Goal: Task Accomplishment & Management: Use online tool/utility

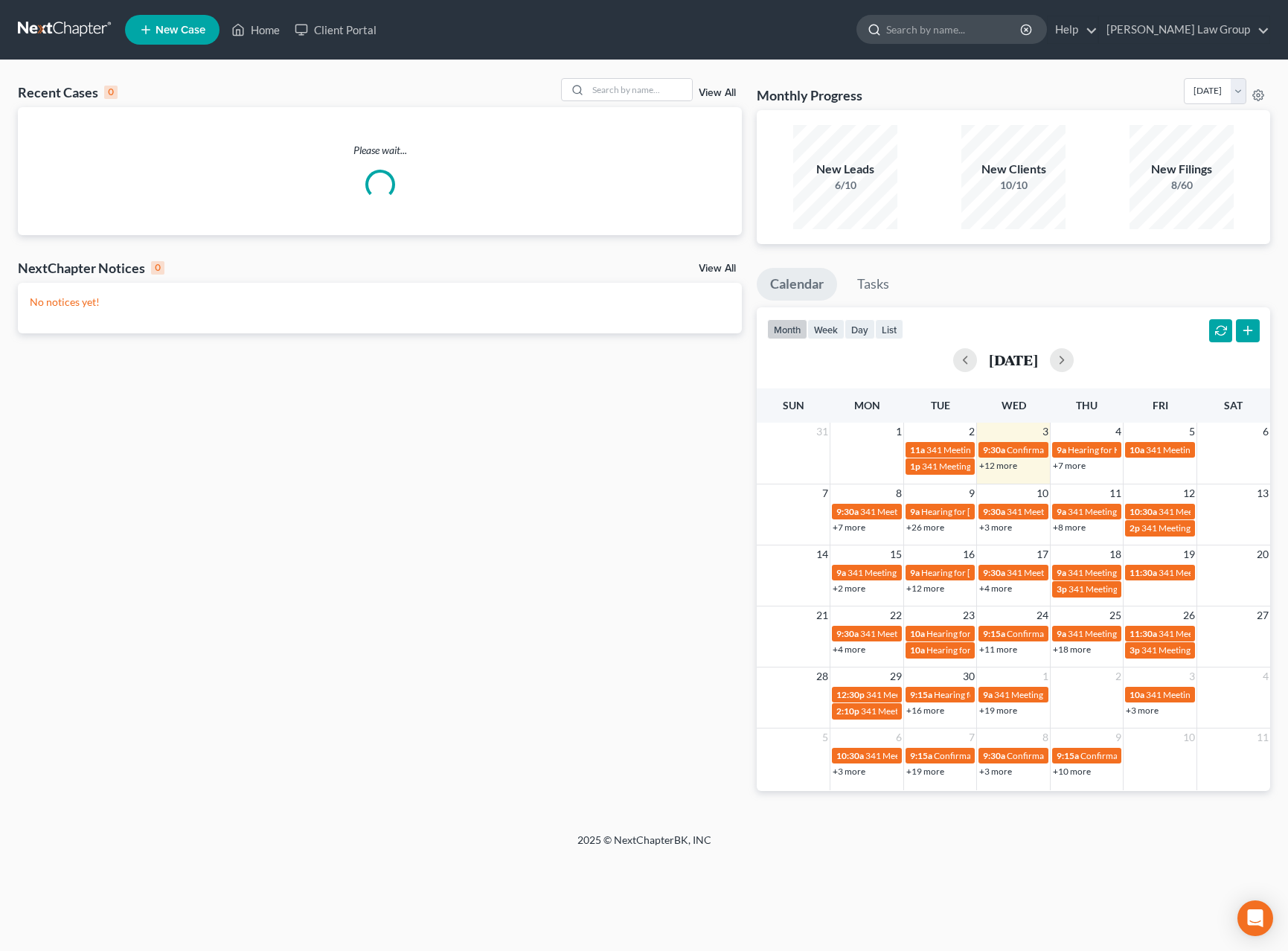
click at [975, 32] on input "search" at bounding box center [955, 29] width 136 height 28
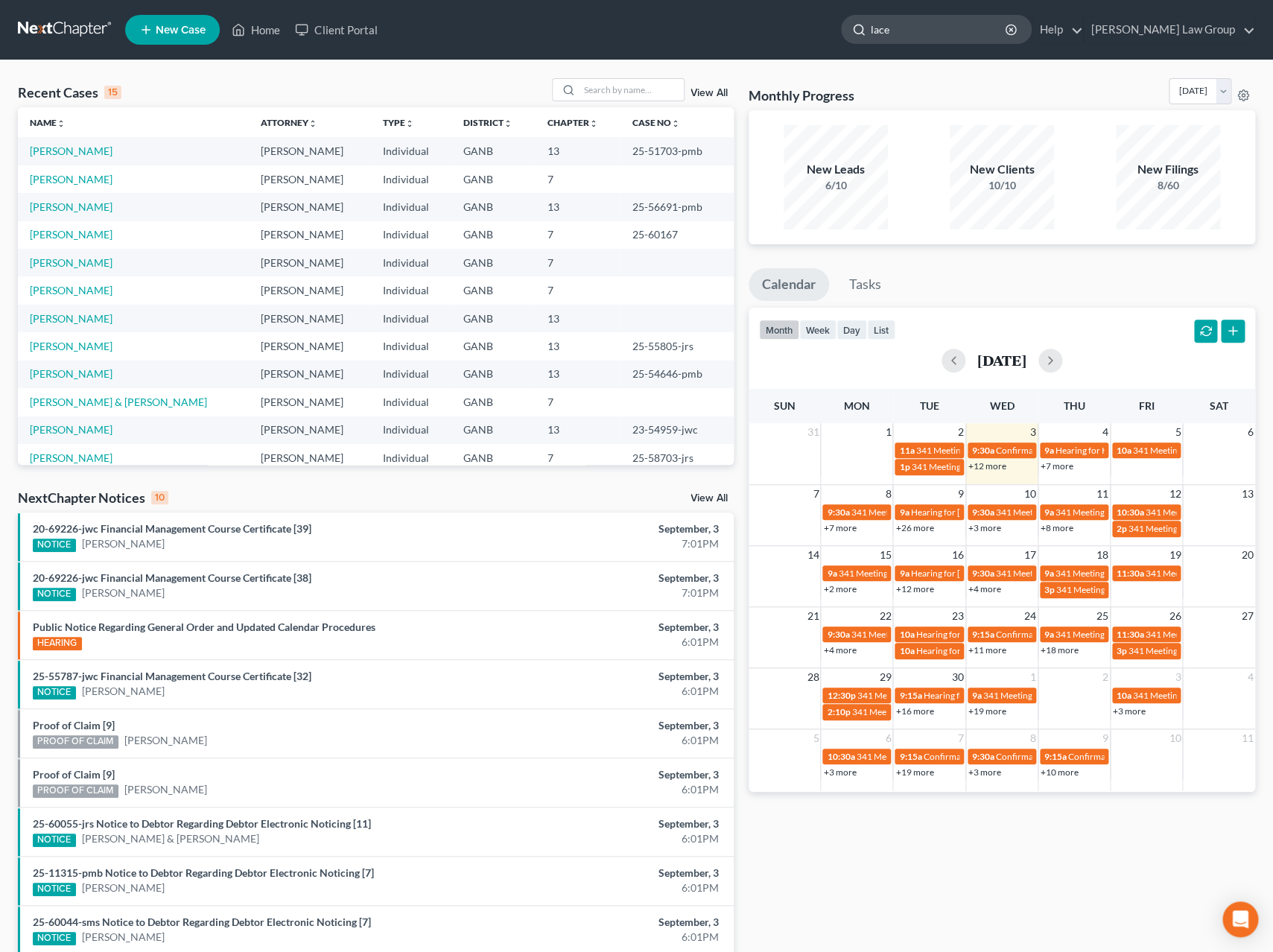
type input "lacey"
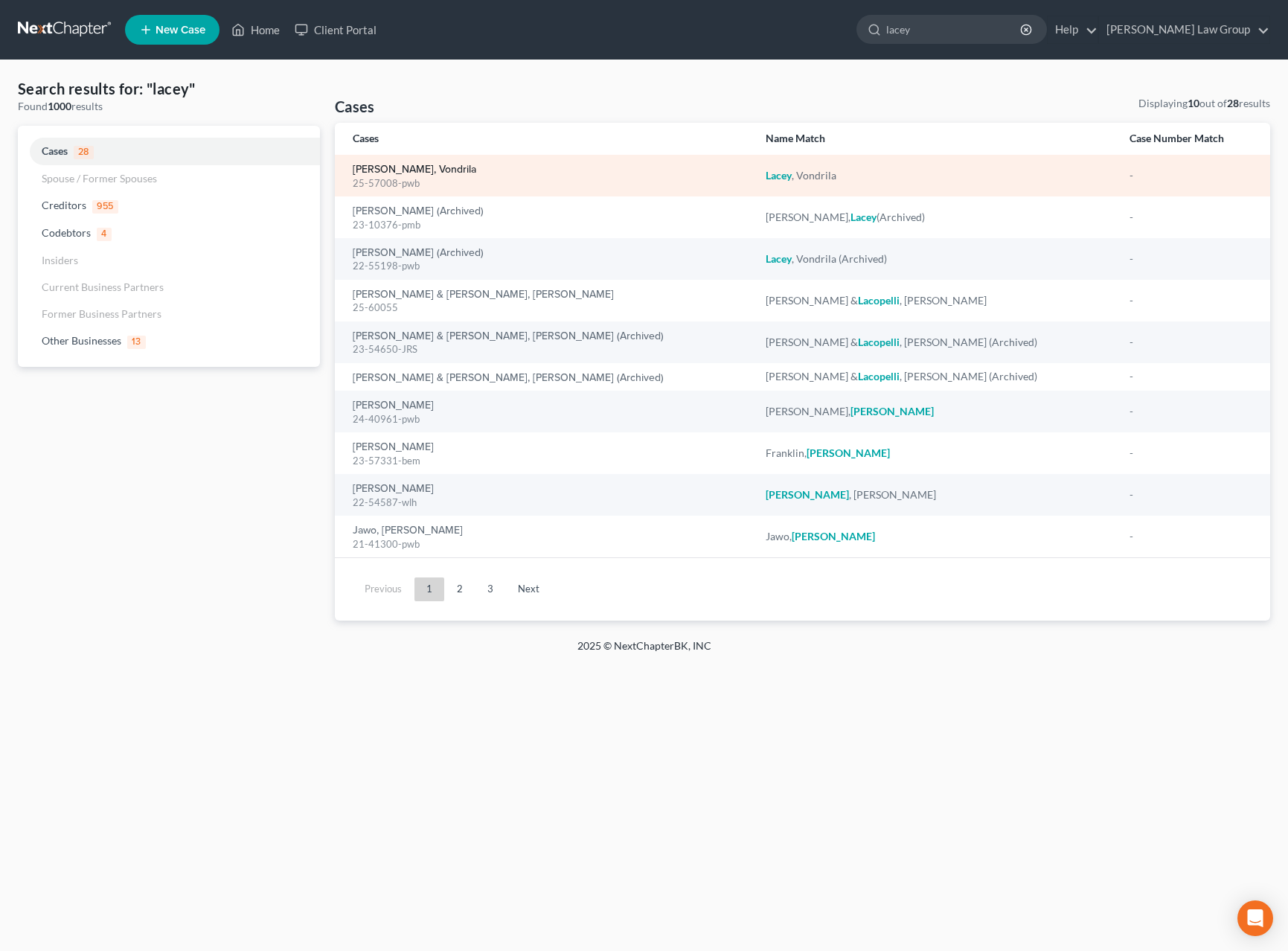
click at [386, 175] on link "[PERSON_NAME], Vondrila" at bounding box center [414, 169] width 123 height 10
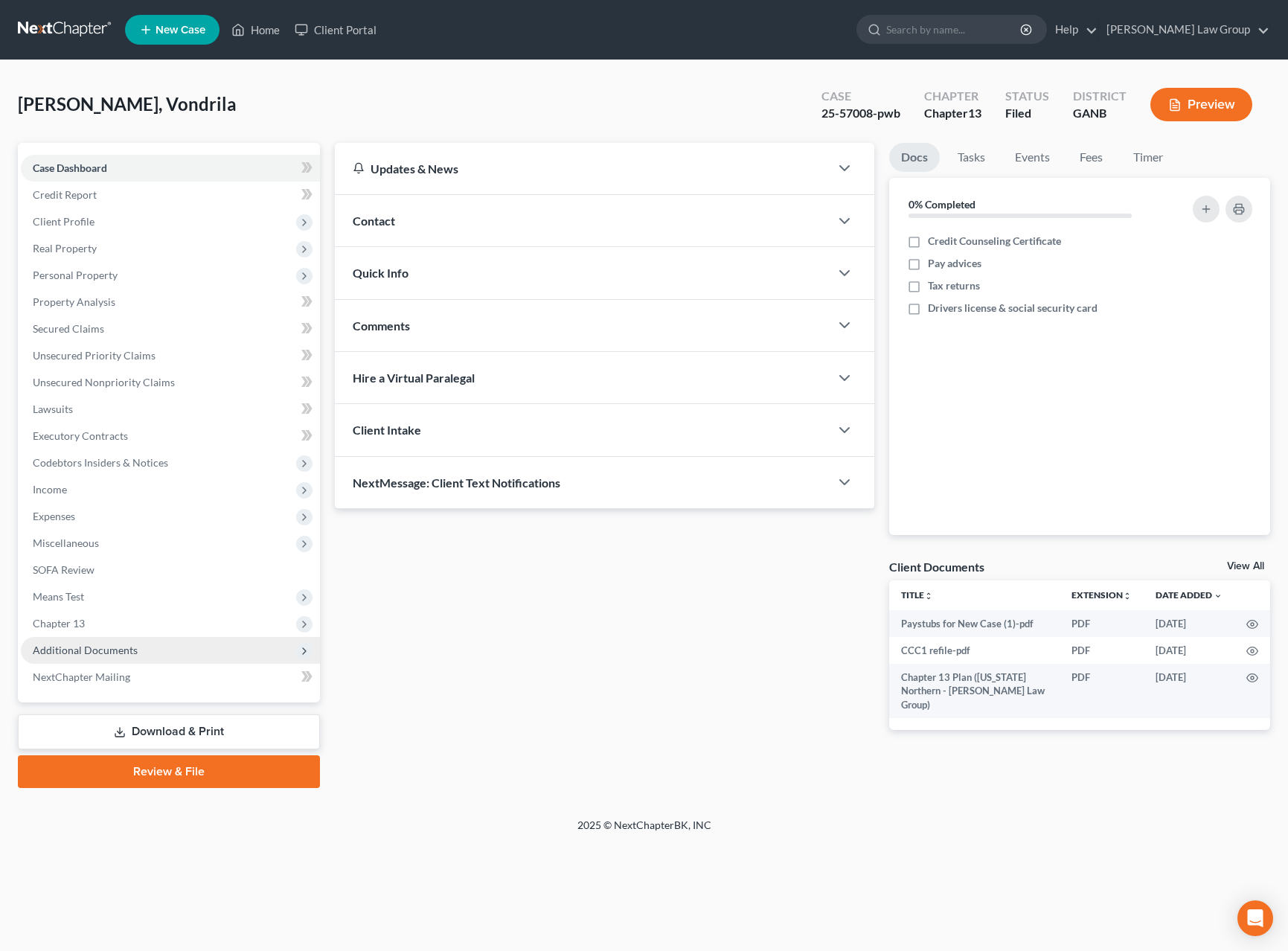
click at [149, 657] on span "Additional Documents" at bounding box center [170, 651] width 299 height 27
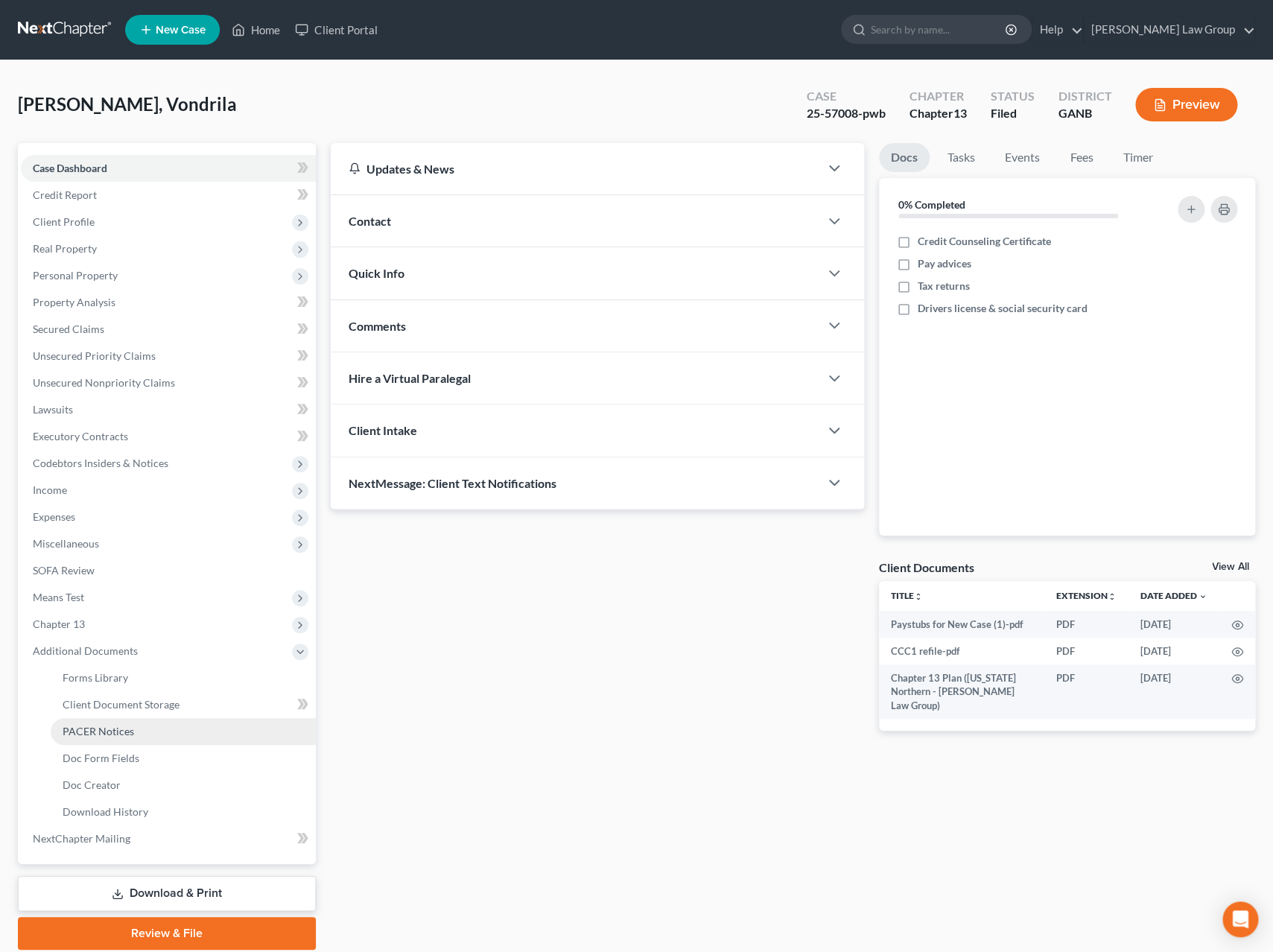
click at [153, 730] on link "PACER Notices" at bounding box center [183, 732] width 265 height 27
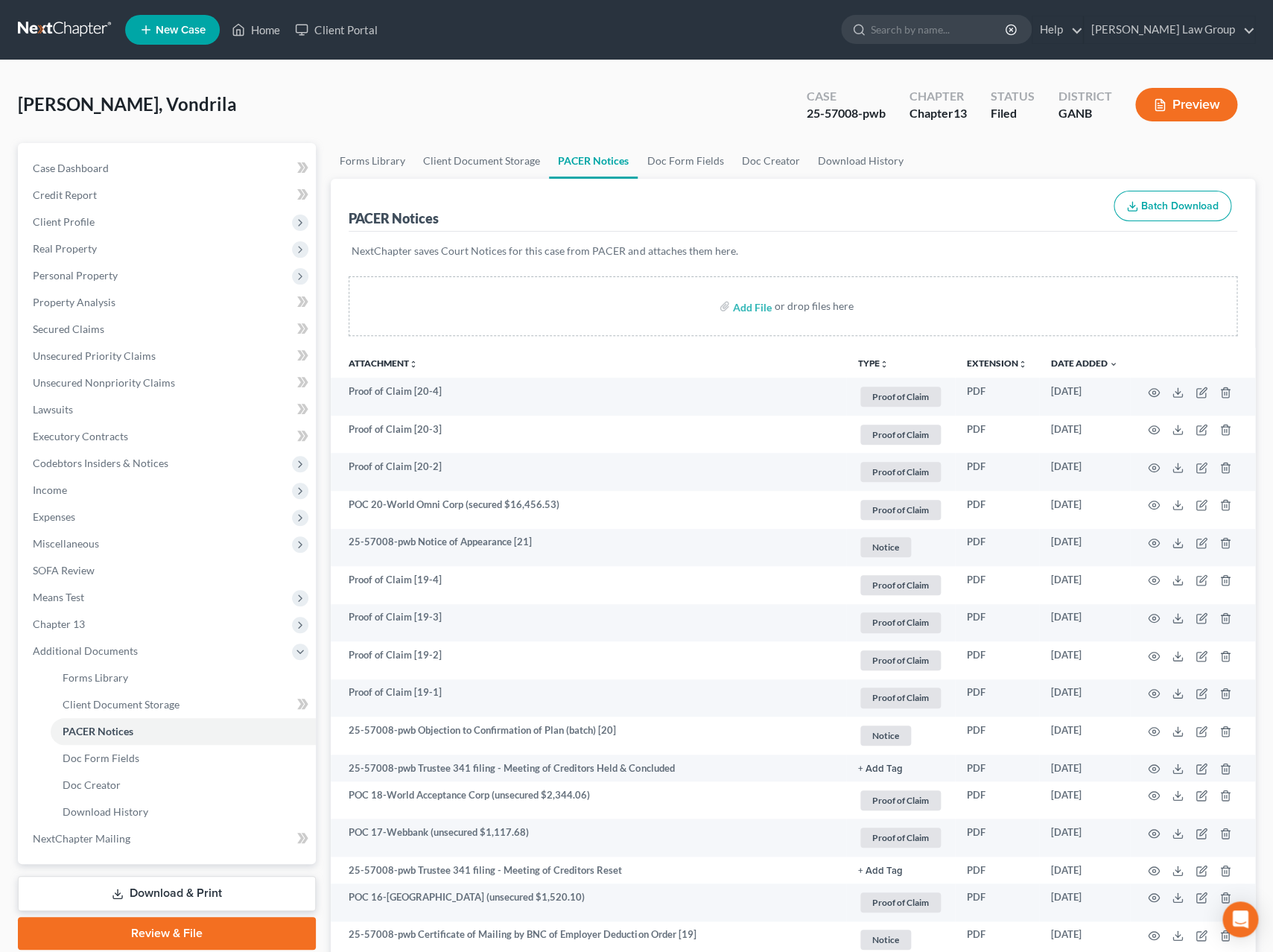
click at [885, 362] on icon "unfold_more" at bounding box center [884, 364] width 9 height 9
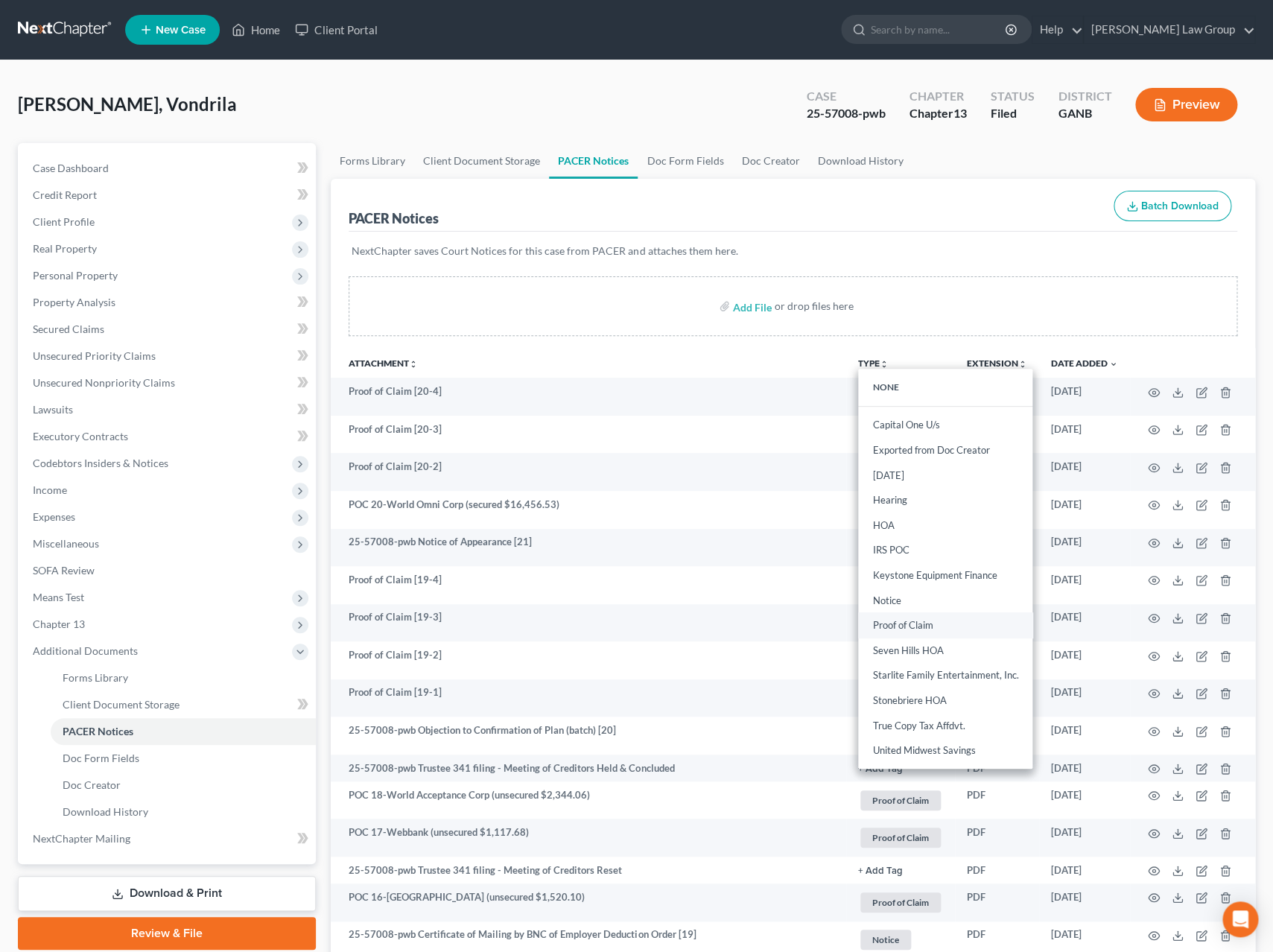
click at [923, 624] on link "Proof of Claim" at bounding box center [945, 626] width 174 height 25
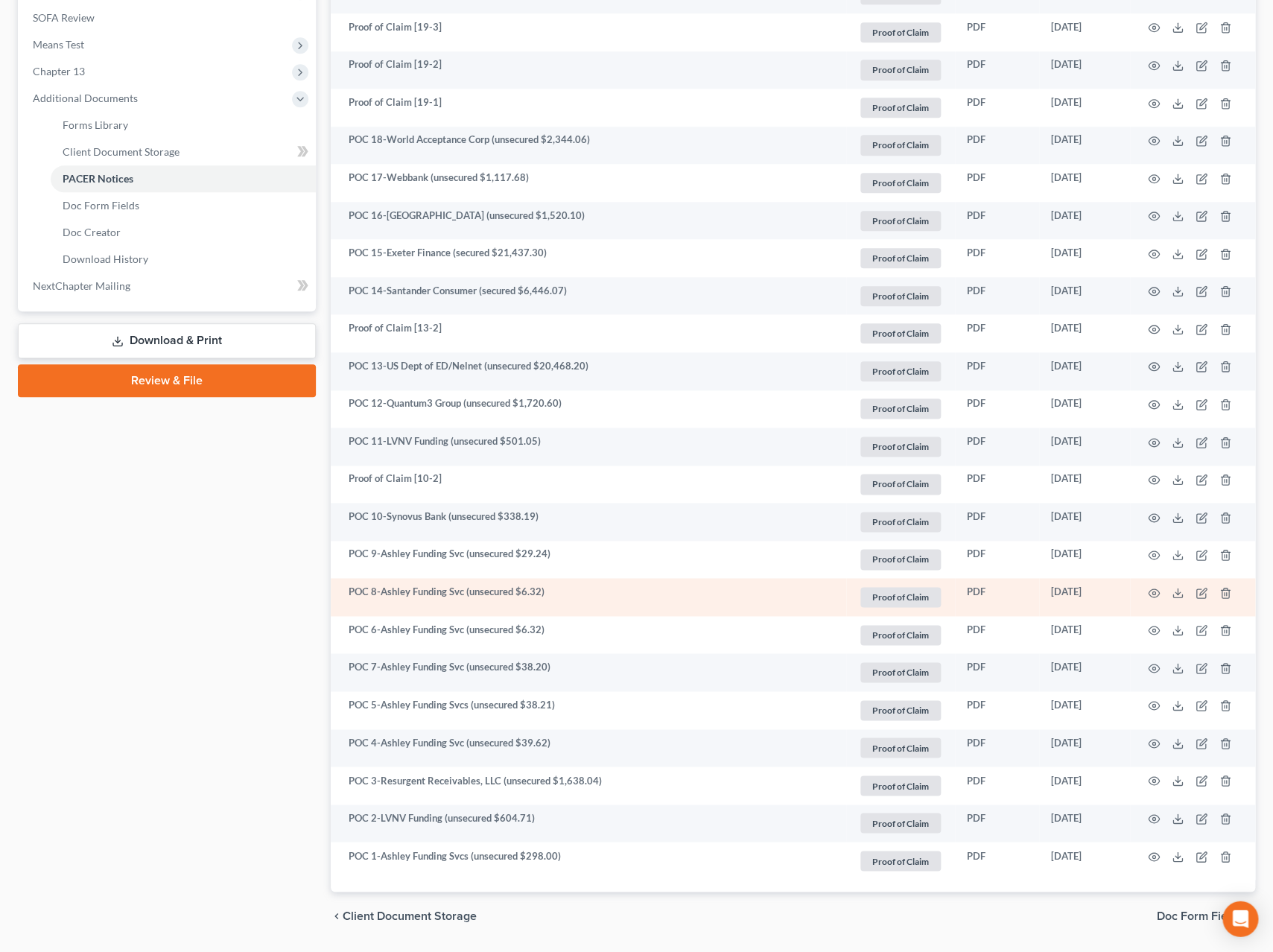
scroll to position [541, 0]
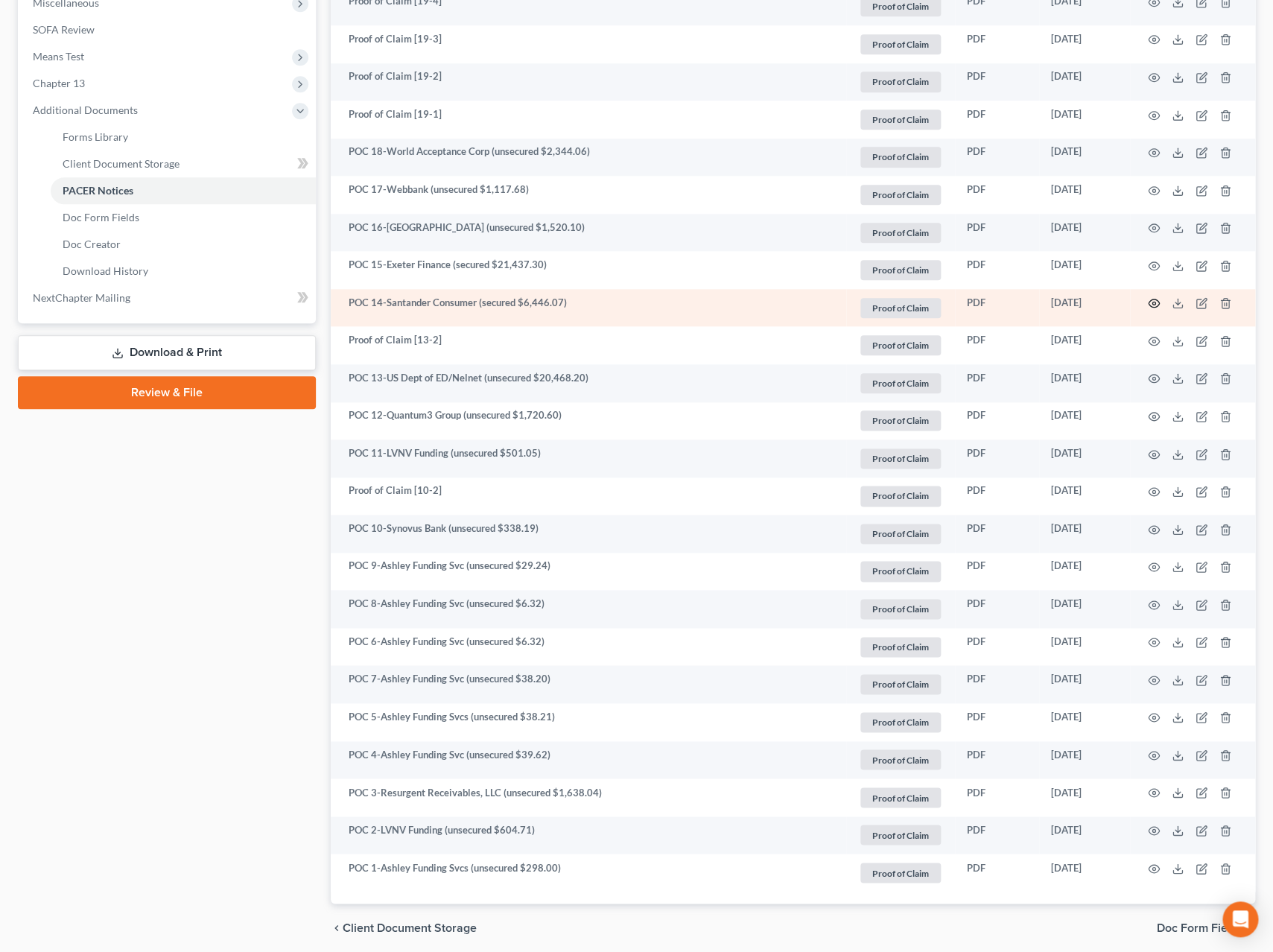
click at [1155, 308] on icon "button" at bounding box center [1154, 304] width 11 height 8
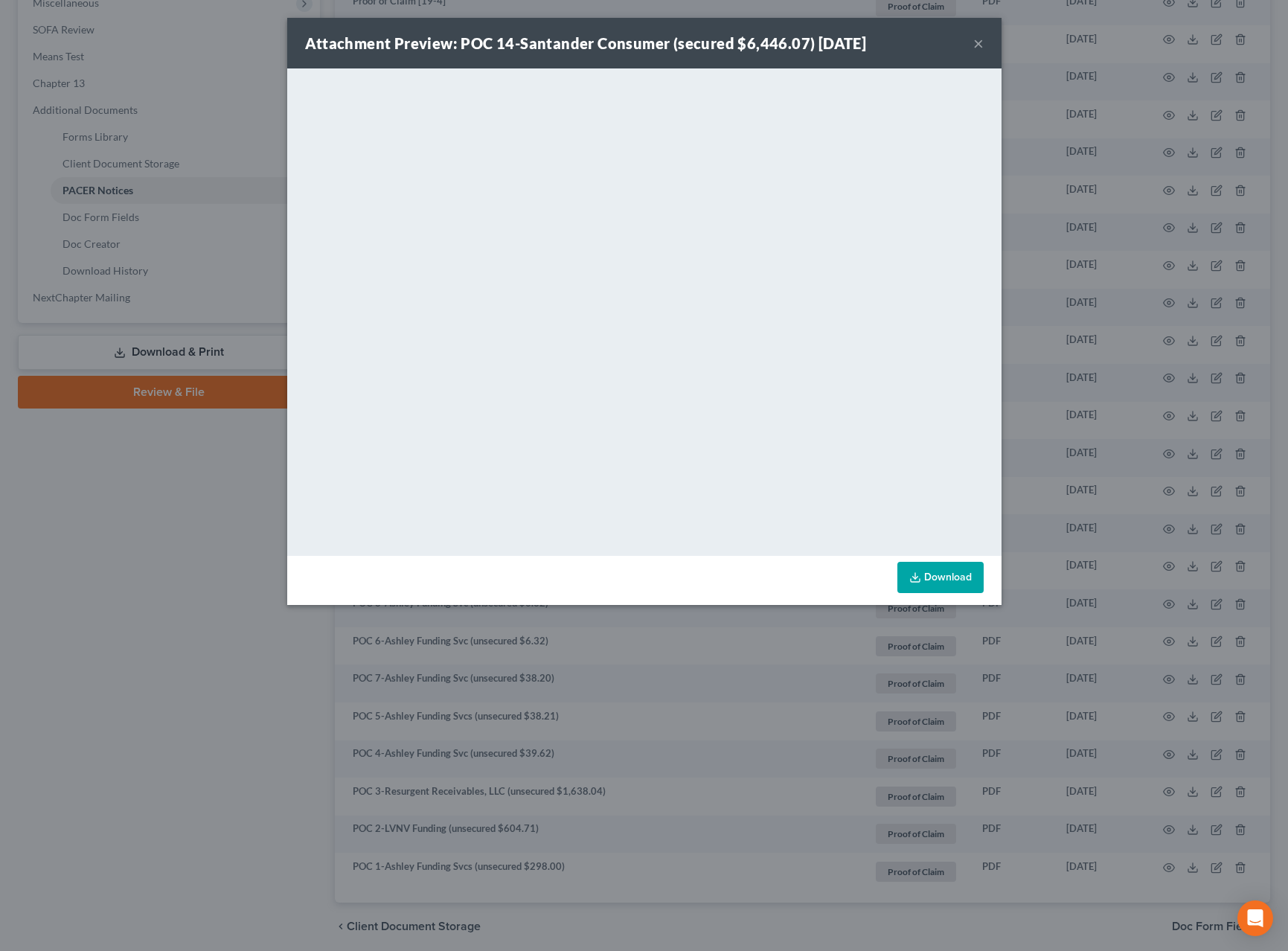
click at [981, 44] on button "×" at bounding box center [978, 43] width 10 height 18
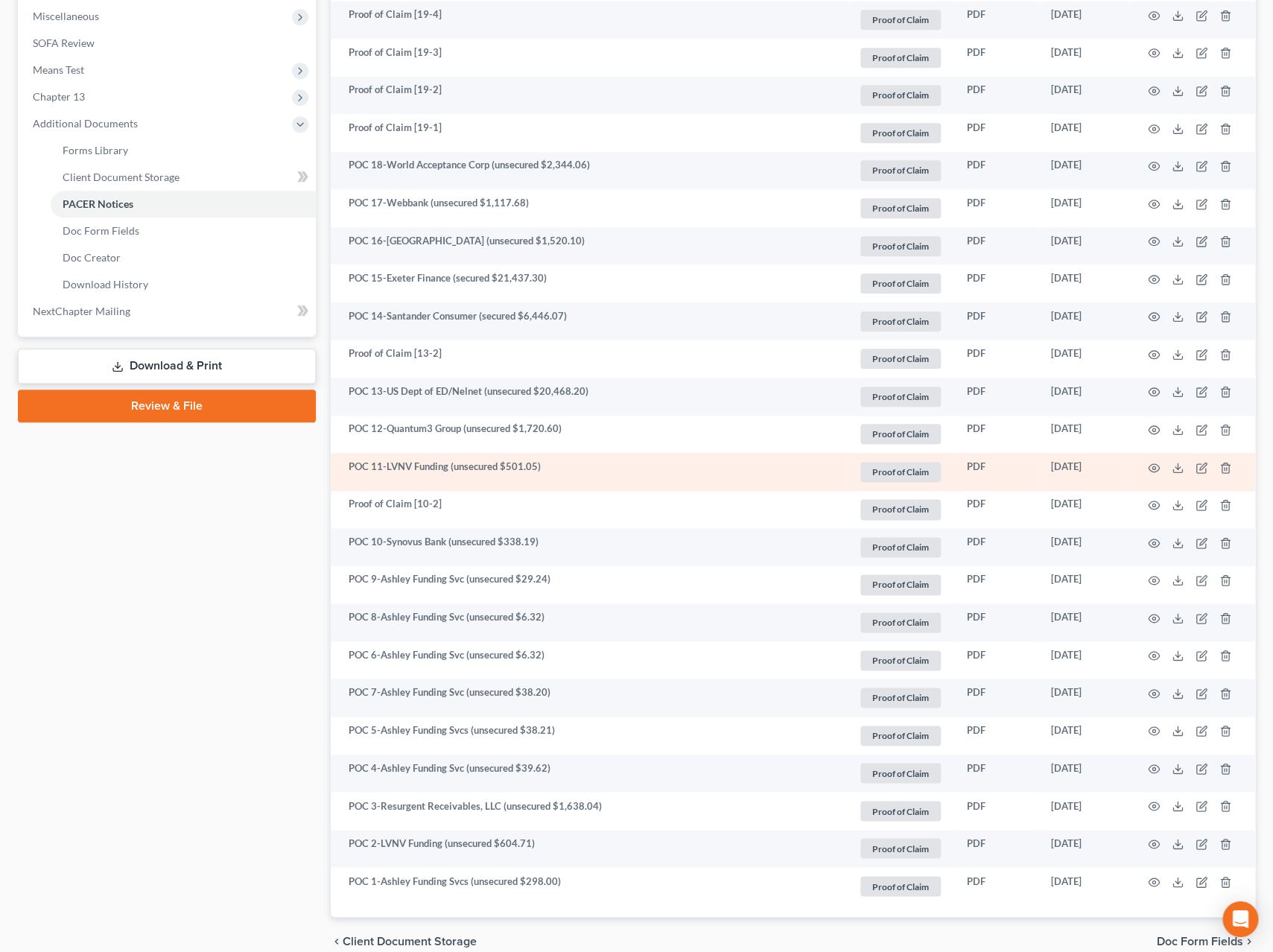
scroll to position [504, 0]
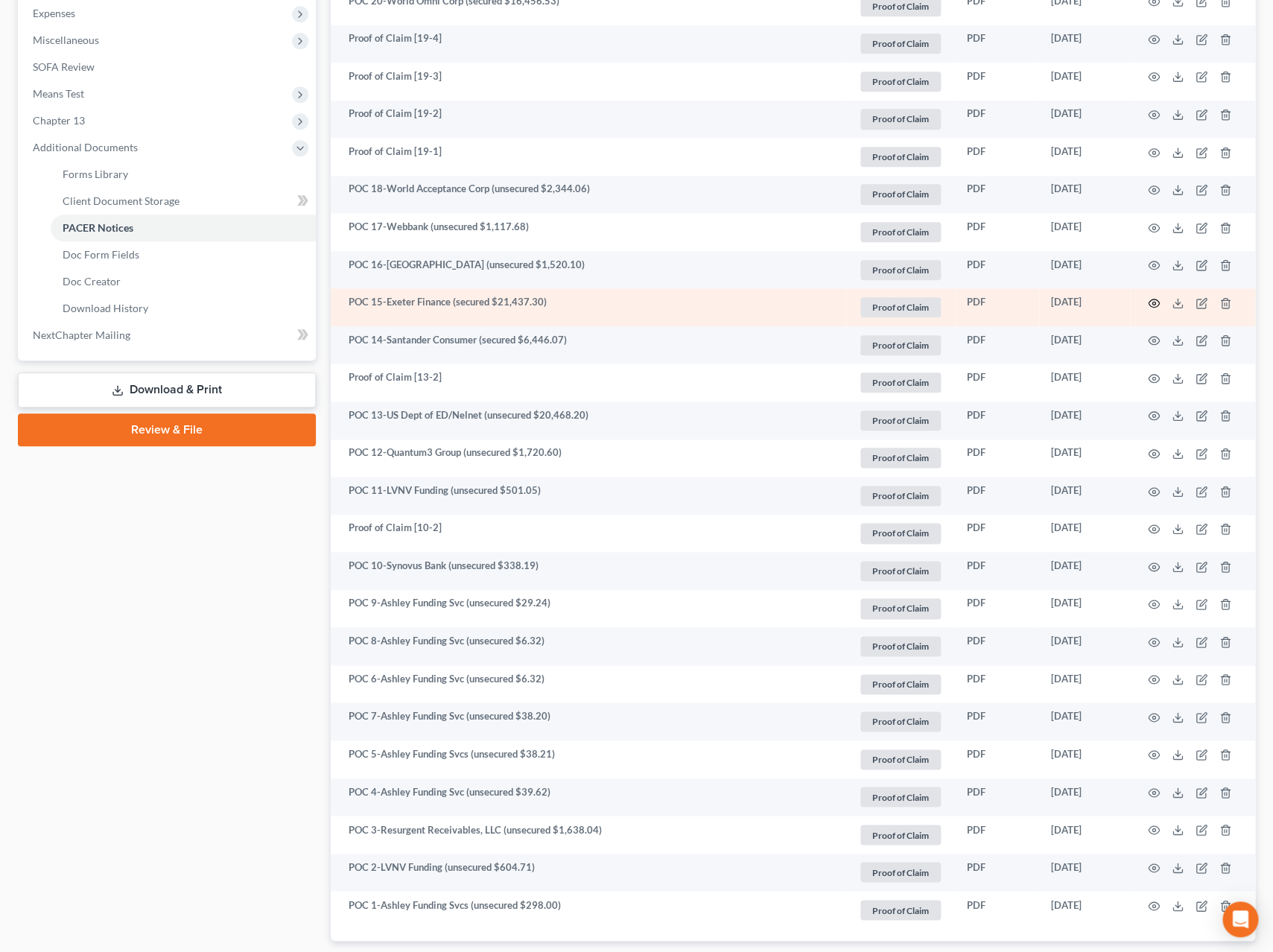
click at [1155, 305] on circle "button" at bounding box center [1154, 303] width 3 height 3
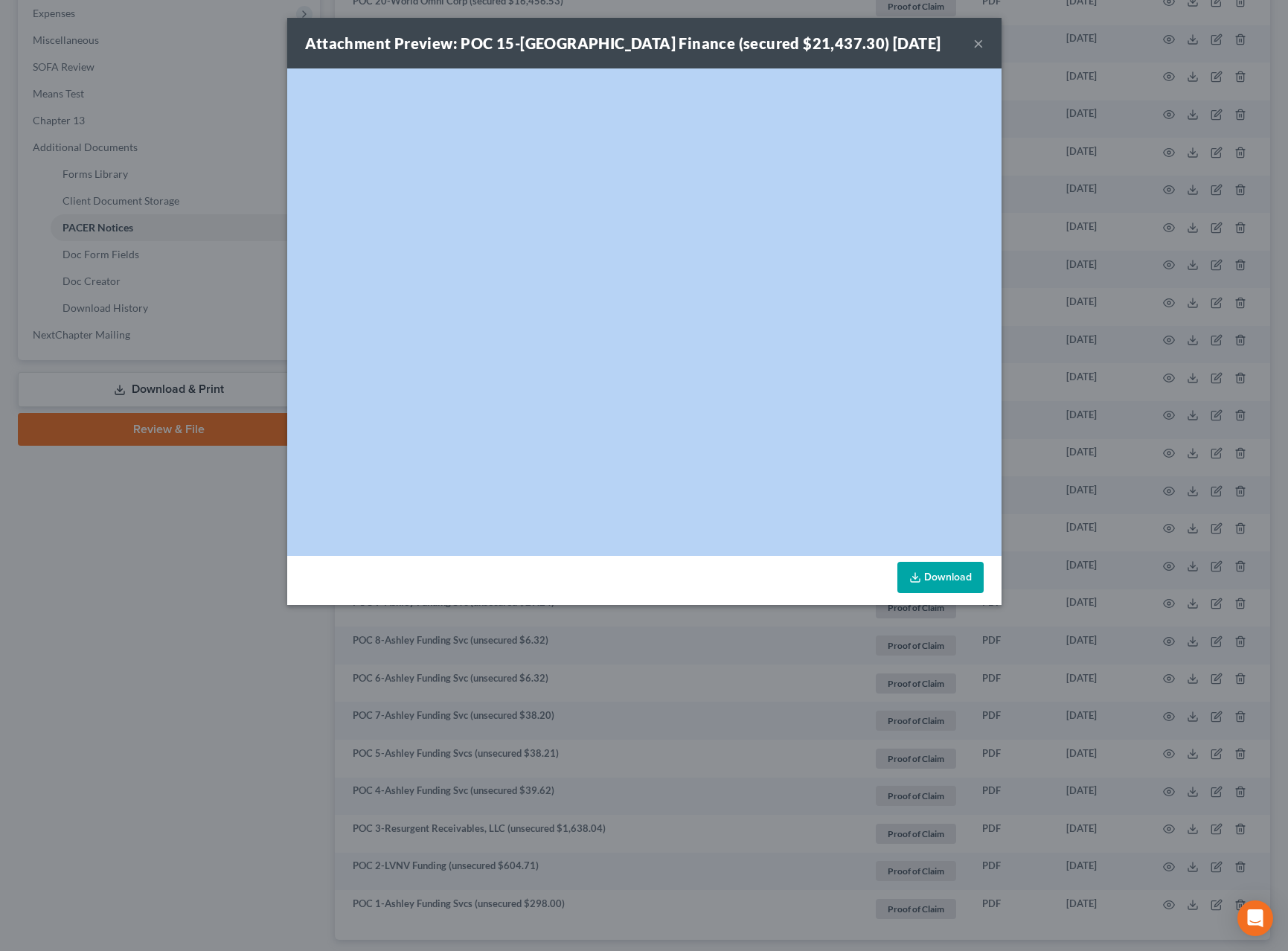
drag, startPoint x: 616, startPoint y: 33, endPoint x: 826, endPoint y: 129, distance: 230.9
click at [826, 129] on div "Attachment Preview: POC 15-Exeter Finance (secured $21,437.30) 07/10/2025 × <ob…" at bounding box center [644, 311] width 714 height 587
click at [976, 46] on button "×" at bounding box center [978, 43] width 10 height 18
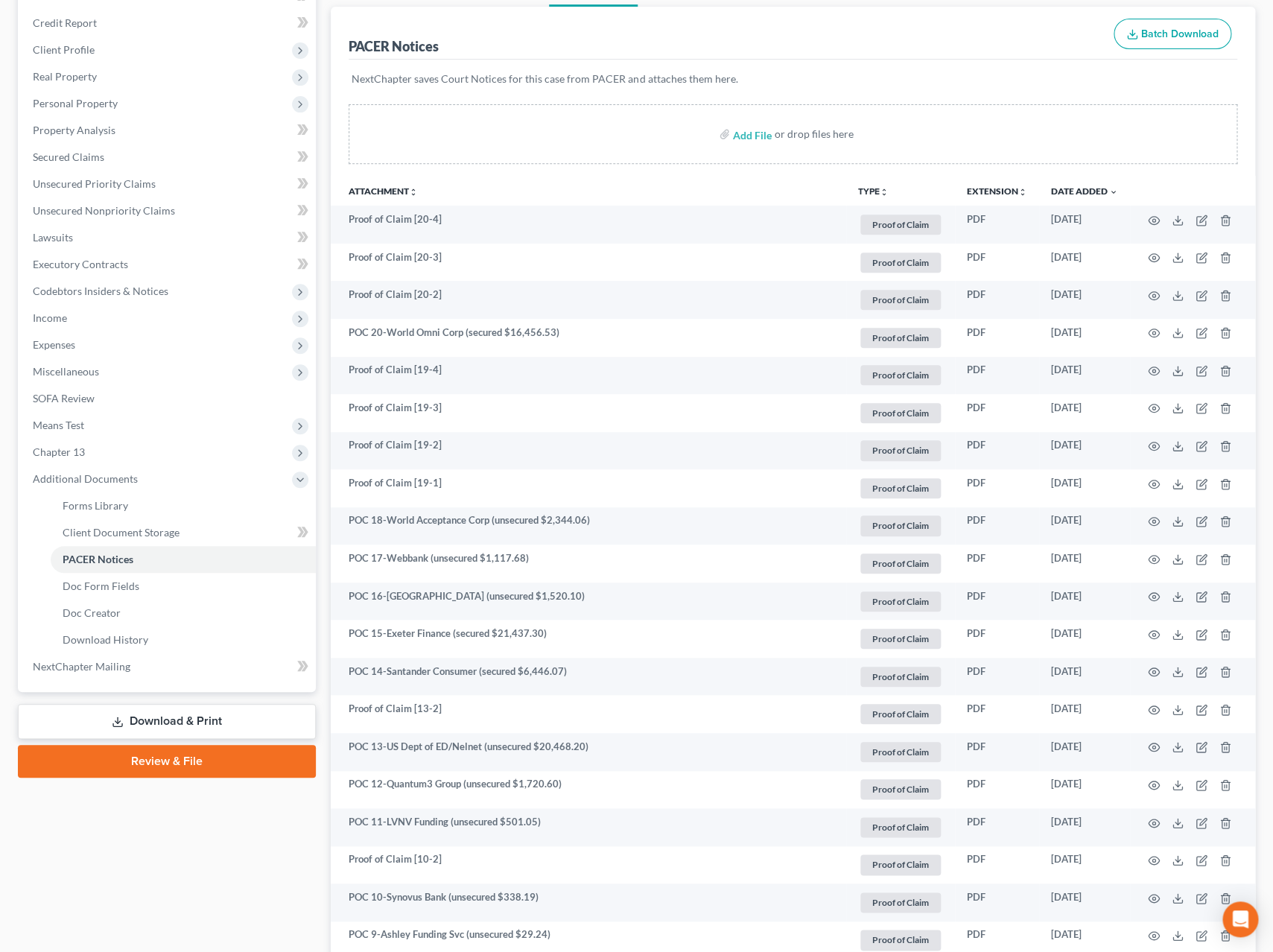
scroll to position [0, 0]
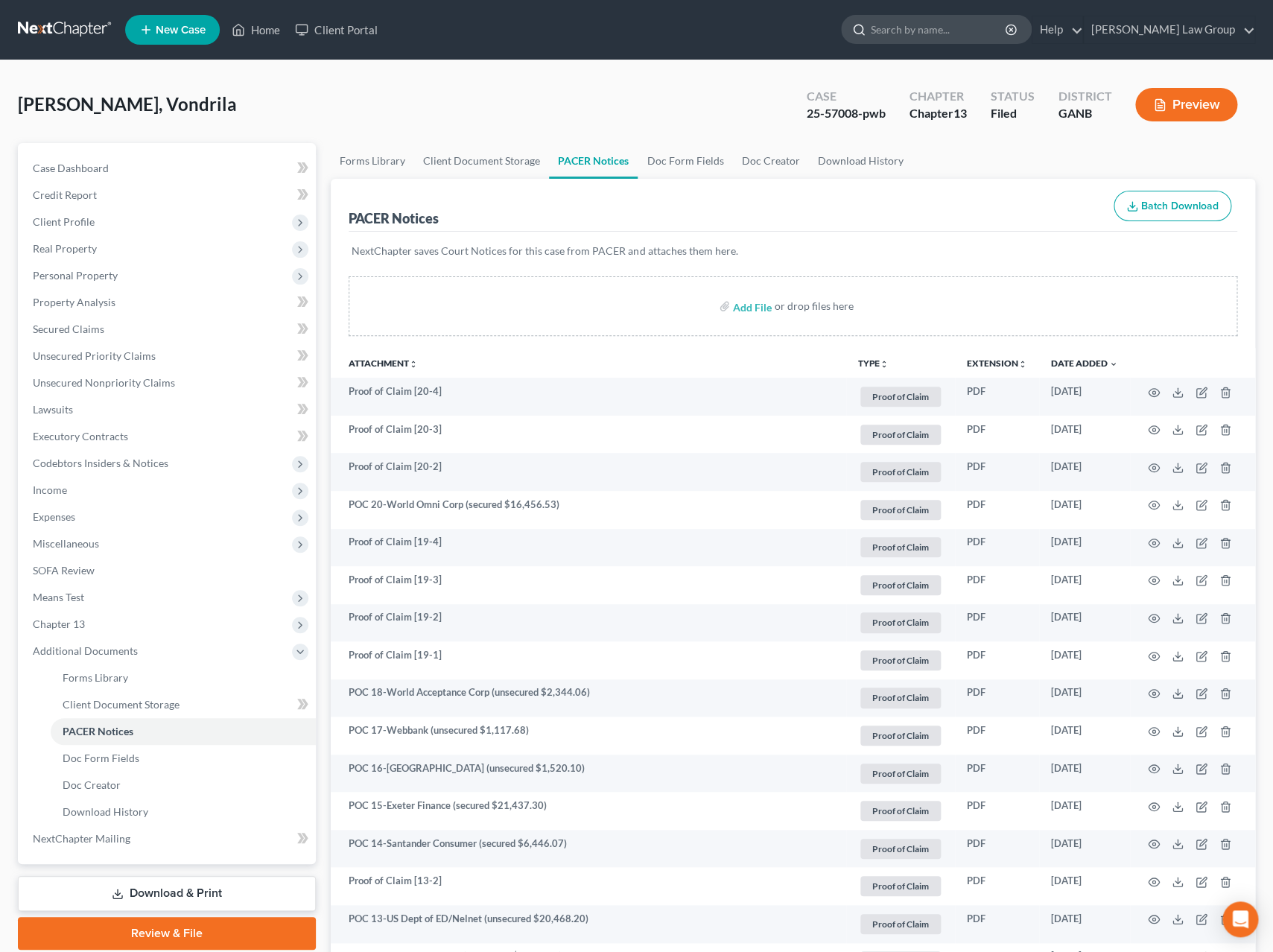
click at [964, 31] on input "search" at bounding box center [939, 29] width 136 height 28
type input "foster"
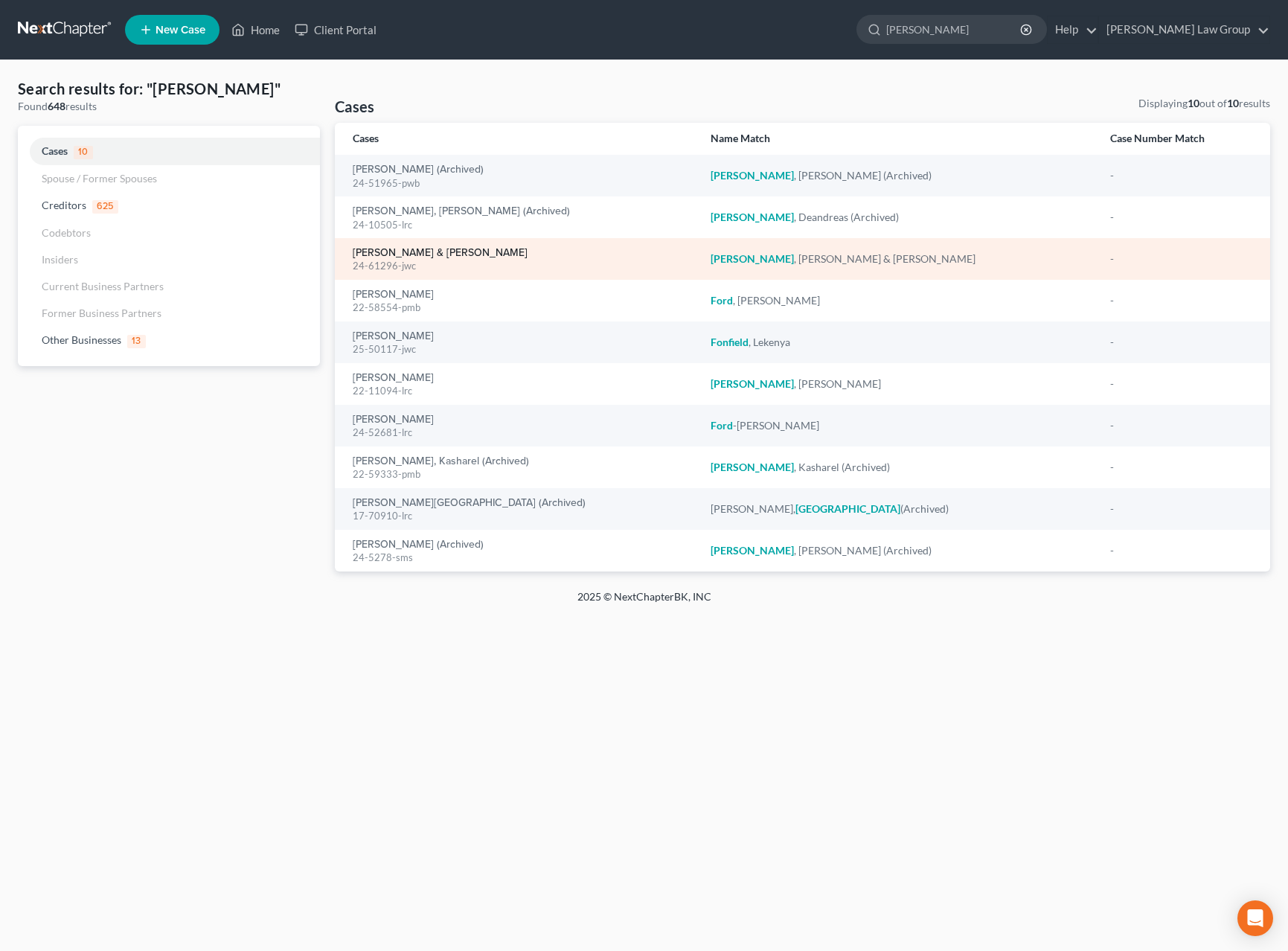
click at [453, 255] on link "[PERSON_NAME] & [PERSON_NAME]" at bounding box center [439, 253] width 175 height 10
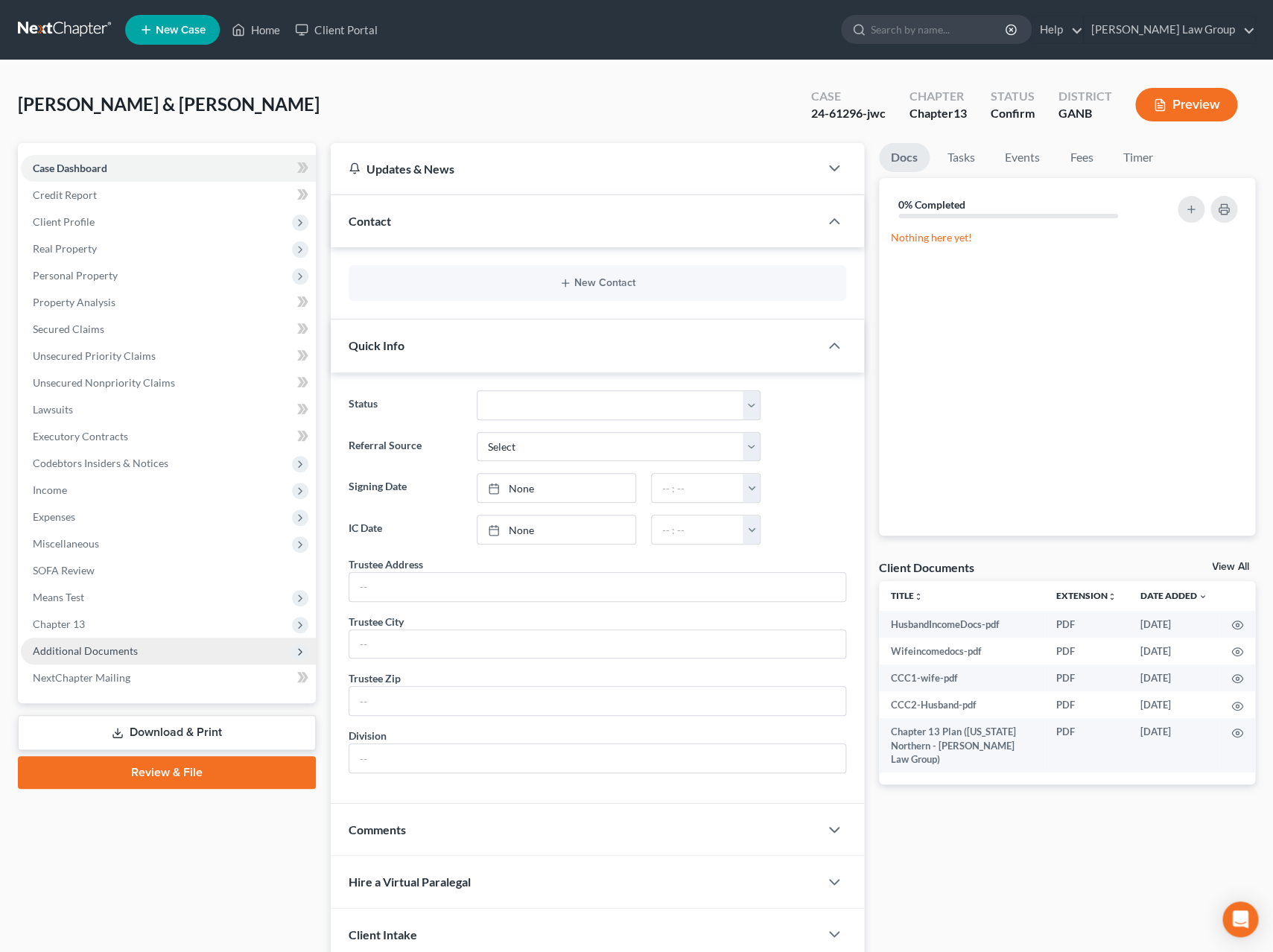
click at [170, 652] on span "Additional Documents" at bounding box center [168, 651] width 295 height 27
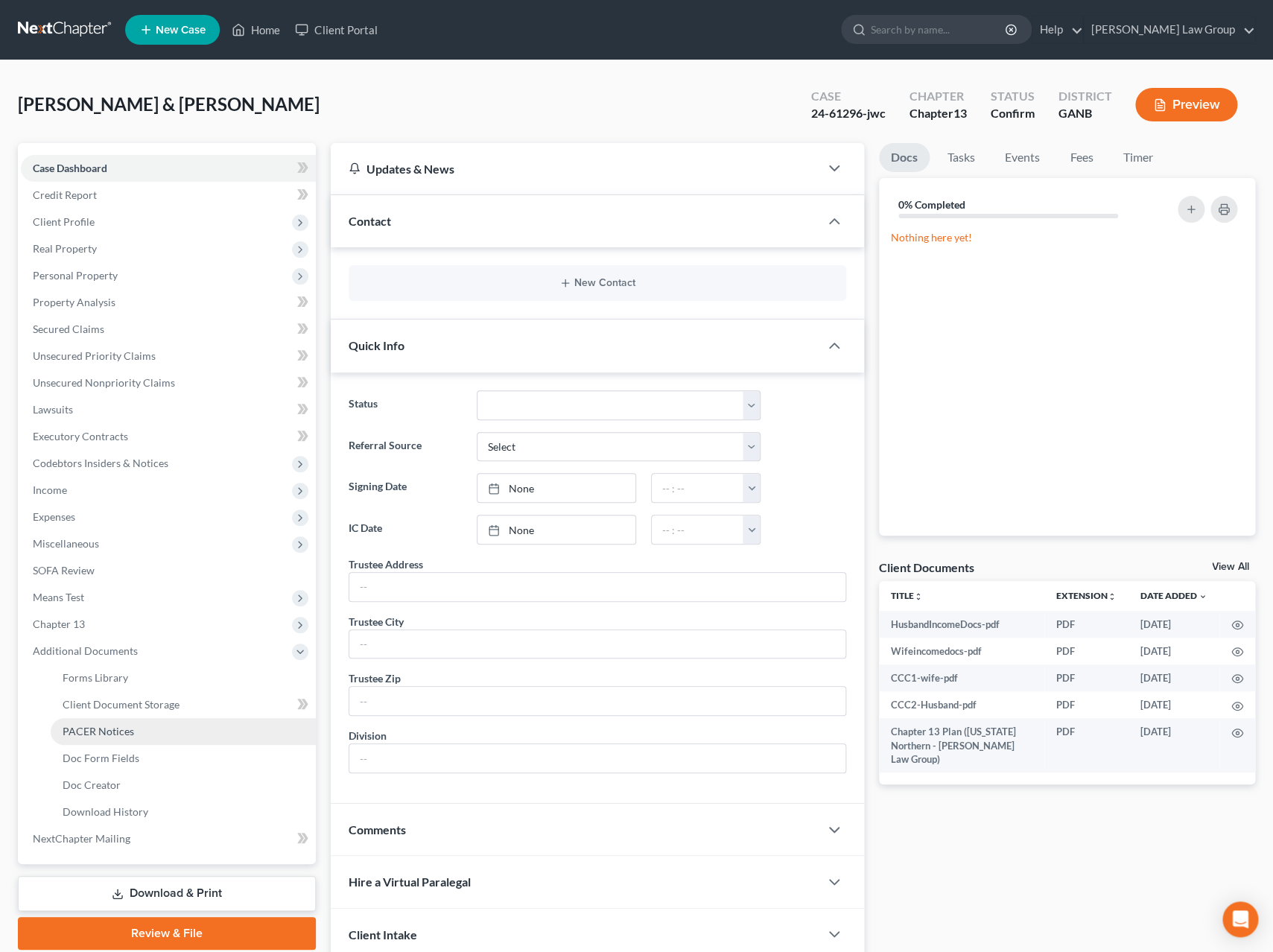
click at [163, 734] on link "PACER Notices" at bounding box center [183, 732] width 265 height 27
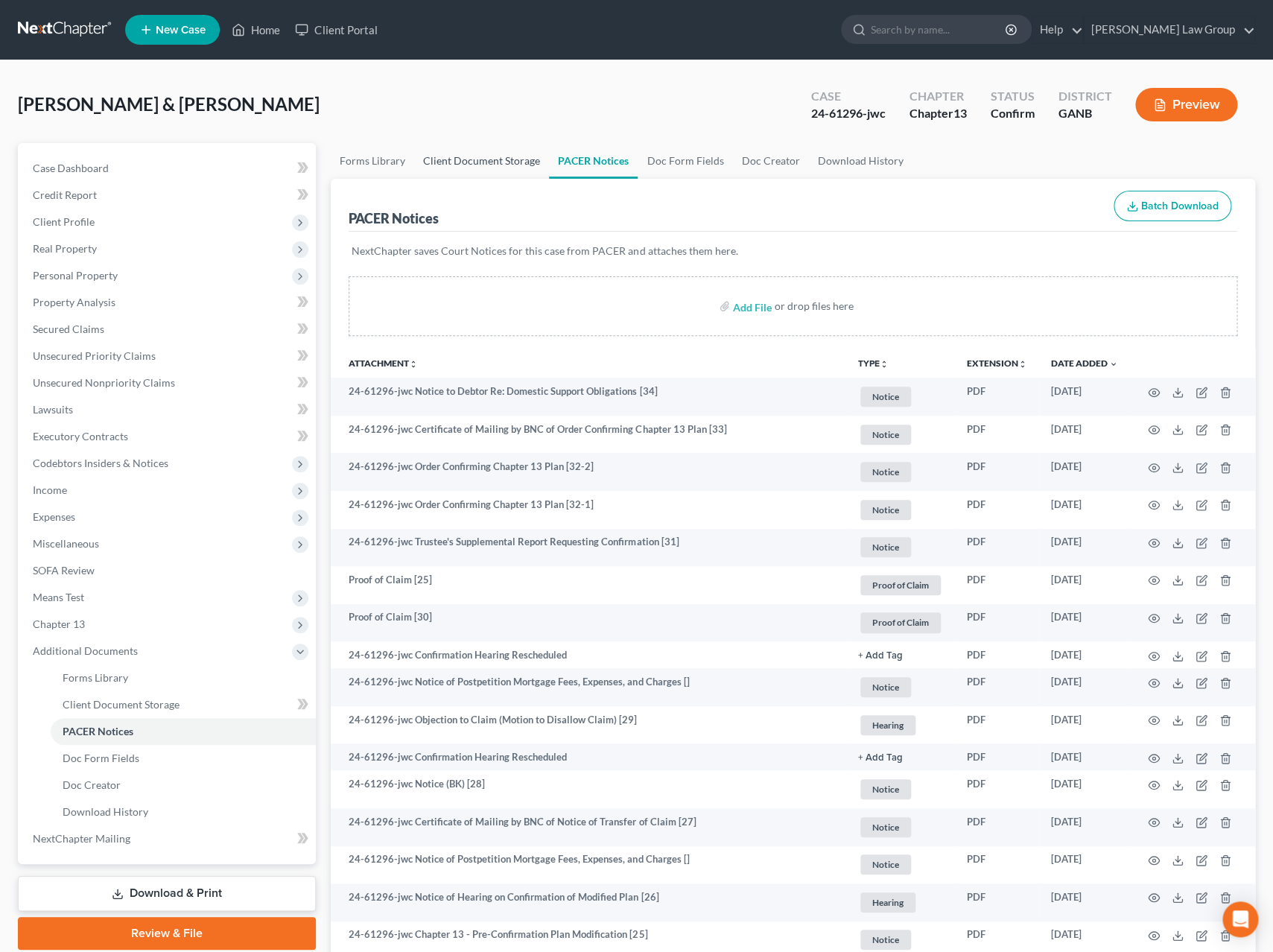
click at [510, 162] on link "Client Document Storage" at bounding box center [482, 161] width 134 height 36
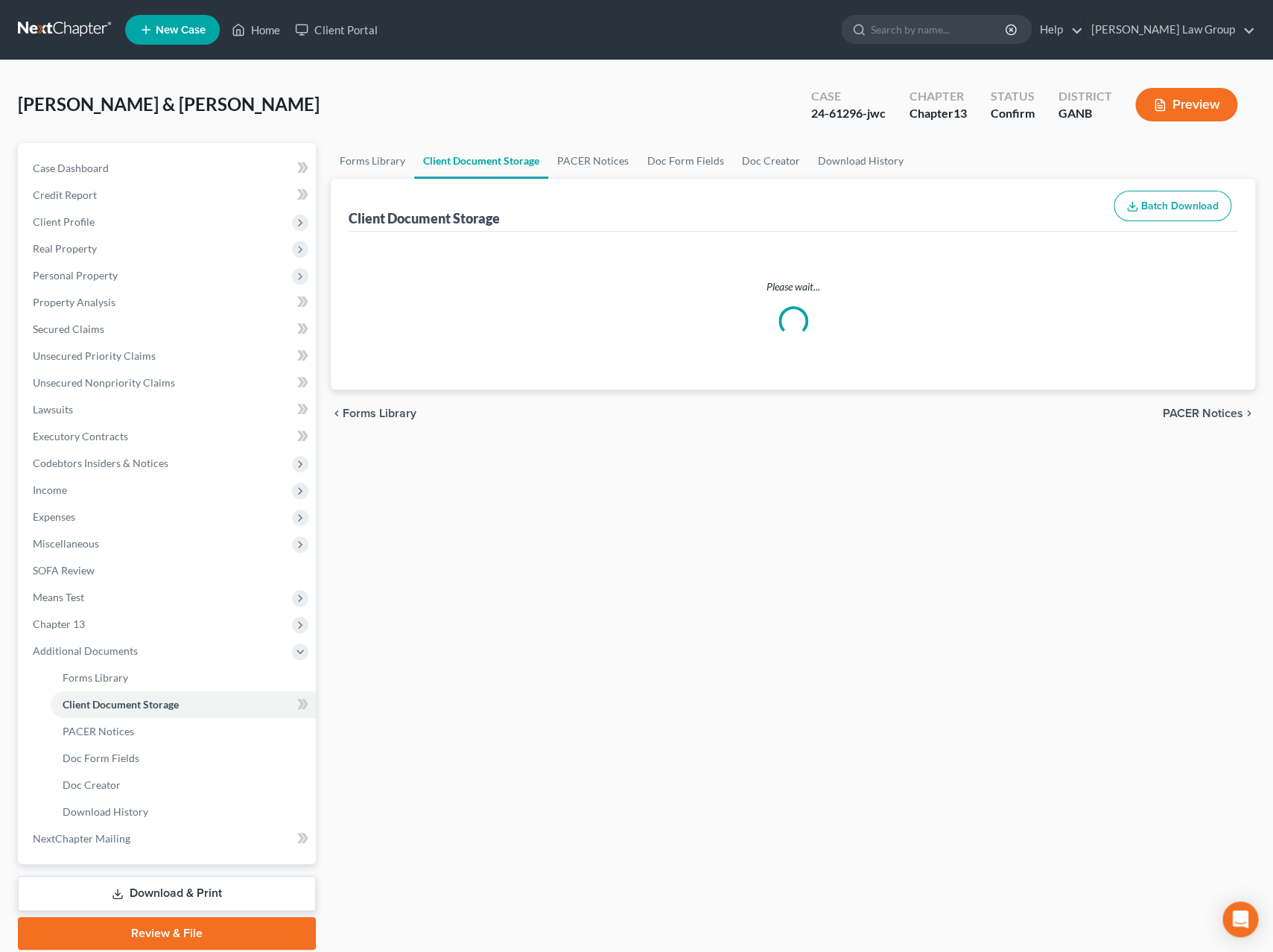
select select "0"
select select "5"
select select "35"
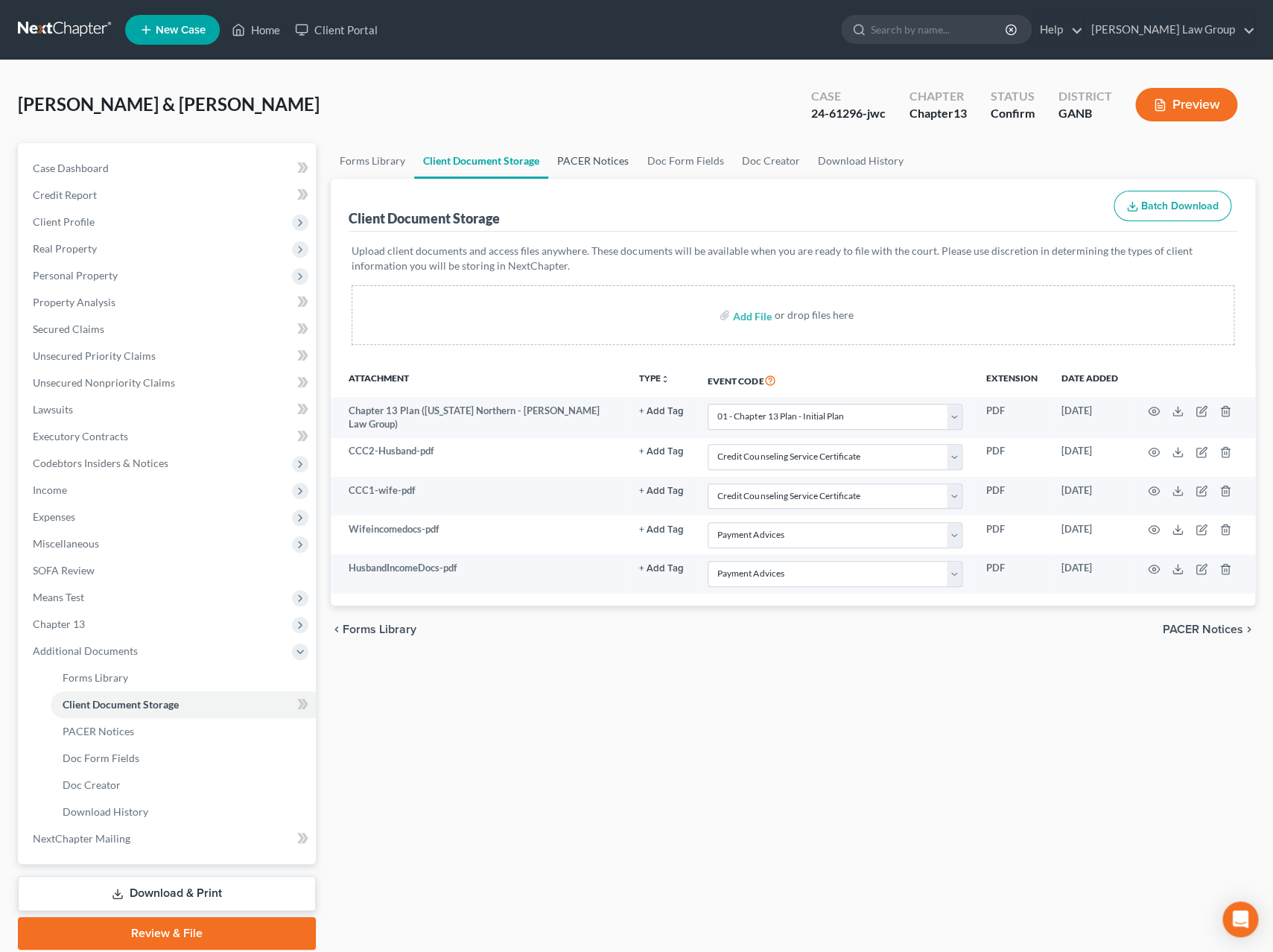
click at [585, 159] on link "PACER Notices" at bounding box center [593, 161] width 89 height 36
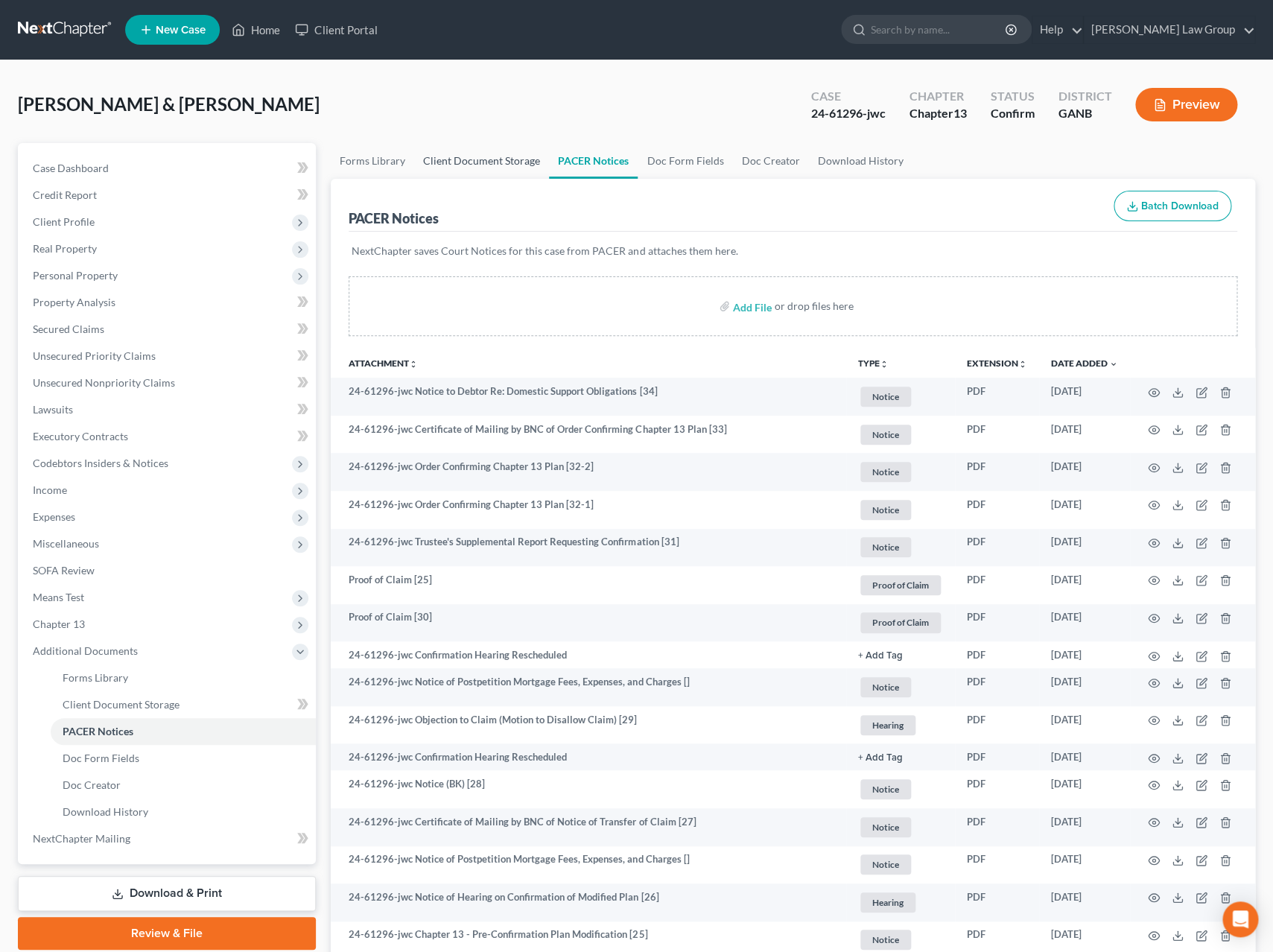
click at [501, 160] on link "Client Document Storage" at bounding box center [482, 161] width 134 height 36
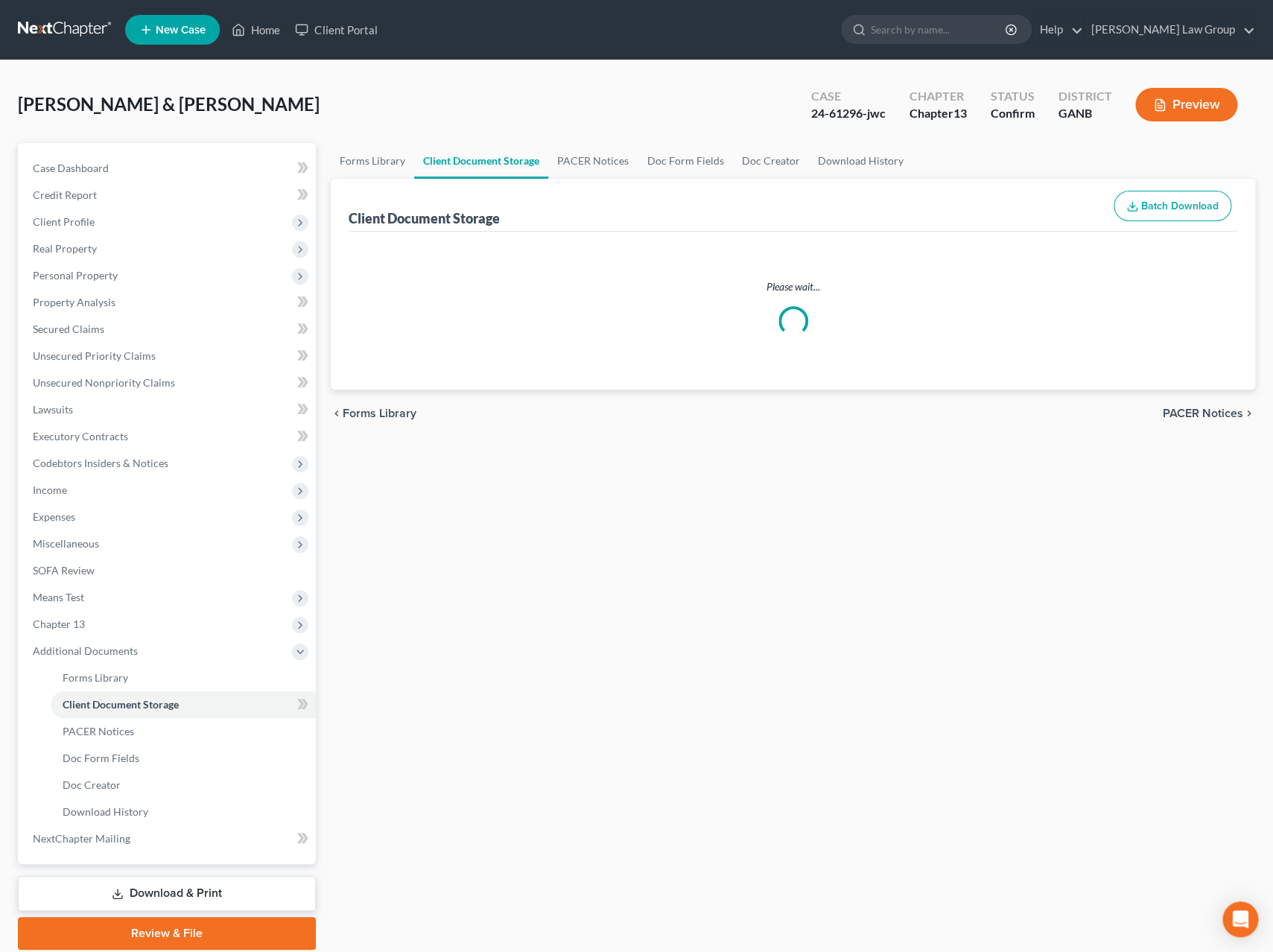
select select "0"
select select "5"
select select "35"
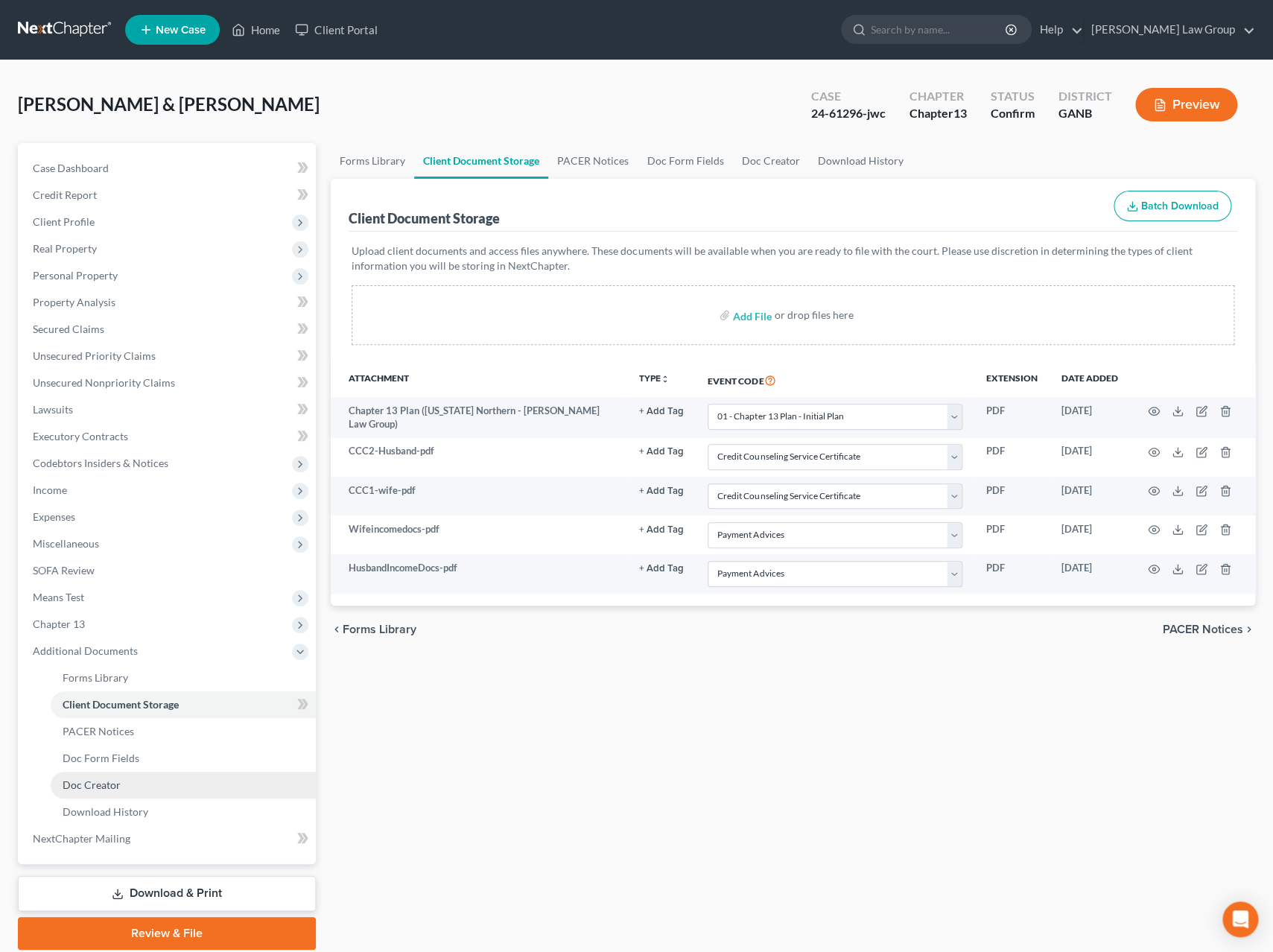
drag, startPoint x: 105, startPoint y: 778, endPoint x: 145, endPoint y: 772, distance: 40.4
click at [105, 779] on span "Doc Creator" at bounding box center [91, 785] width 58 height 13
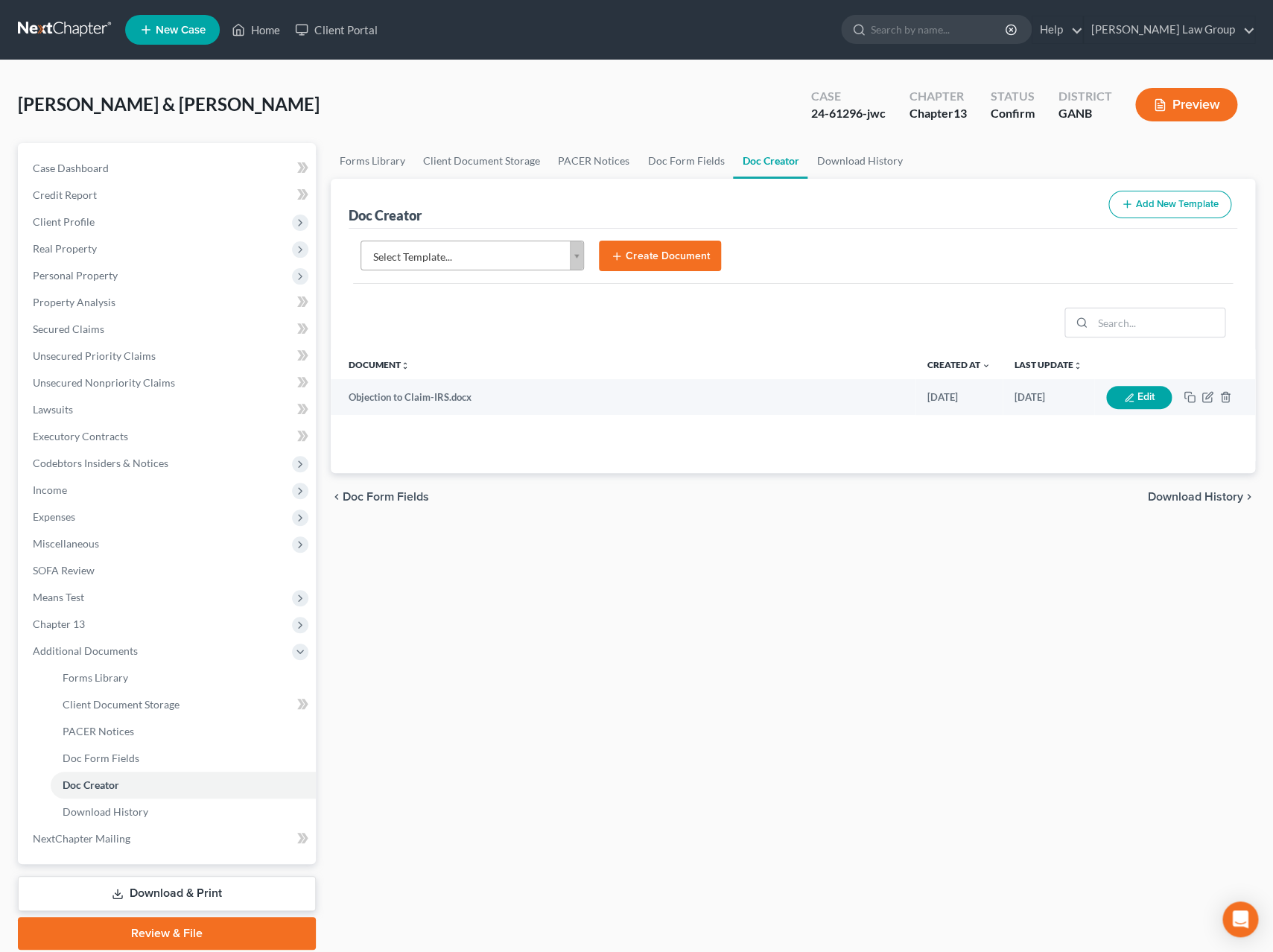
click at [571, 246] on body "Home New Case Client Portal Saedi Law Group ssudman@saedilawgroup.com My Accoun…" at bounding box center [636, 503] width 1273 height 1007
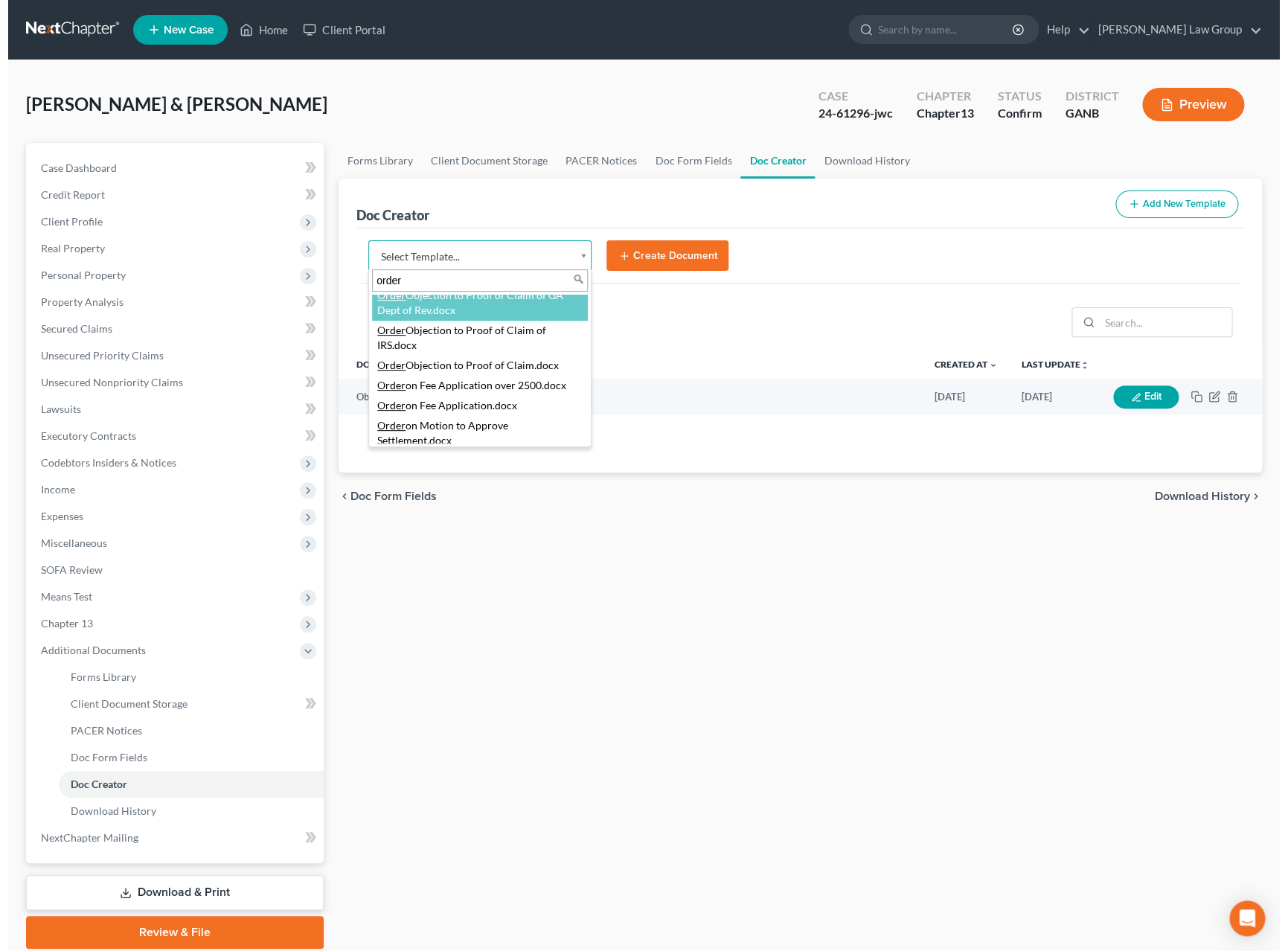
scroll to position [349, 0]
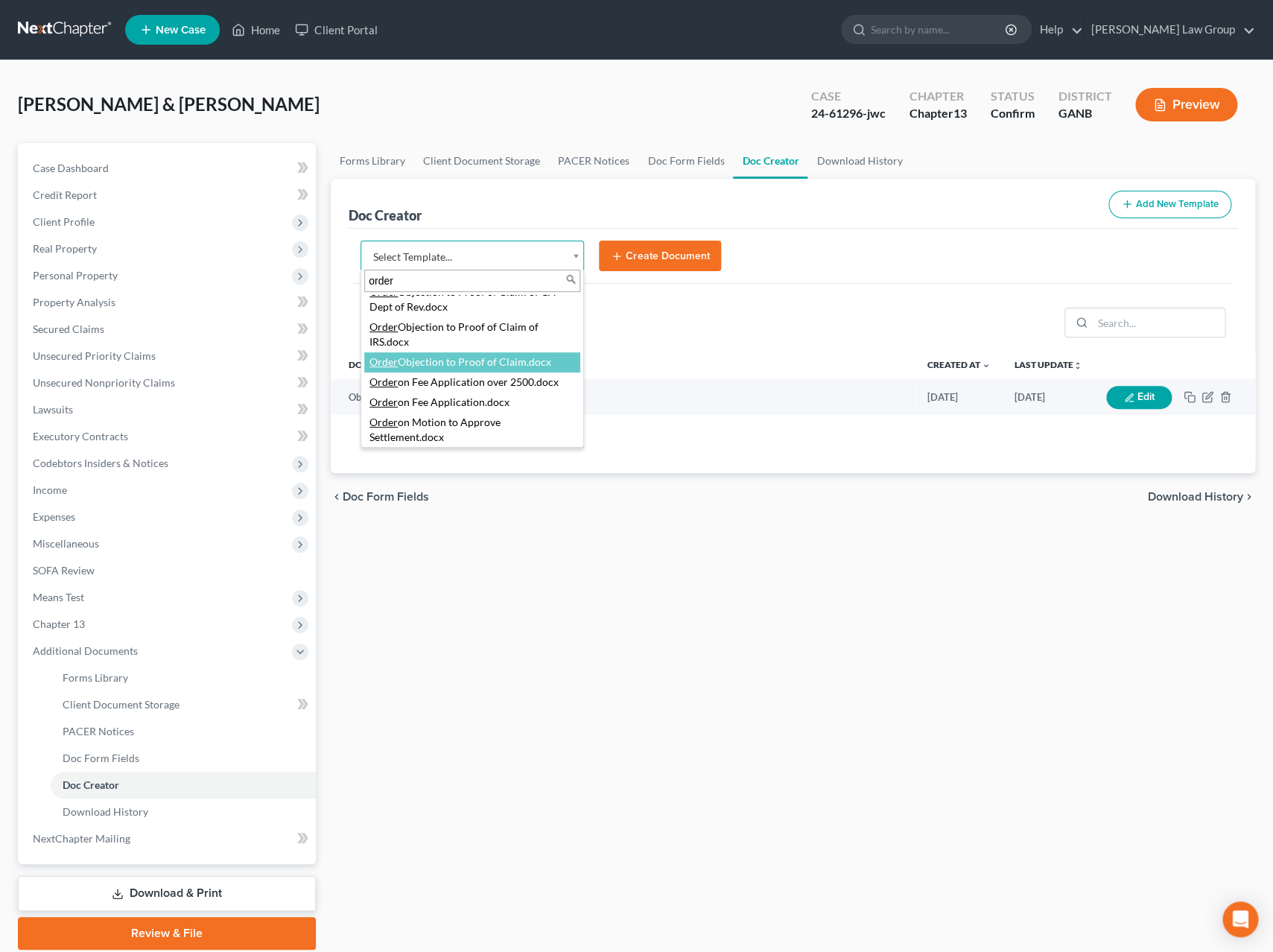
type input "order"
select select "111903"
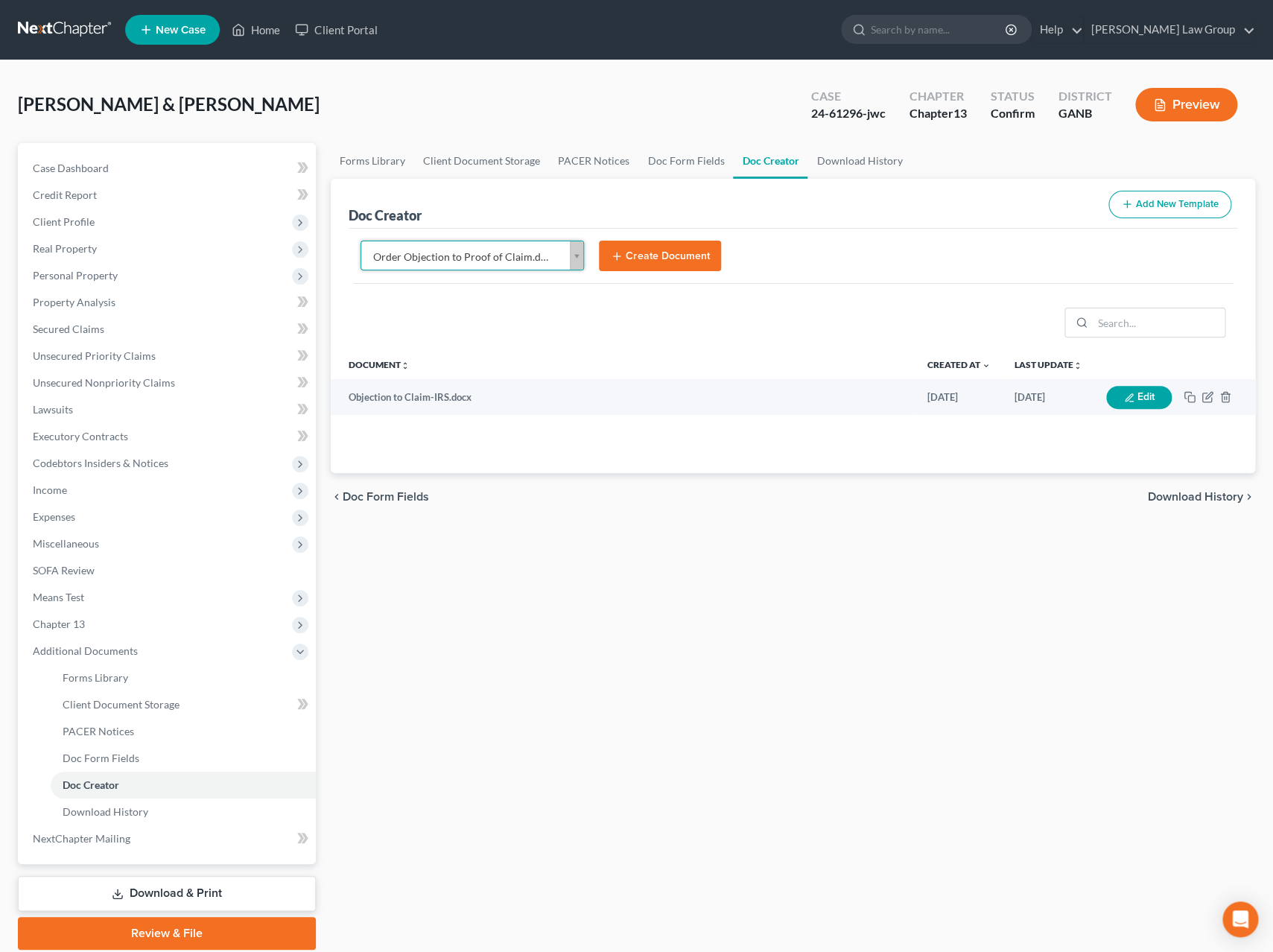
click at [650, 259] on button "Create Document" at bounding box center [660, 256] width 122 height 32
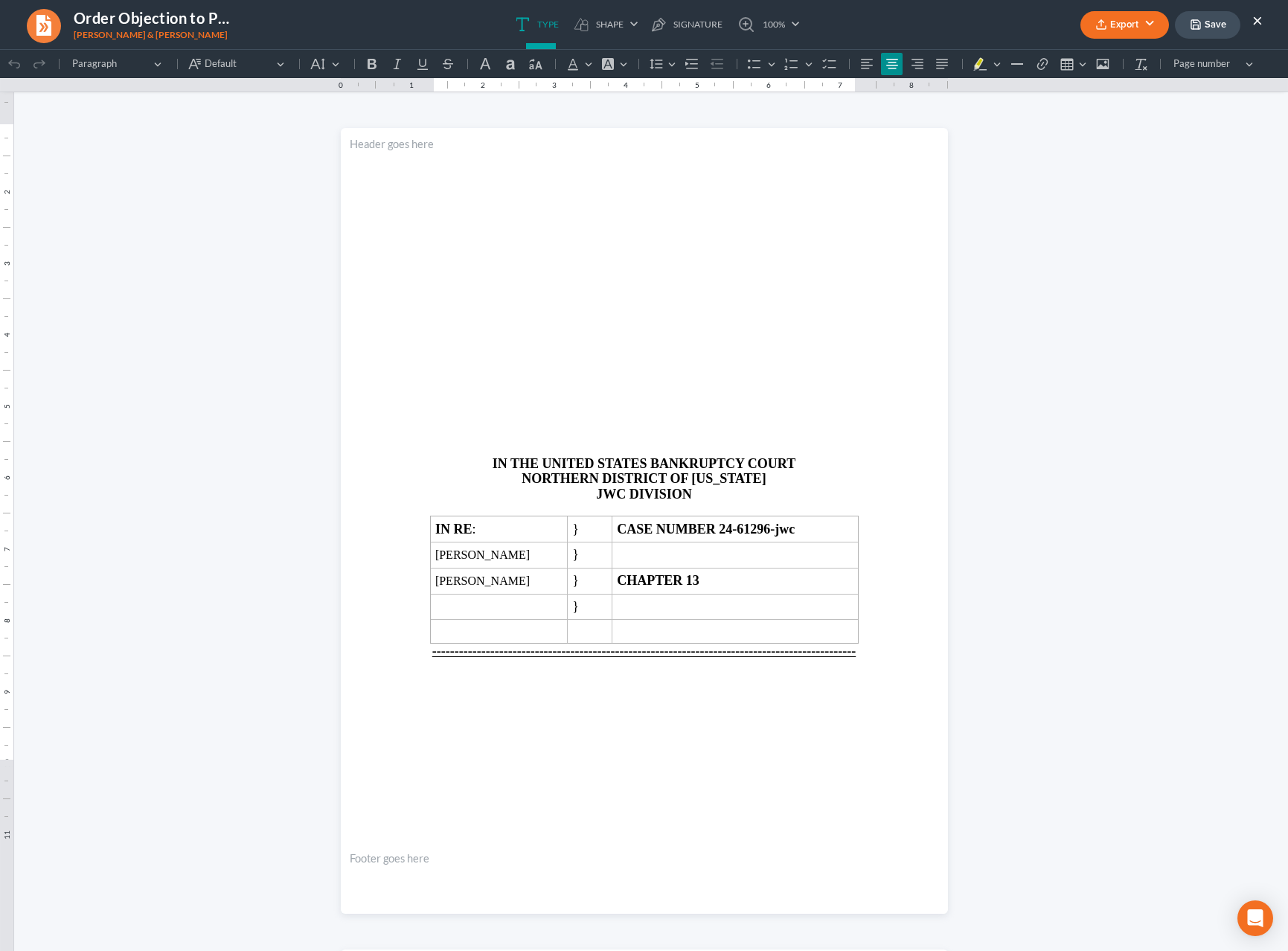
scroll to position [0, 0]
click at [620, 496] on main "IN THE UNITED STATES BANKRUPTCY COURT NORTHERN DISTRICT OF GEORGIA JWC DIVISION…" at bounding box center [644, 521] width 446 height 643
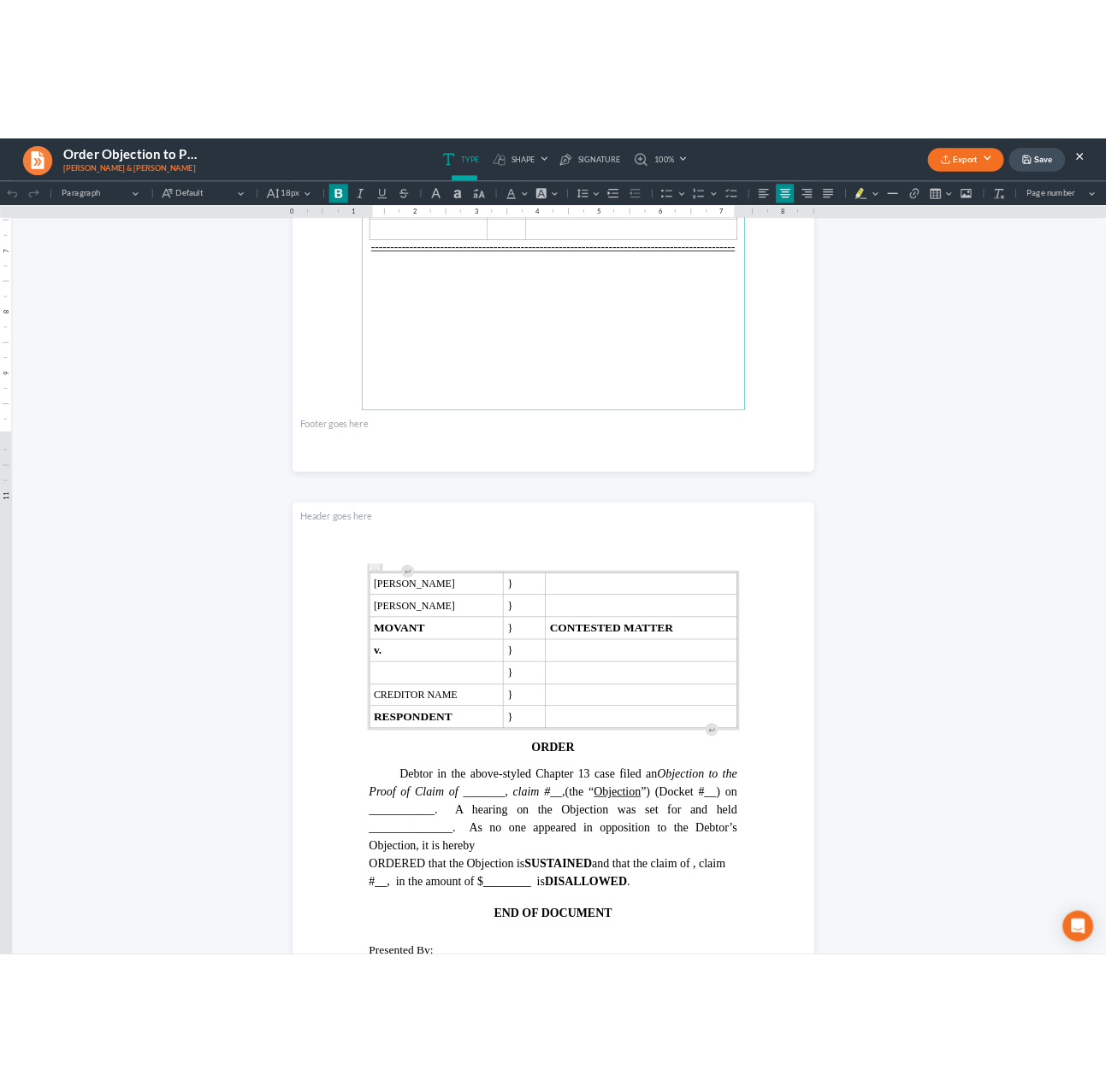
scroll to position [663, 0]
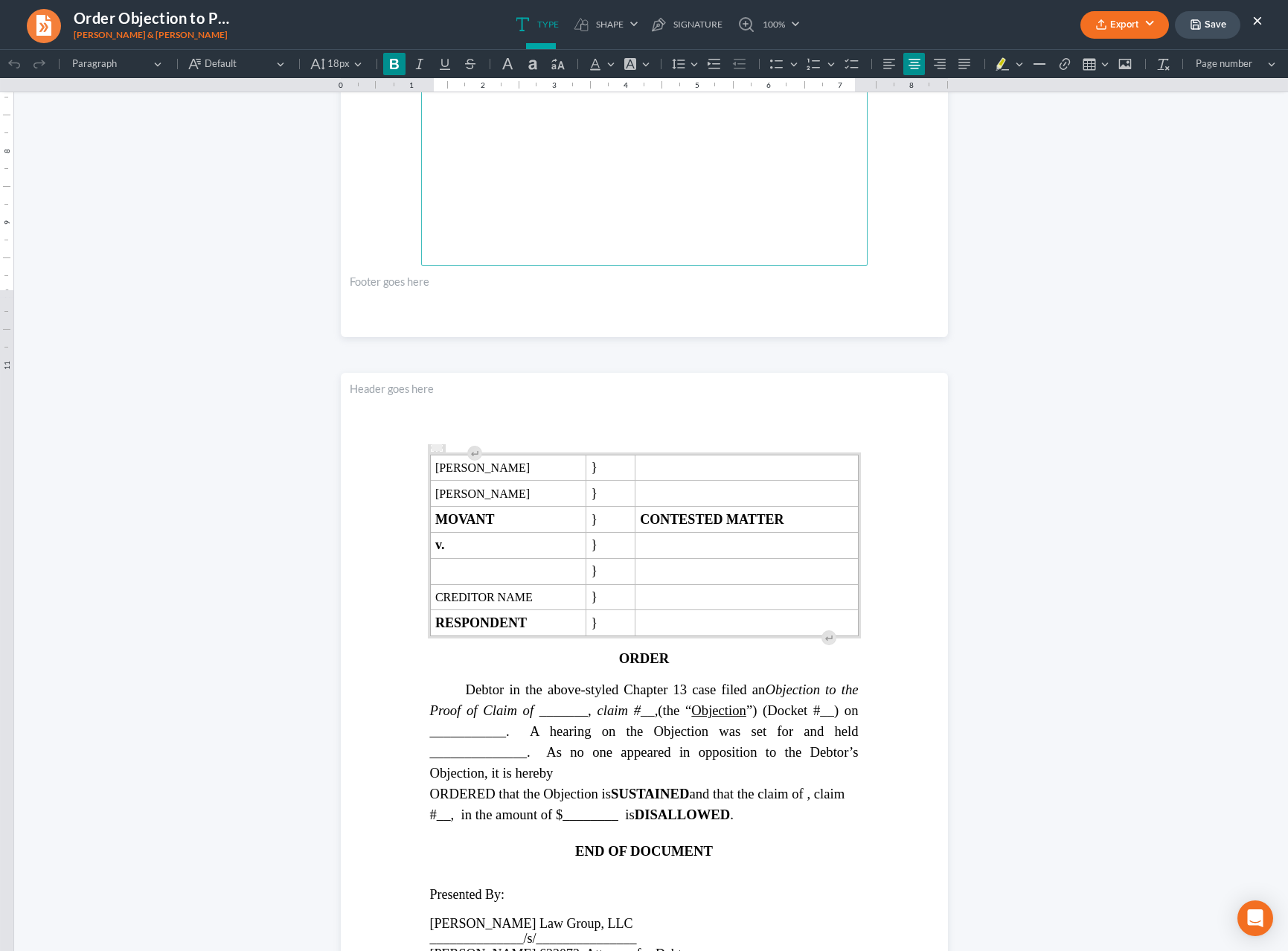
click at [531, 719] on icon "Objection to the Proof of Claim of _______, claim #__," at bounding box center [644, 700] width 428 height 36
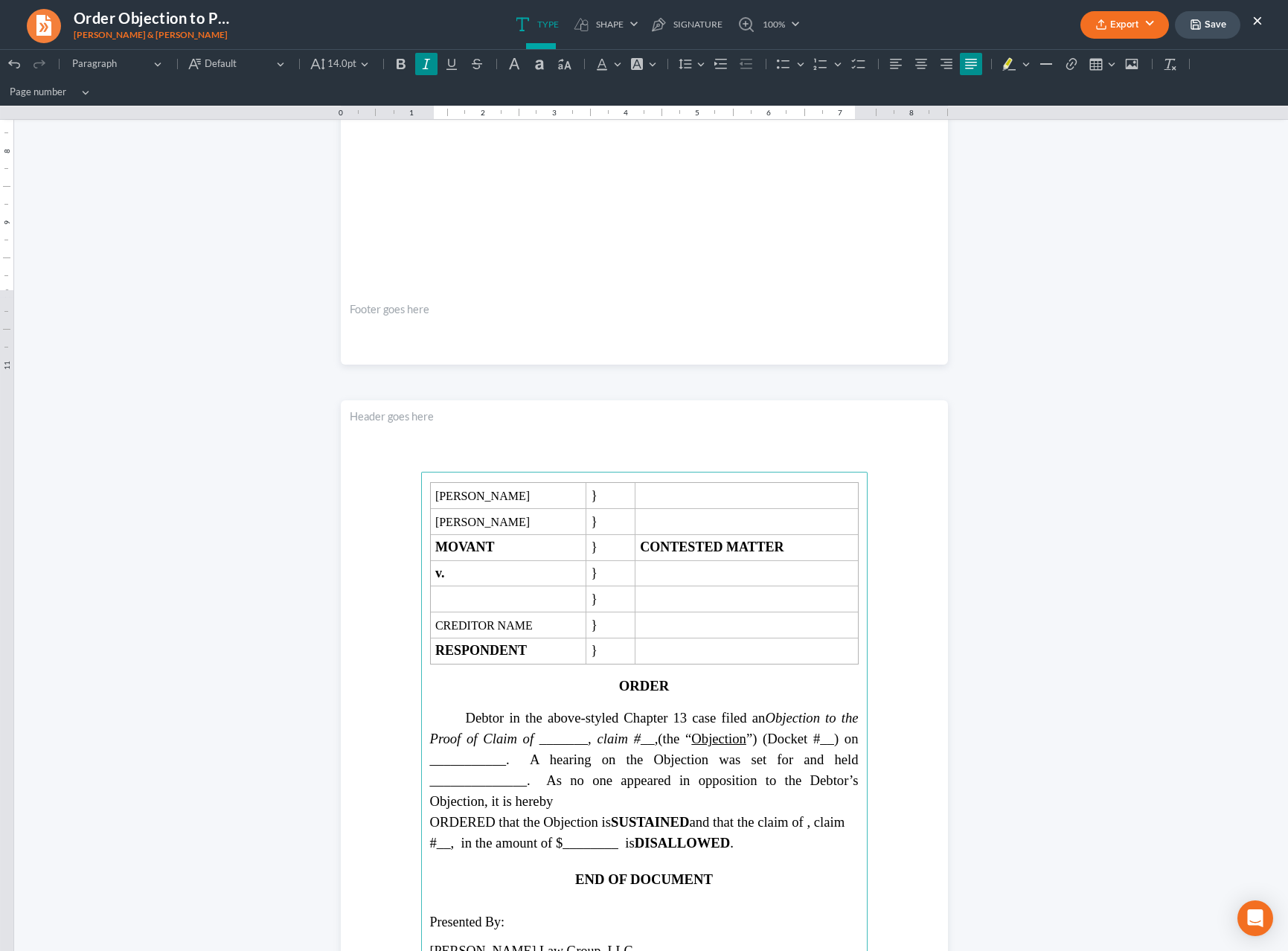
click at [1212, 29] on button "Save" at bounding box center [1207, 25] width 66 height 28
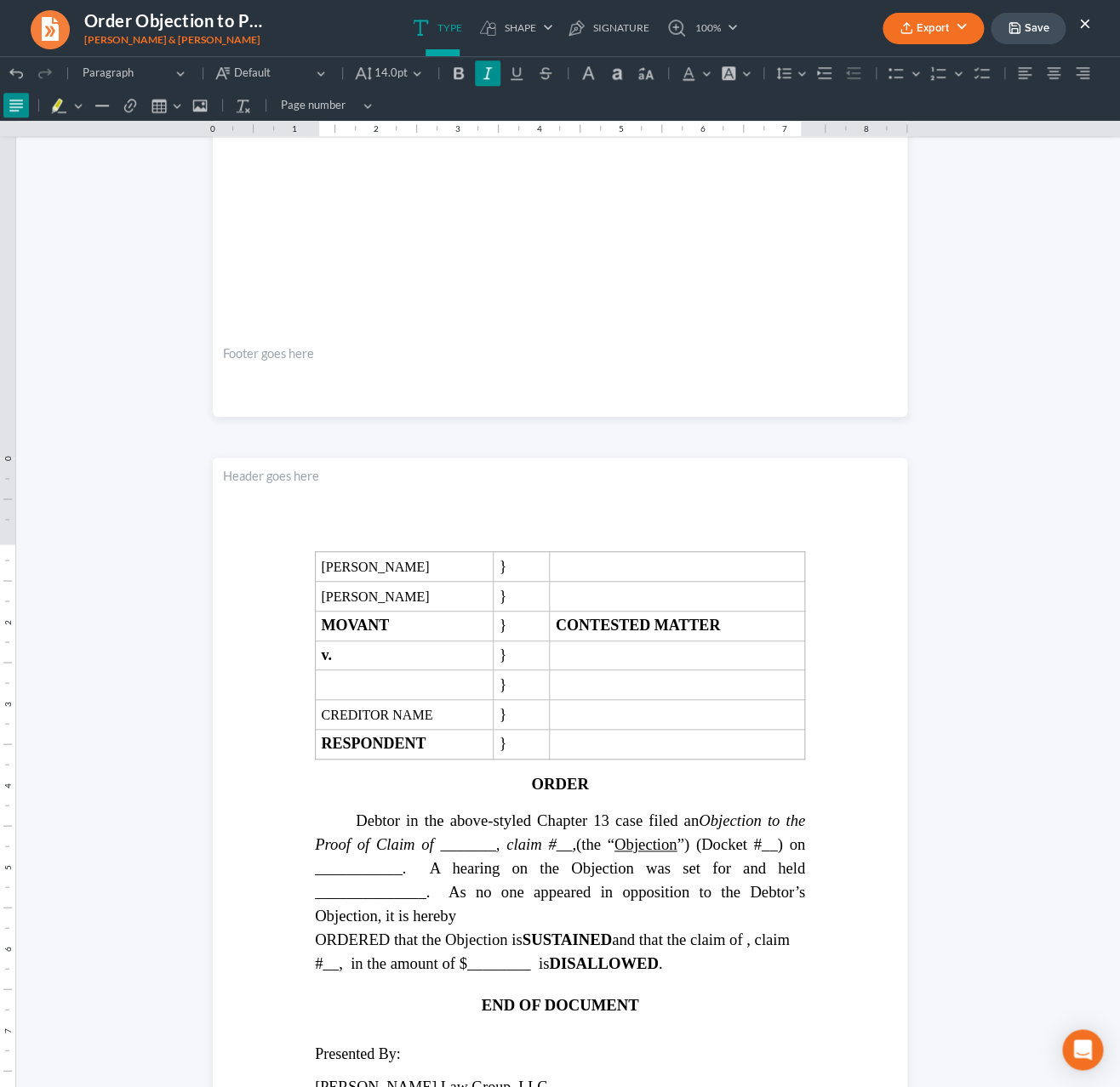
click at [1031, 28] on button "Save" at bounding box center [1028, 28] width 75 height 32
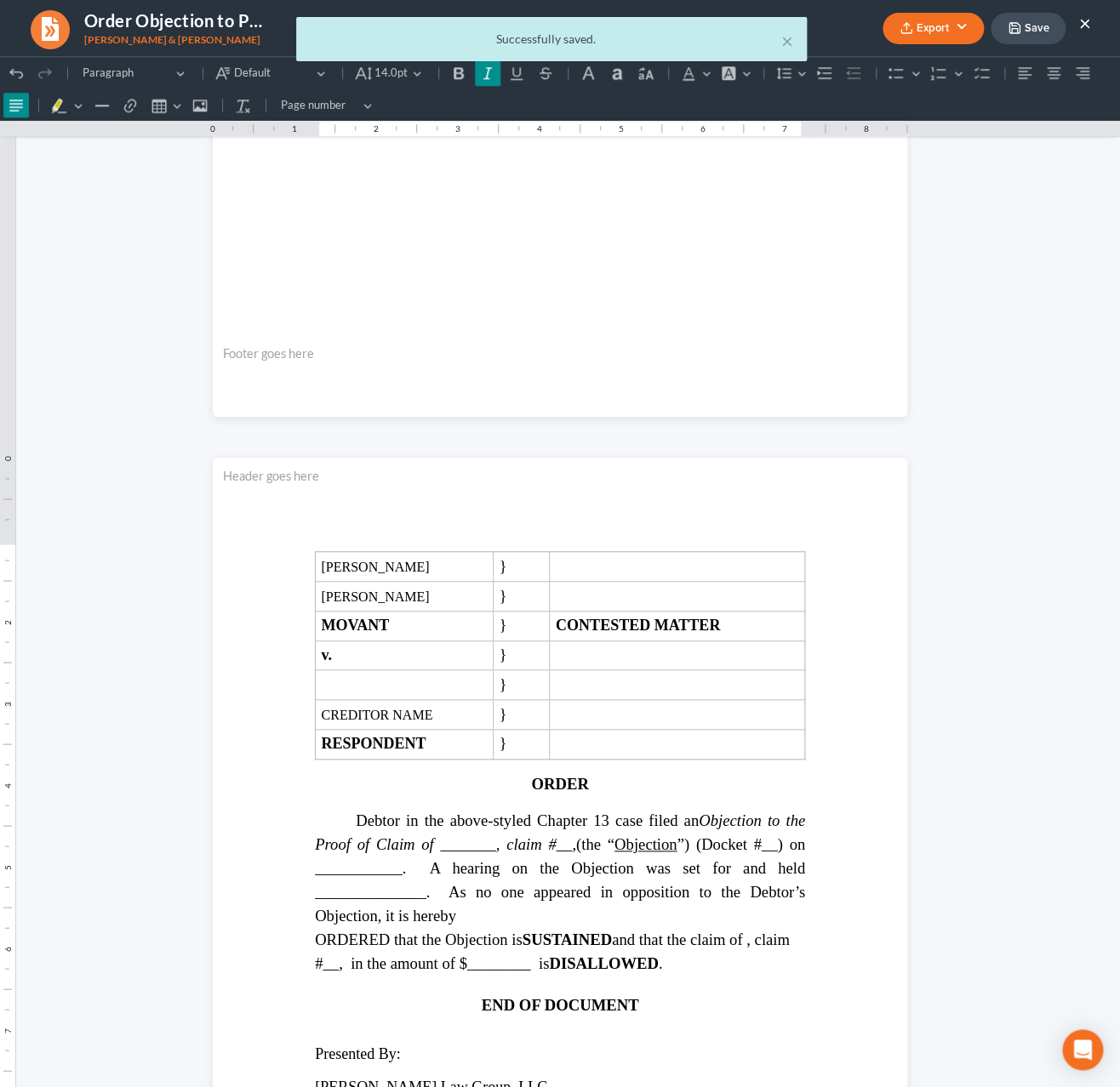
click at [1080, 25] on div "× Successfully saved." at bounding box center [551, 43] width 1120 height 52
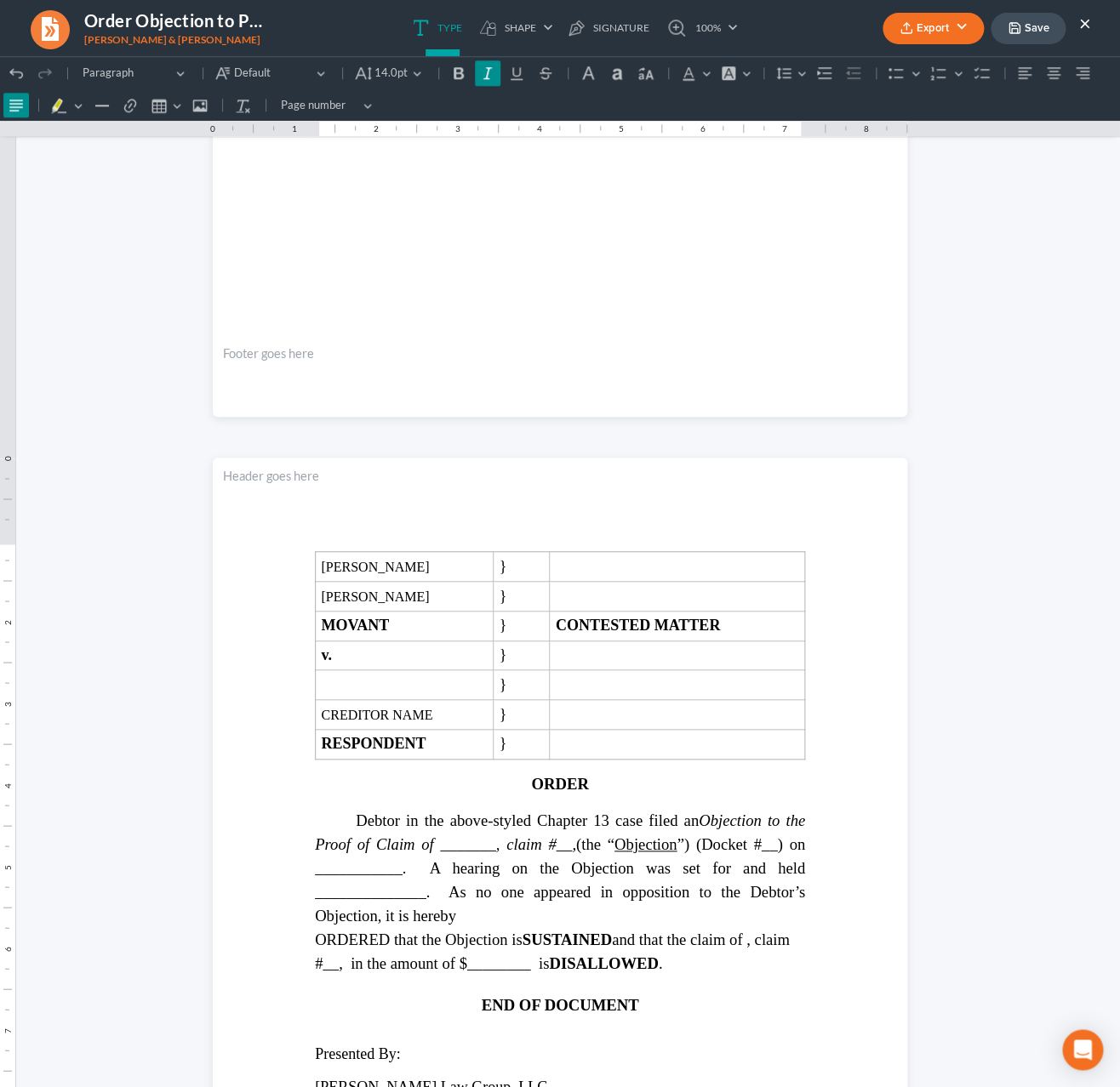
click at [1086, 23] on button "×" at bounding box center [1085, 23] width 12 height 21
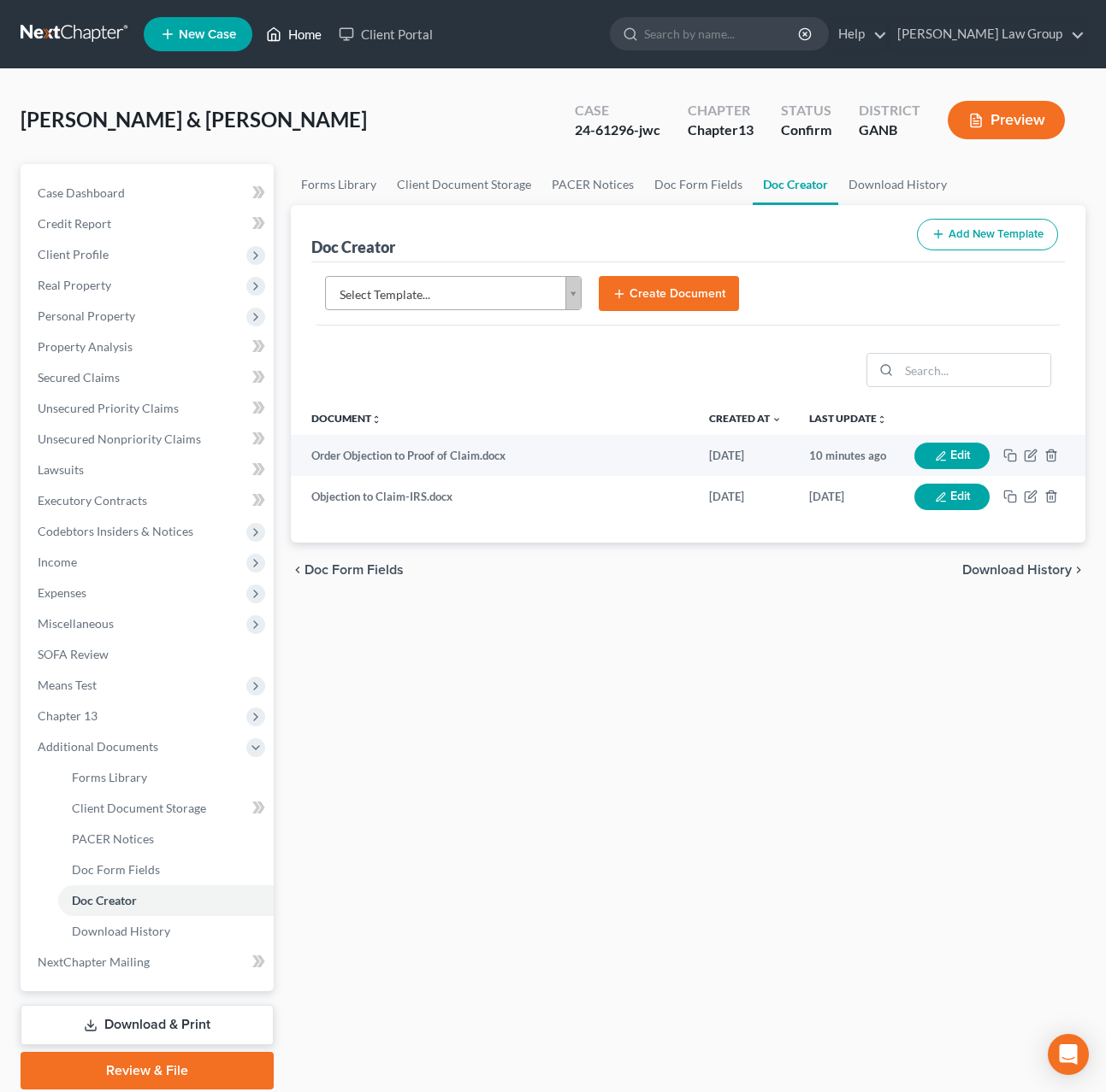
click at [302, 38] on link "Home" at bounding box center [293, 34] width 73 height 31
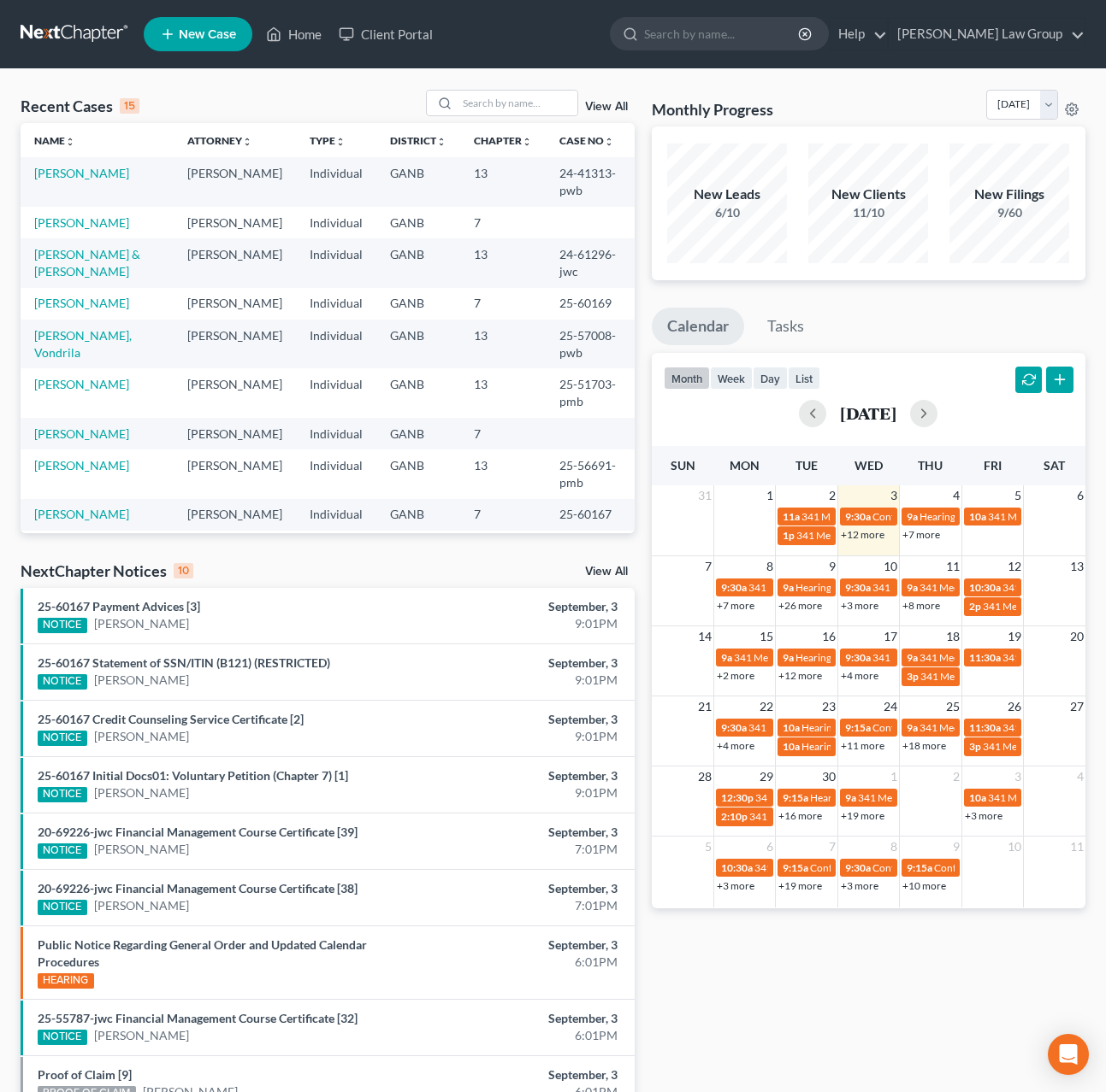
click at [869, 609] on link "+3 more" at bounding box center [859, 605] width 37 height 13
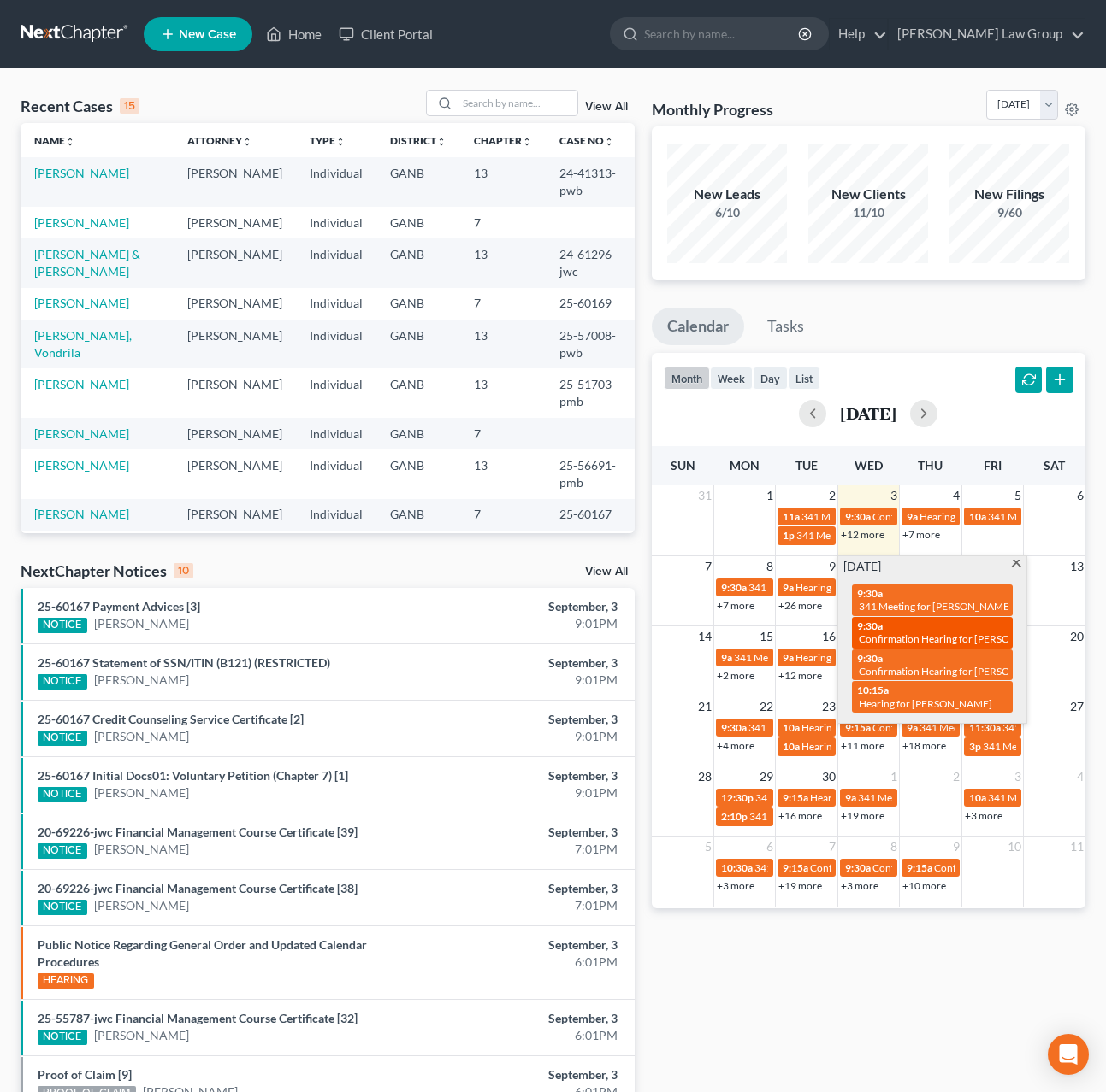
click at [985, 644] on span "Confirmation Hearing for [PERSON_NAME]" at bounding box center [956, 639] width 196 height 13
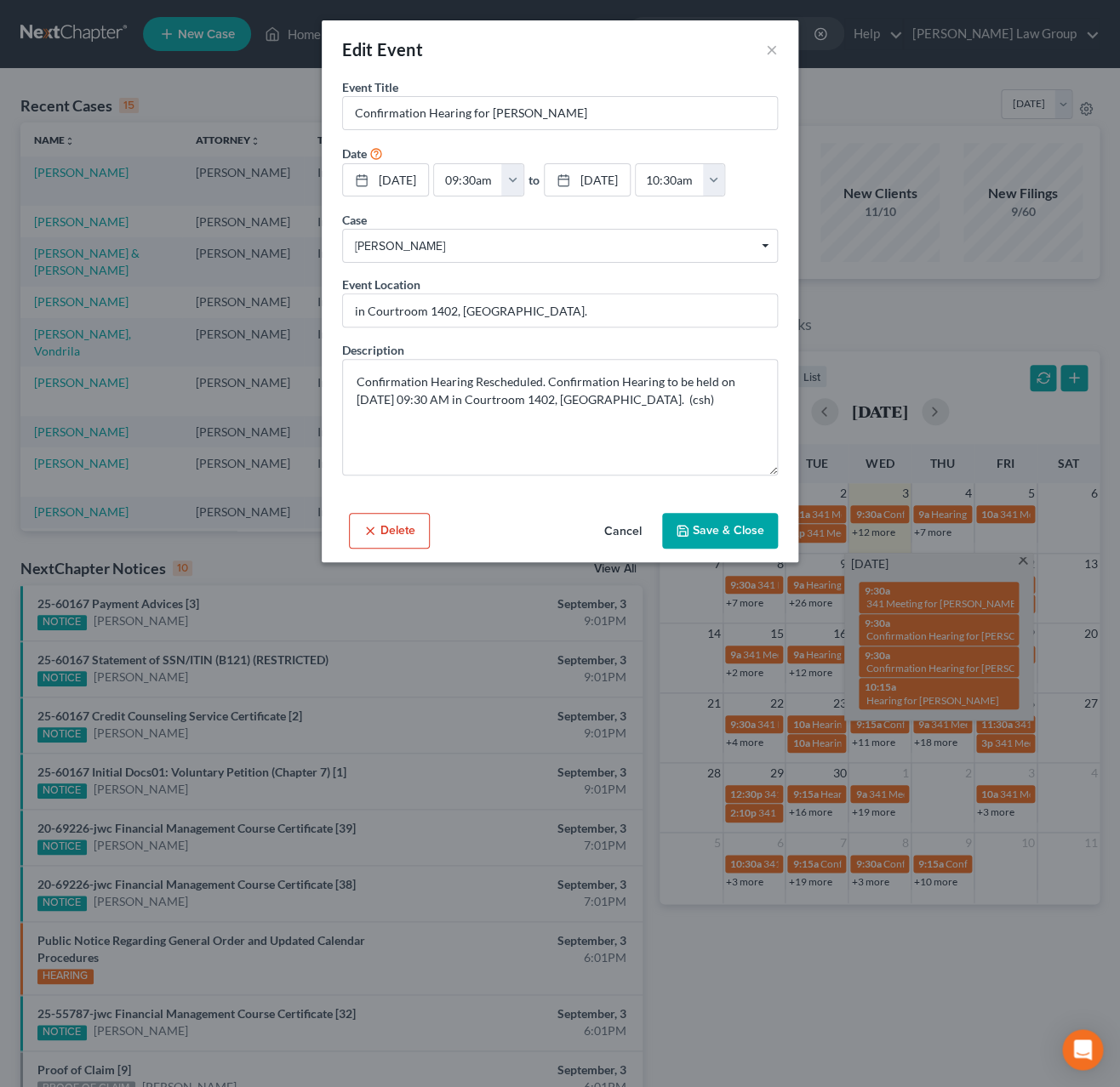
click at [779, 56] on div "Edit Event ×" at bounding box center [560, 50] width 476 height 58
click at [776, 56] on button "×" at bounding box center [772, 49] width 12 height 21
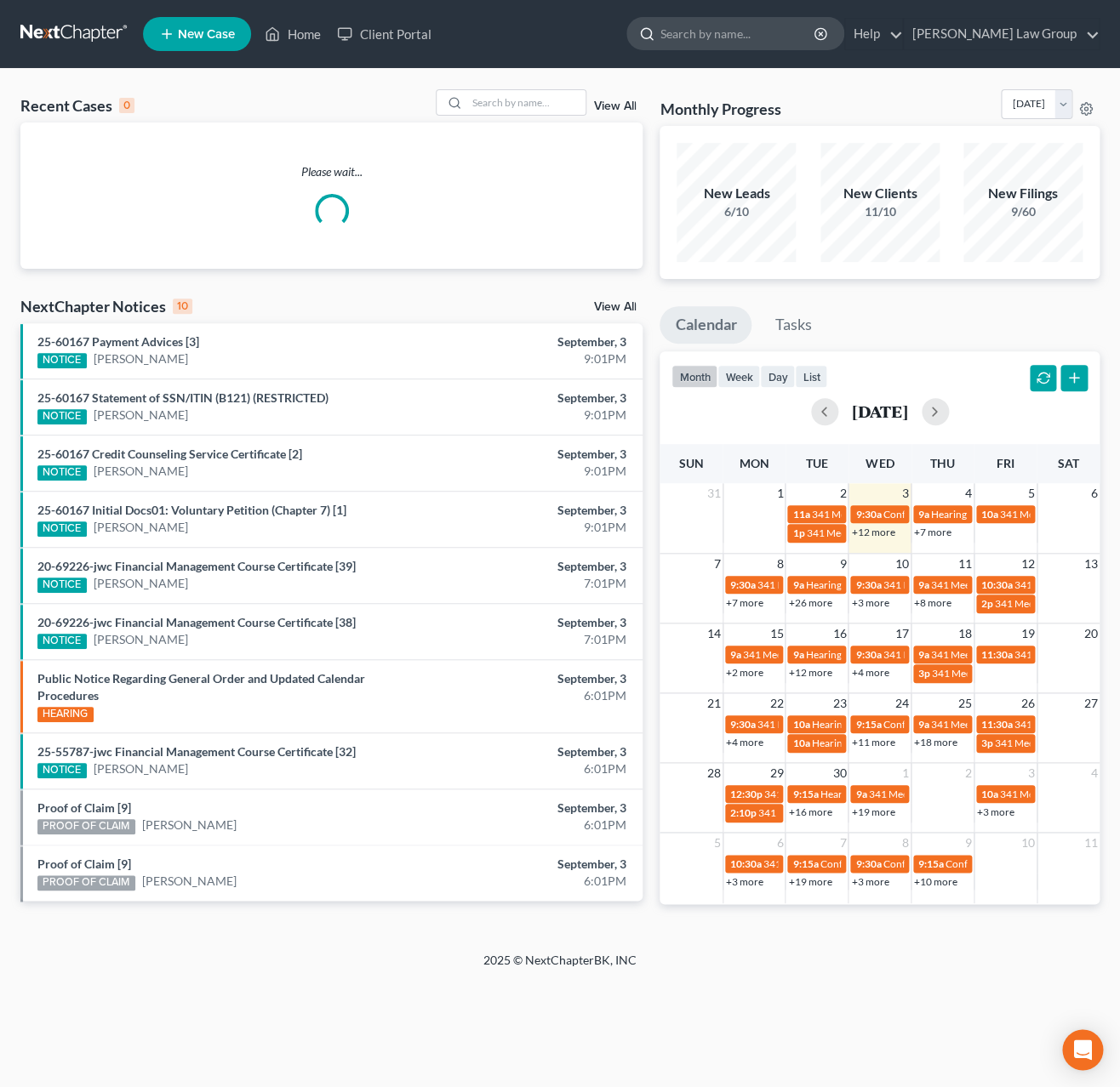
click at [781, 31] on input "search" at bounding box center [739, 33] width 155 height 32
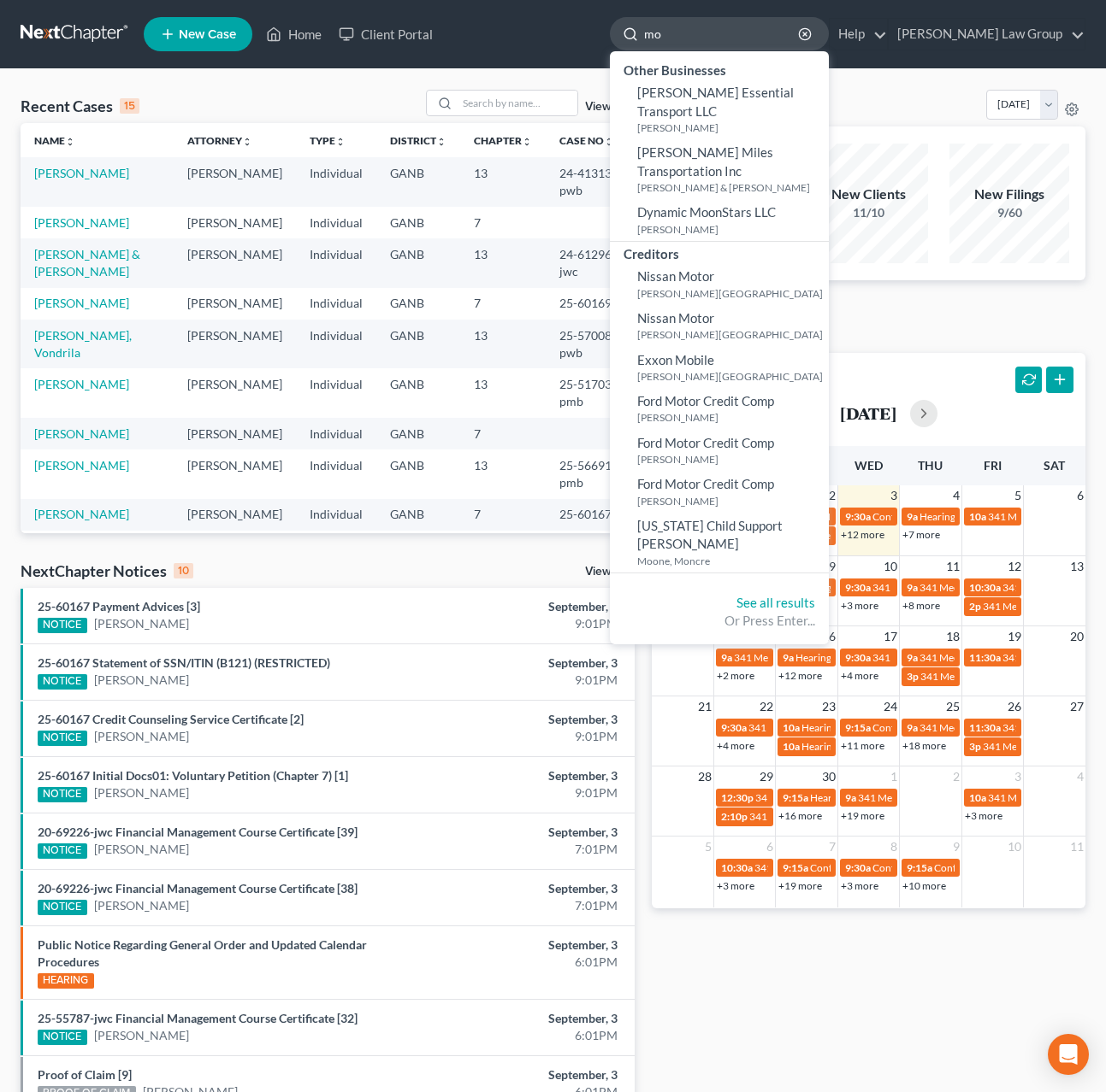
type input "m"
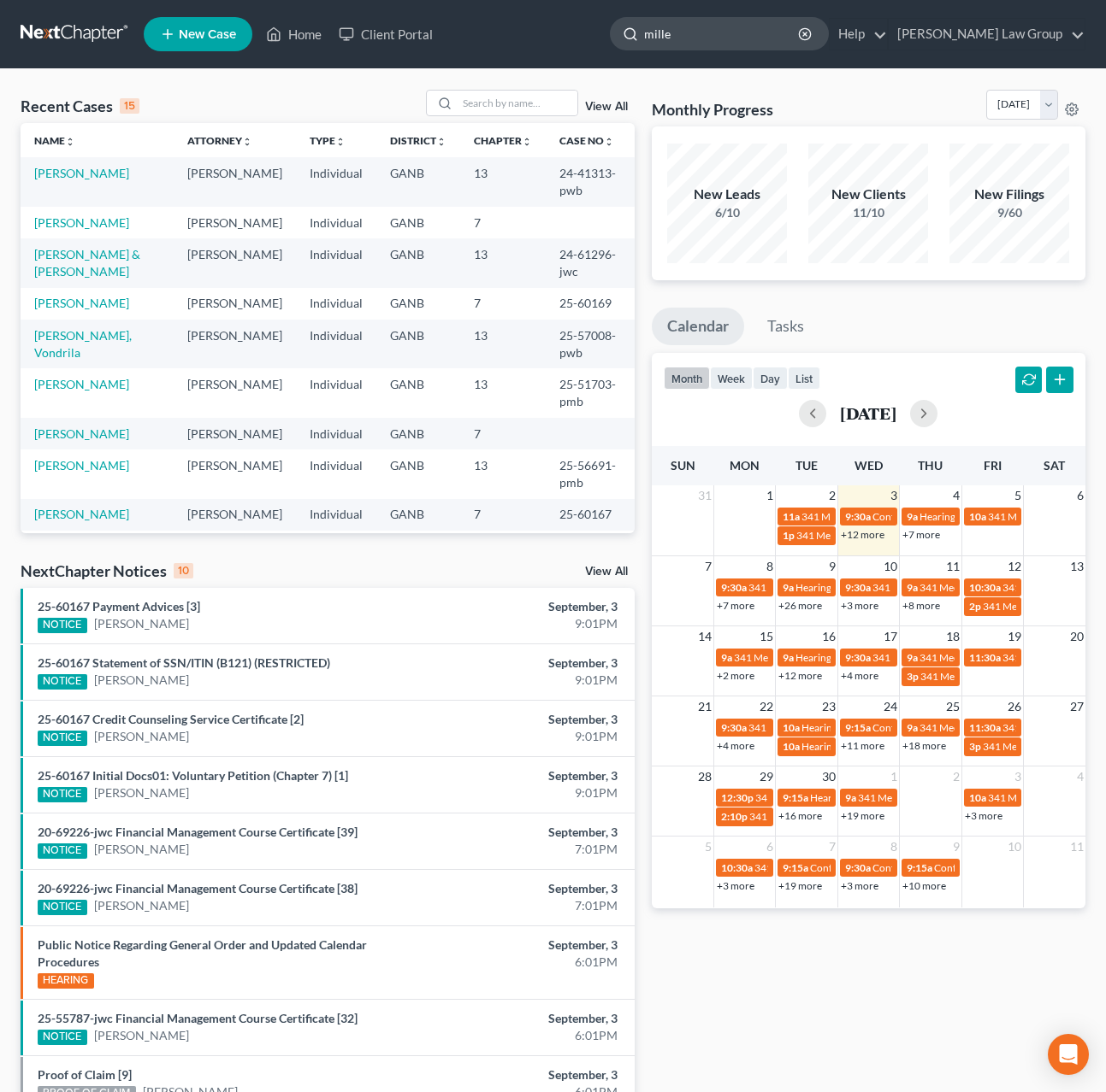
type input "miller"
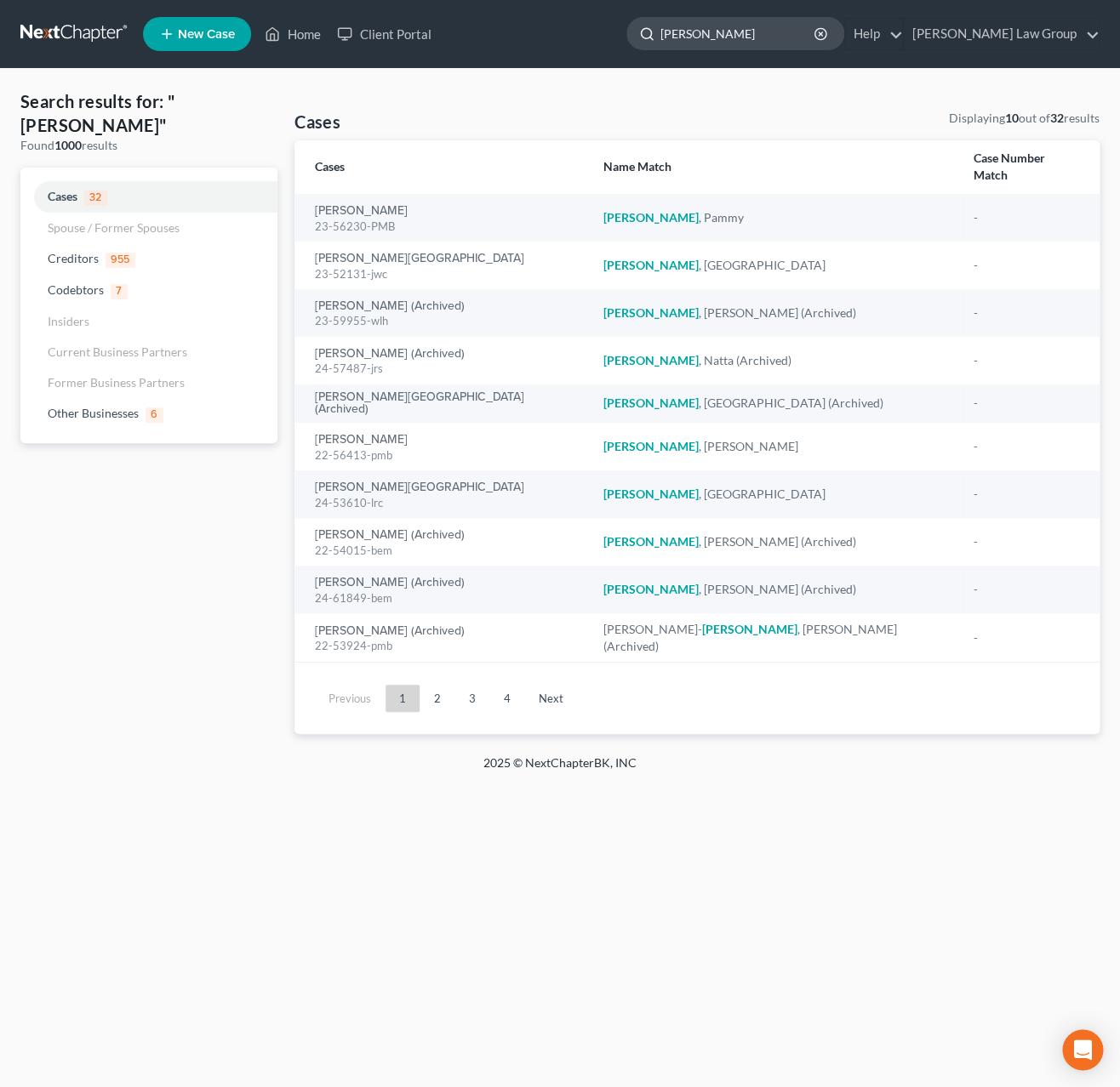
drag, startPoint x: 776, startPoint y: 36, endPoint x: 671, endPoint y: 36, distance: 105.0
click at [671, 36] on input "miller" at bounding box center [739, 33] width 155 height 32
type input "Charles"
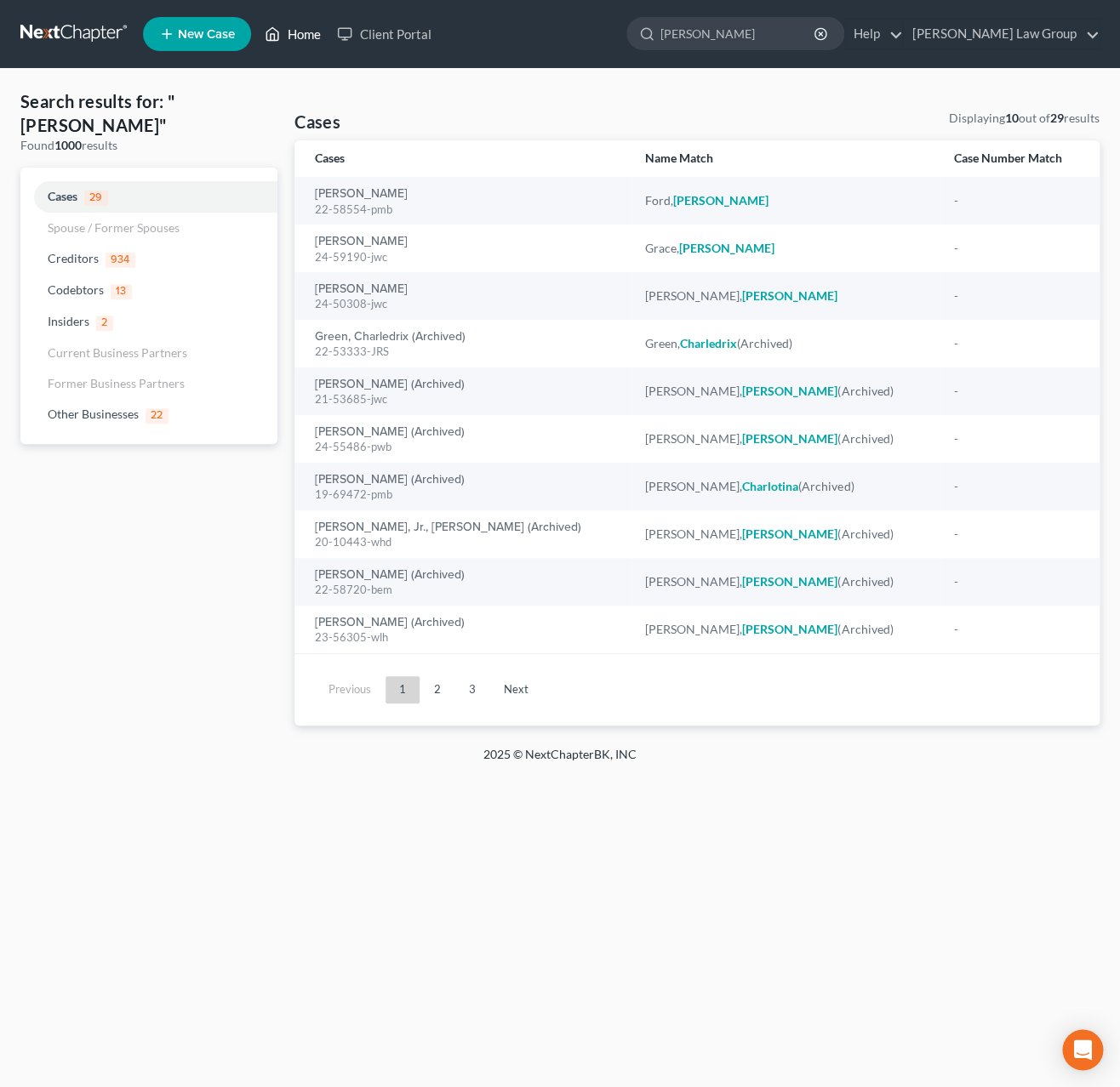
click at [299, 41] on link "Home" at bounding box center [292, 34] width 72 height 31
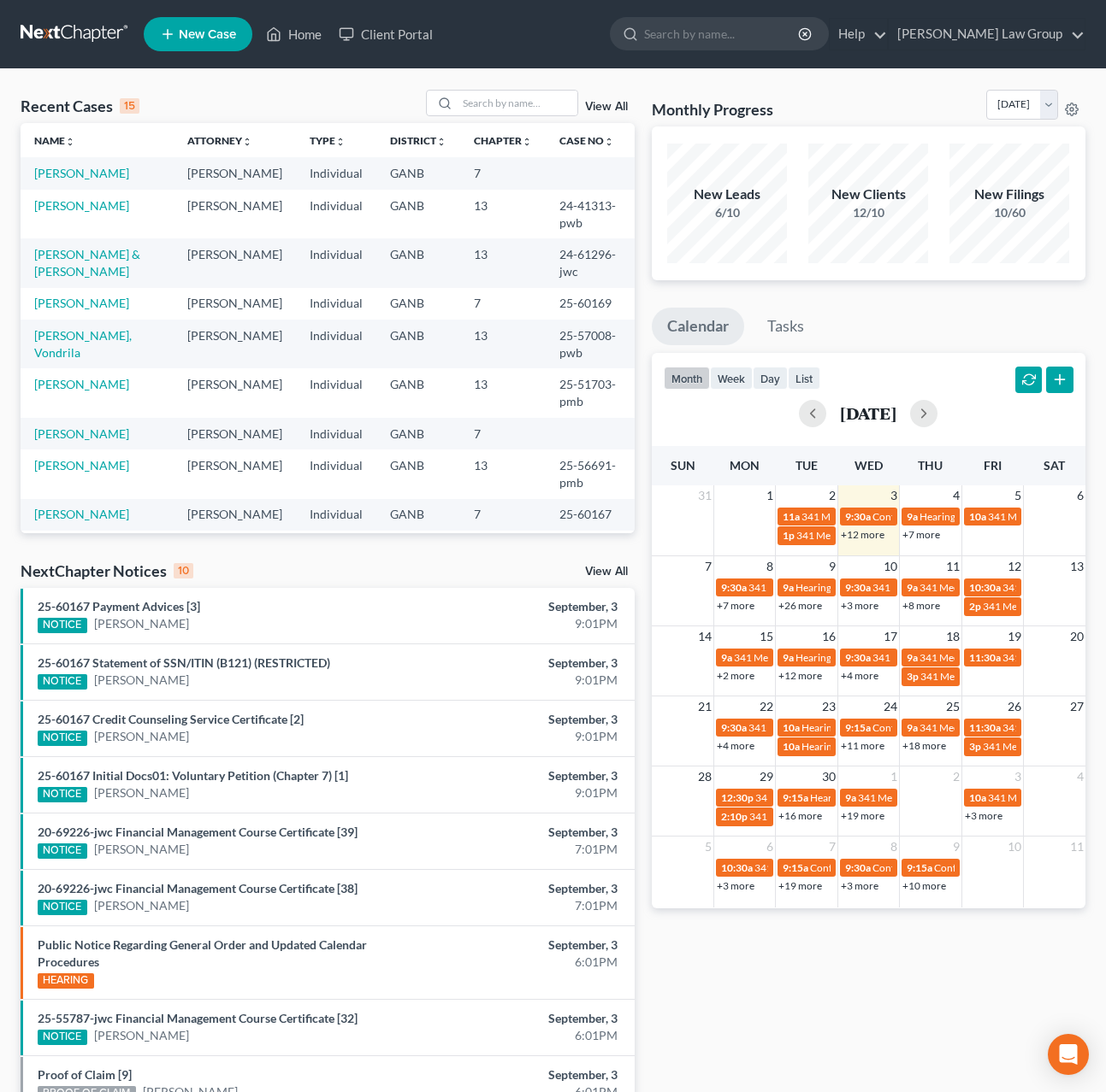
click at [807, 605] on link "+26 more" at bounding box center [800, 605] width 44 height 13
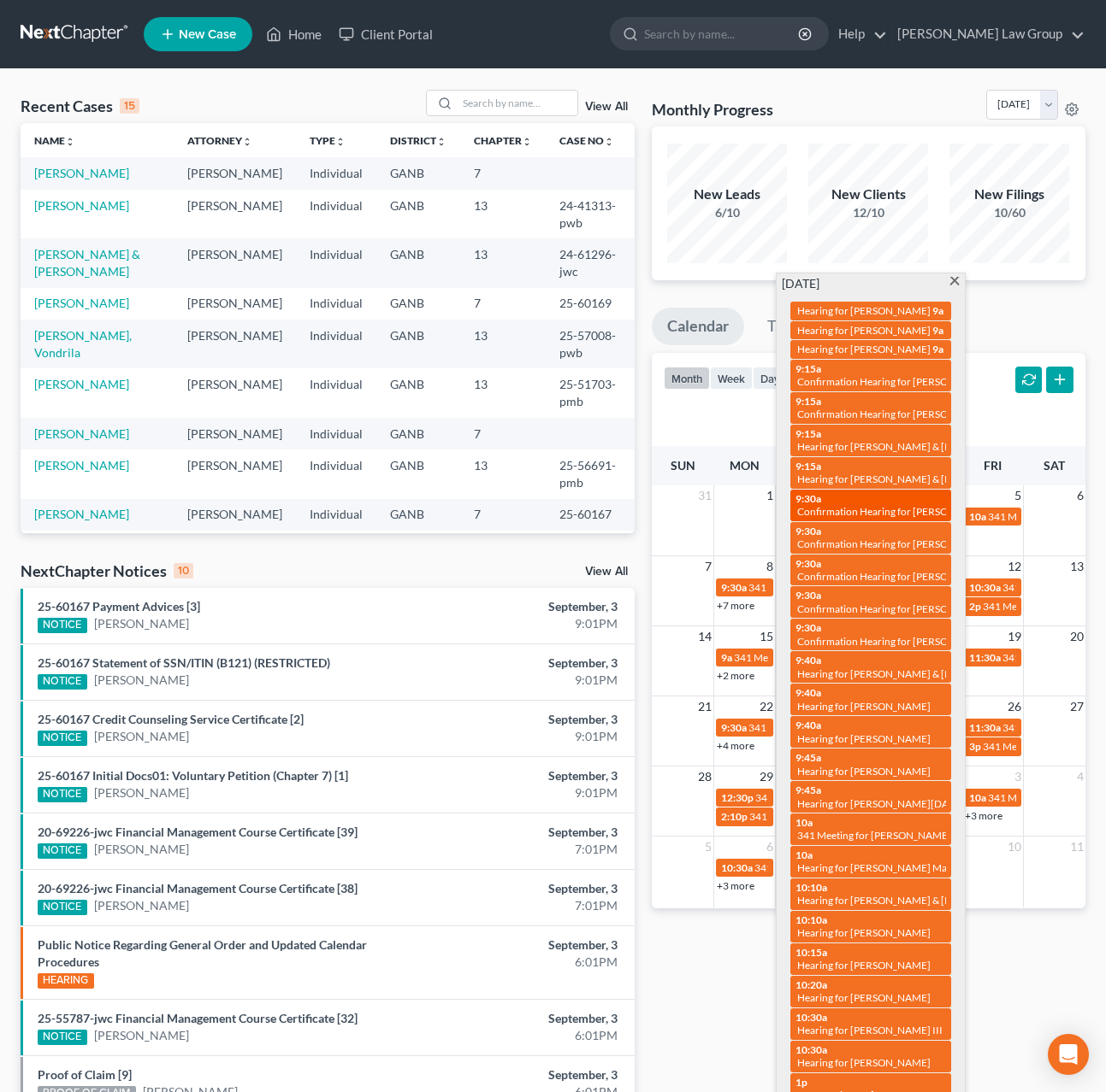
click at [901, 510] on span "Confirmation Hearing for [PERSON_NAME]" at bounding box center [895, 512] width 196 height 13
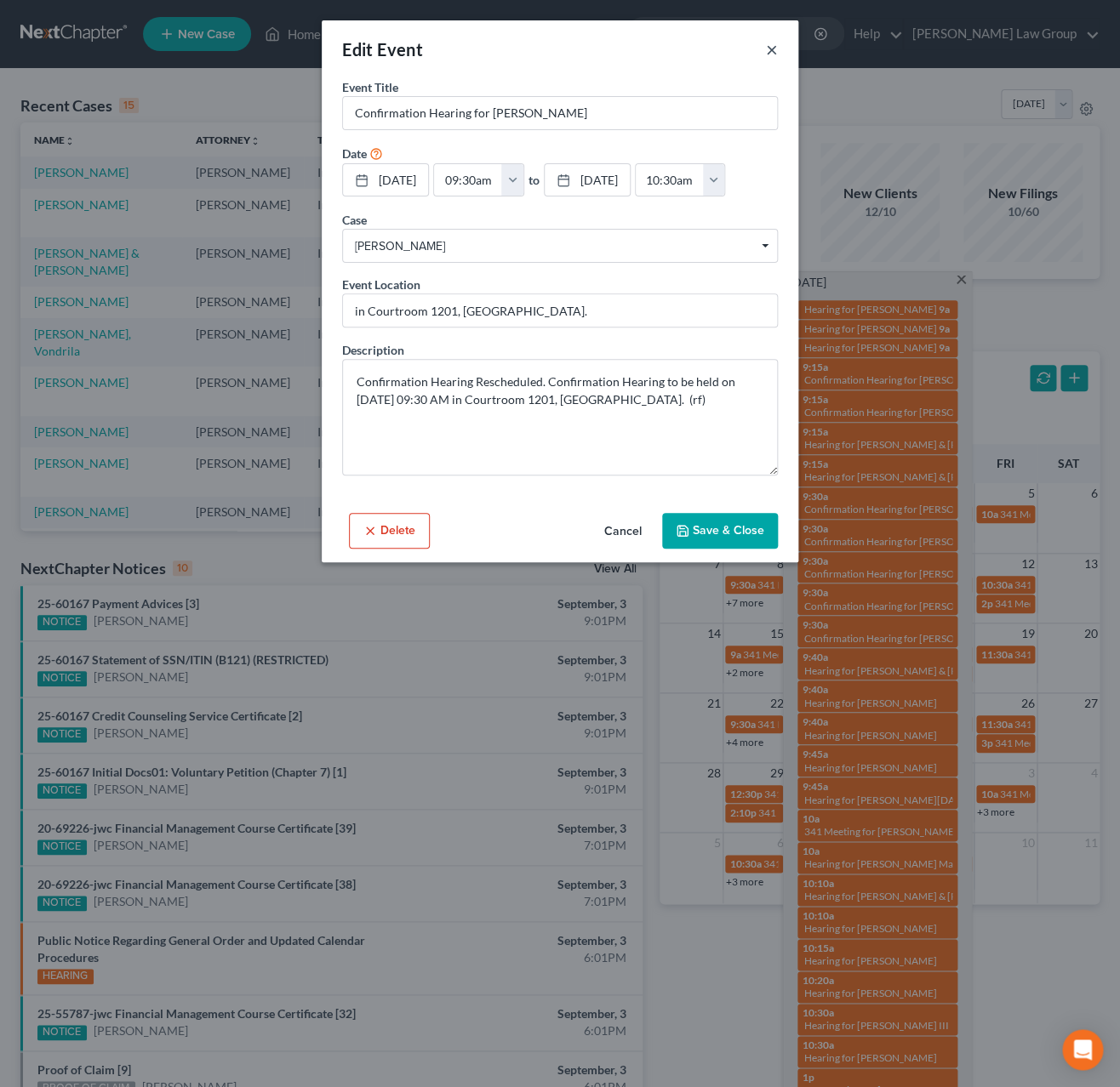
click at [771, 49] on button "×" at bounding box center [772, 49] width 12 height 21
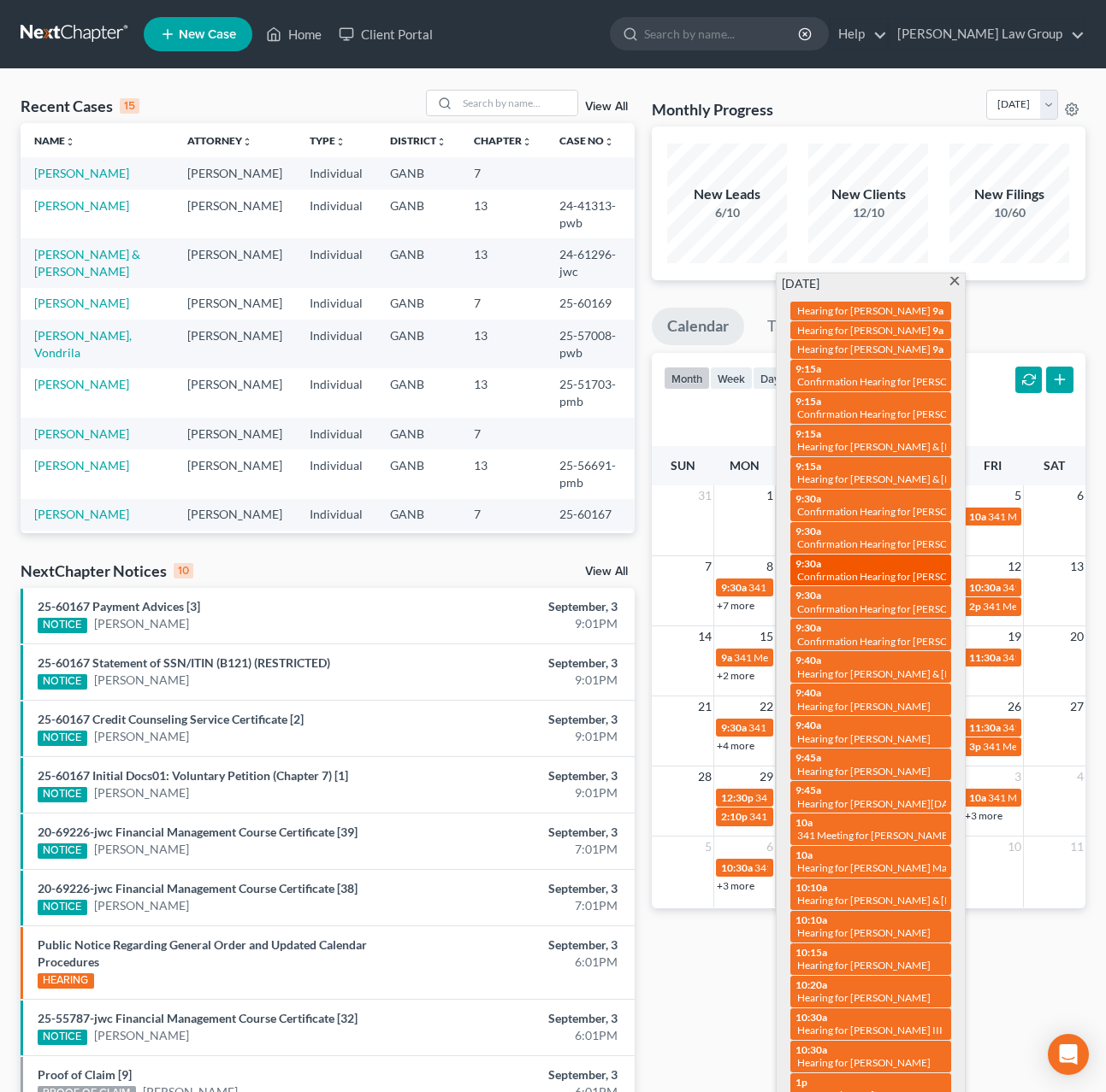
click at [889, 576] on span "Confirmation Hearing for [PERSON_NAME]" at bounding box center [895, 576] width 196 height 13
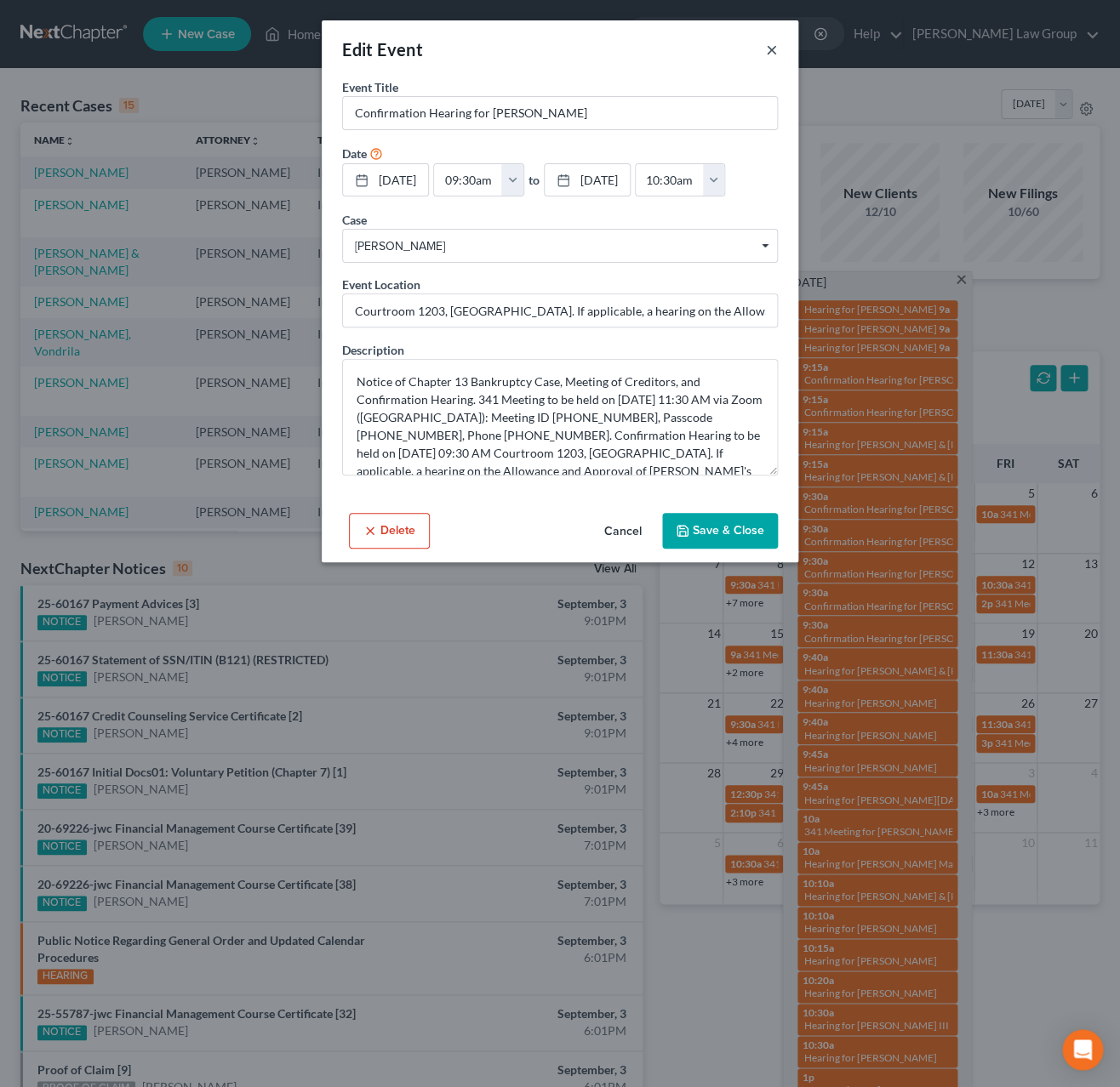
click at [771, 51] on button "×" at bounding box center [772, 49] width 12 height 21
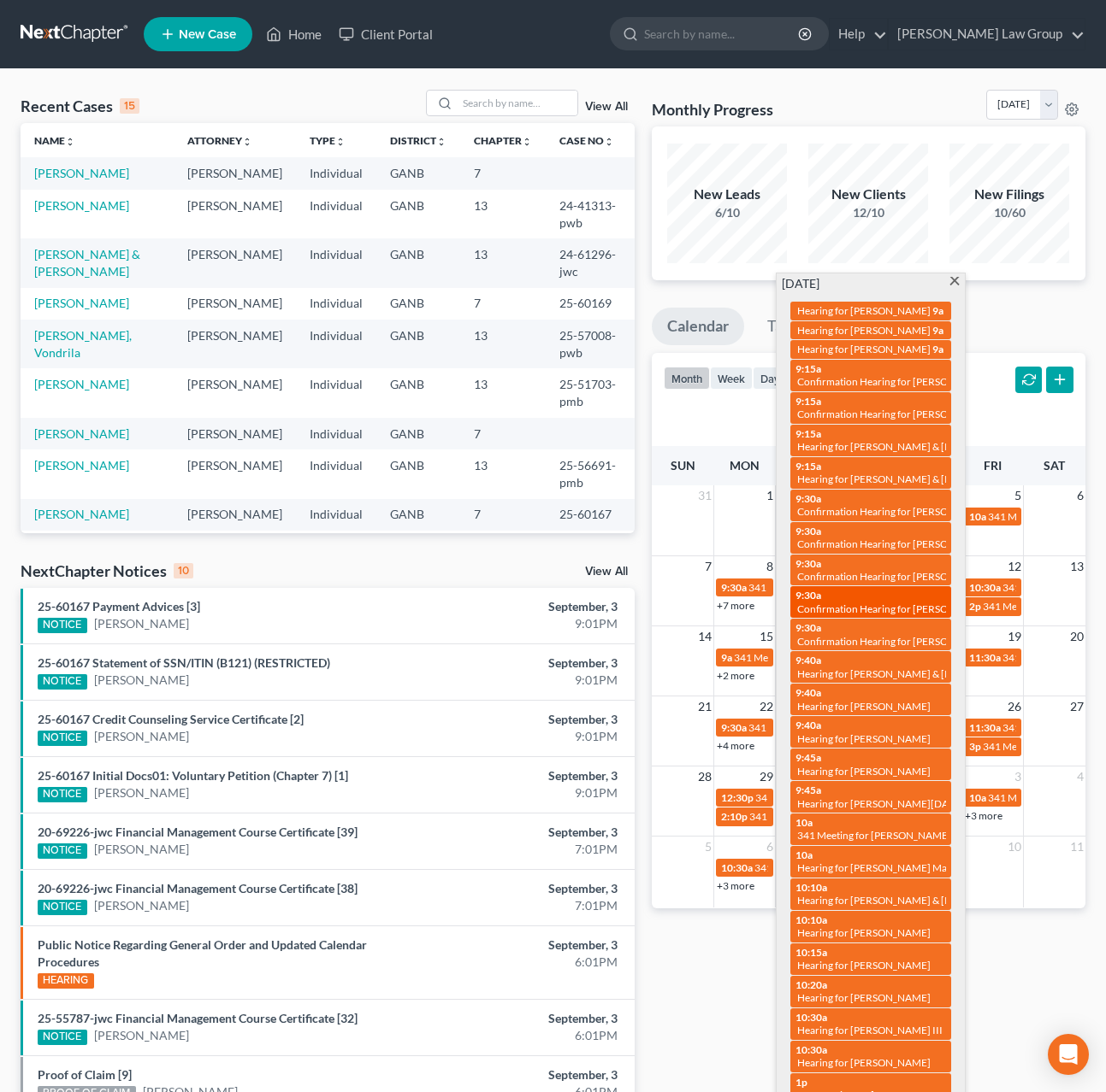
click at [903, 612] on span "Confirmation Hearing for [PERSON_NAME]" at bounding box center [895, 609] width 196 height 13
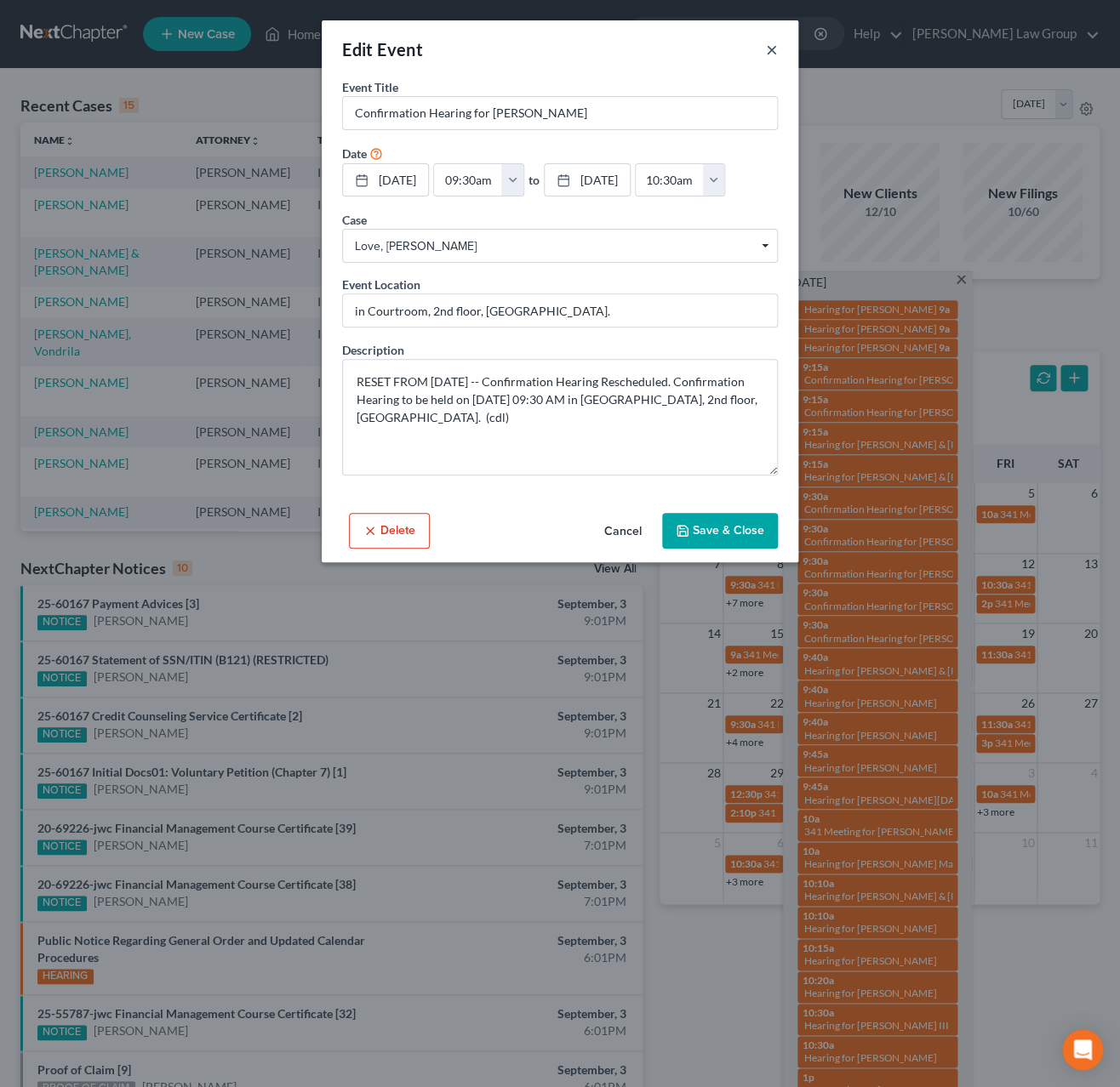
click at [768, 52] on button "×" at bounding box center [772, 49] width 12 height 21
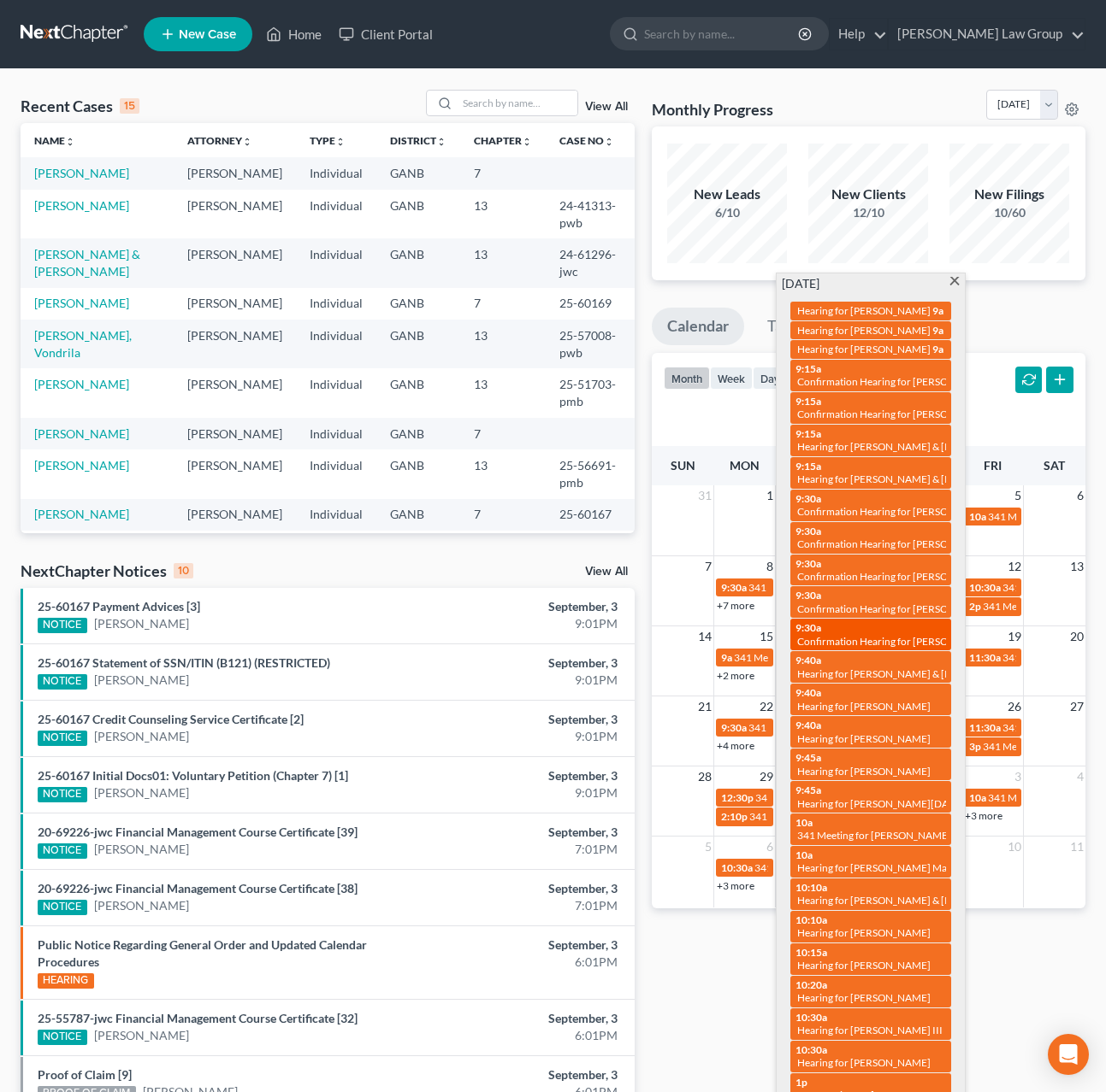
click at [897, 643] on span "Confirmation Hearing for [PERSON_NAME] & [PERSON_NAME]" at bounding box center [940, 642] width 286 height 13
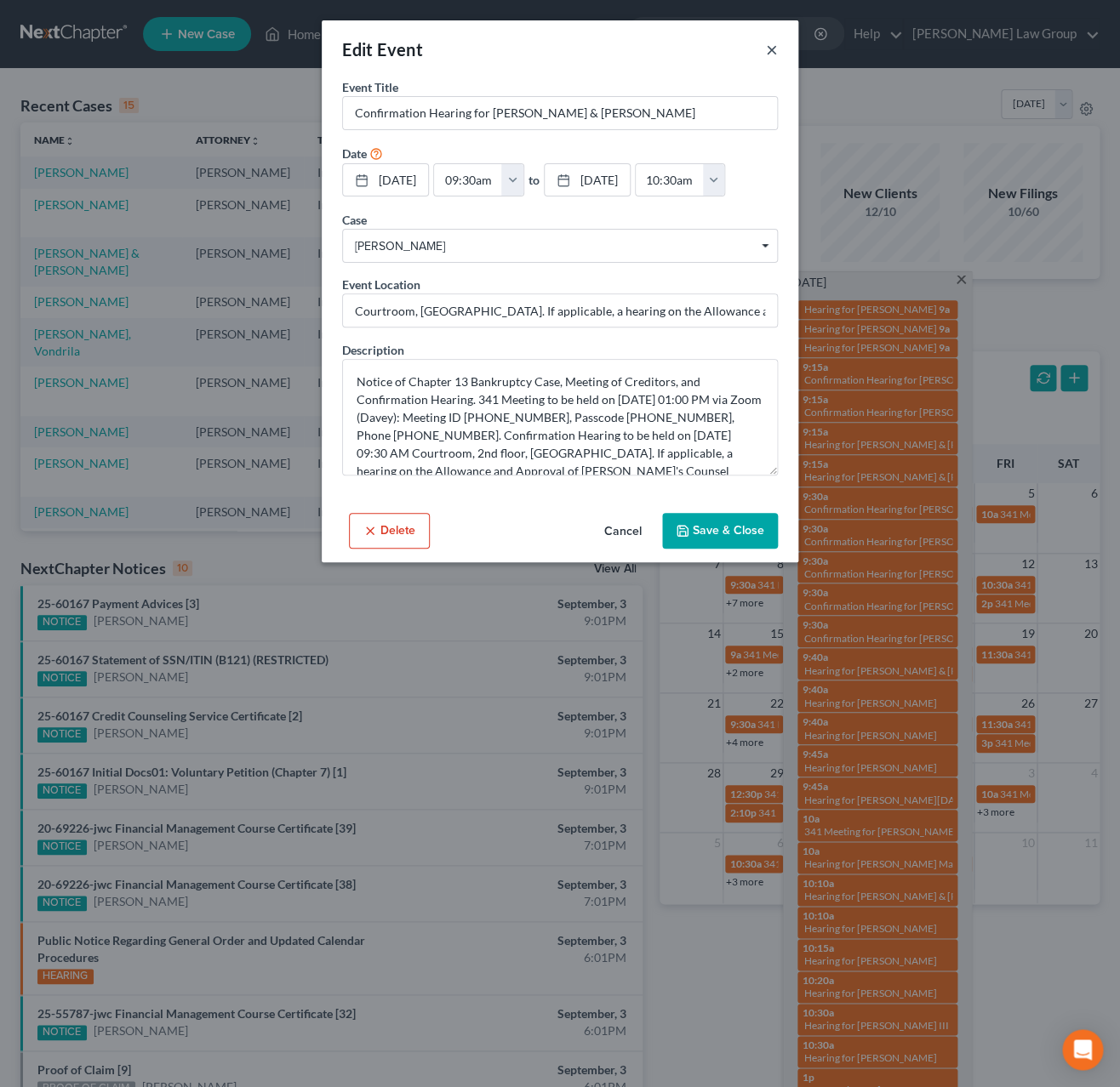
click at [770, 46] on button "×" at bounding box center [772, 49] width 12 height 21
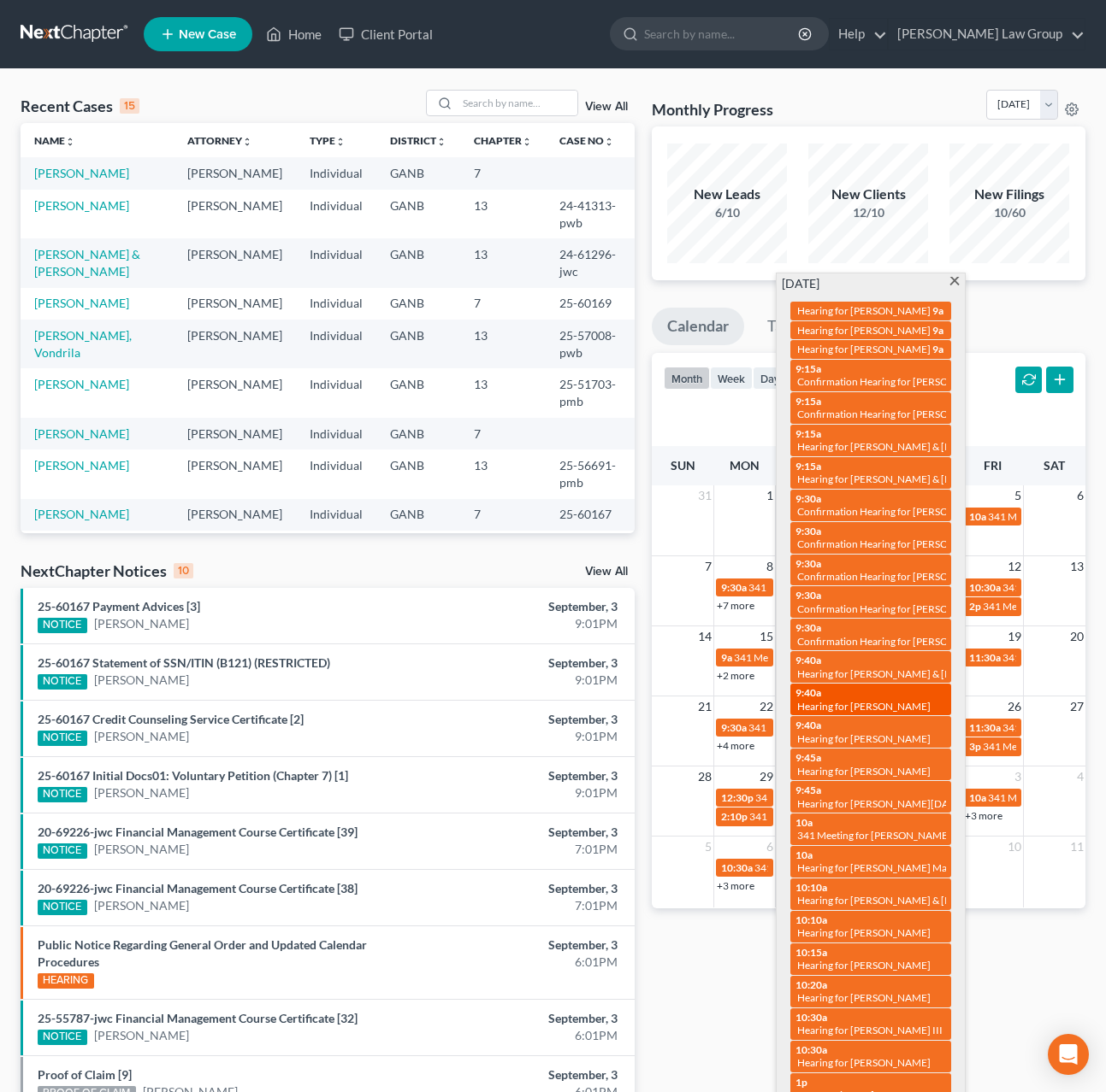
click at [887, 703] on span "Hearing for [PERSON_NAME]" at bounding box center [864, 706] width 133 height 13
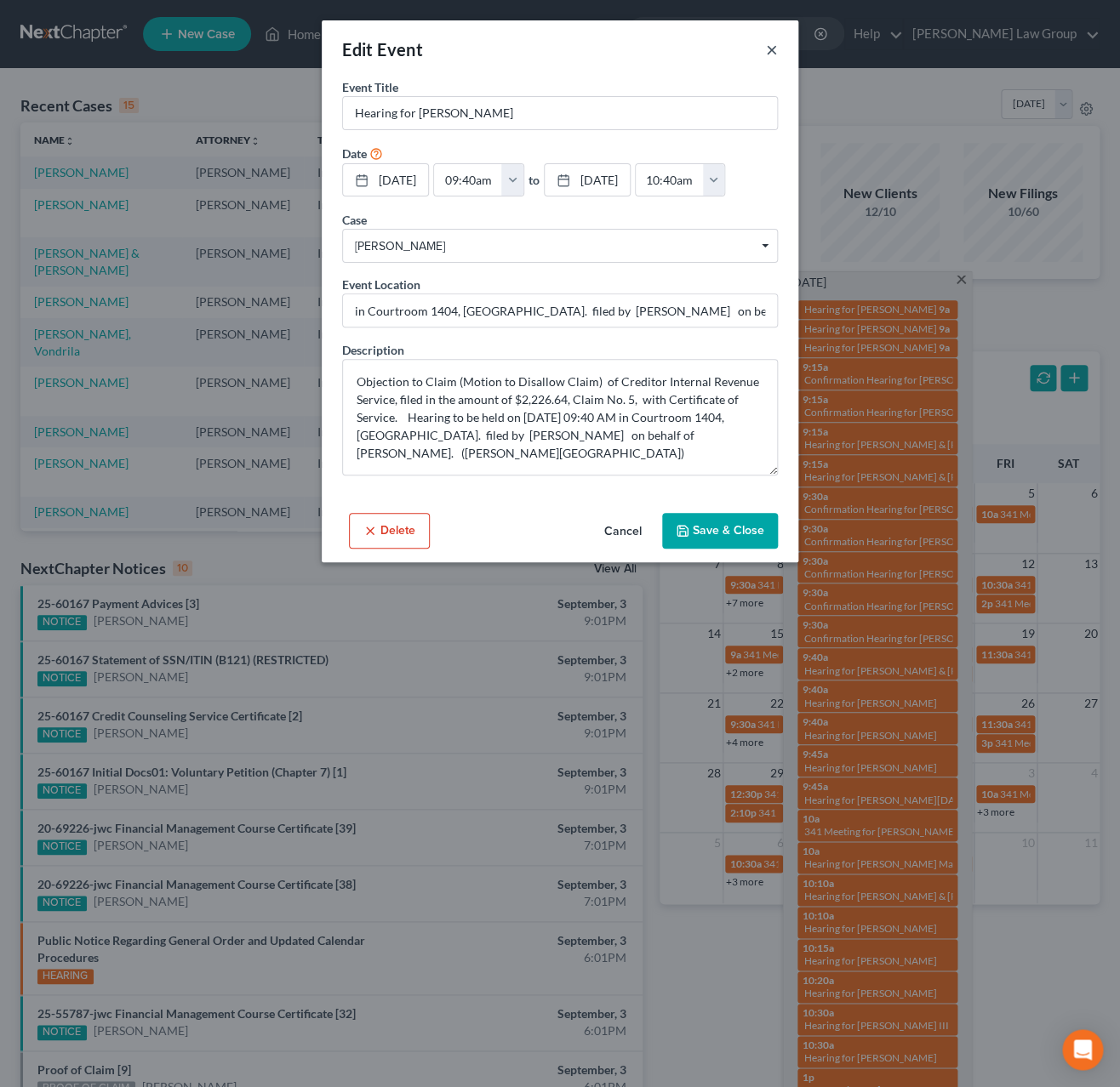
click at [771, 58] on button "×" at bounding box center [772, 49] width 12 height 21
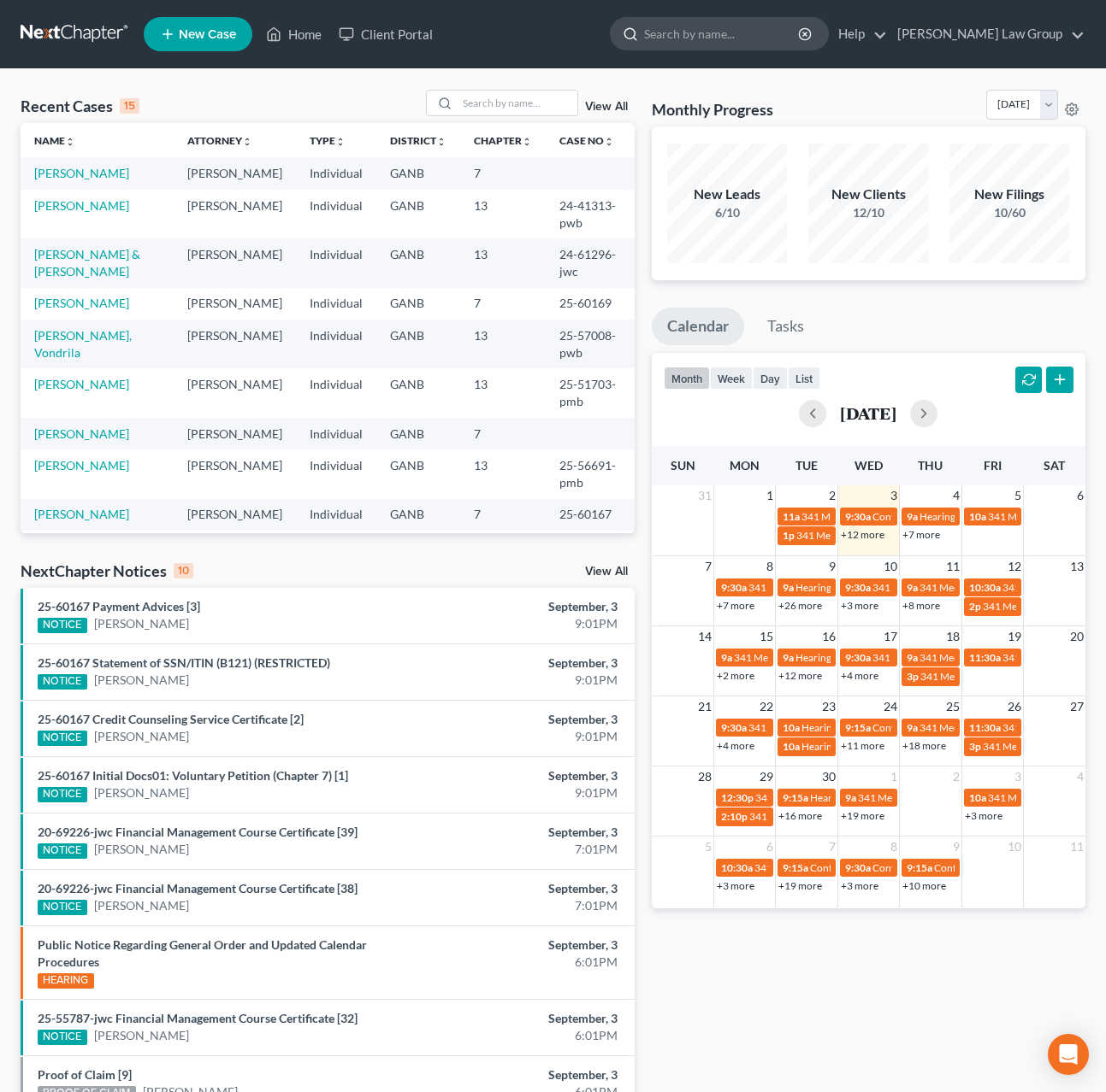
click at [775, 34] on input "search" at bounding box center [722, 34] width 156 height 32
type input "bearden"
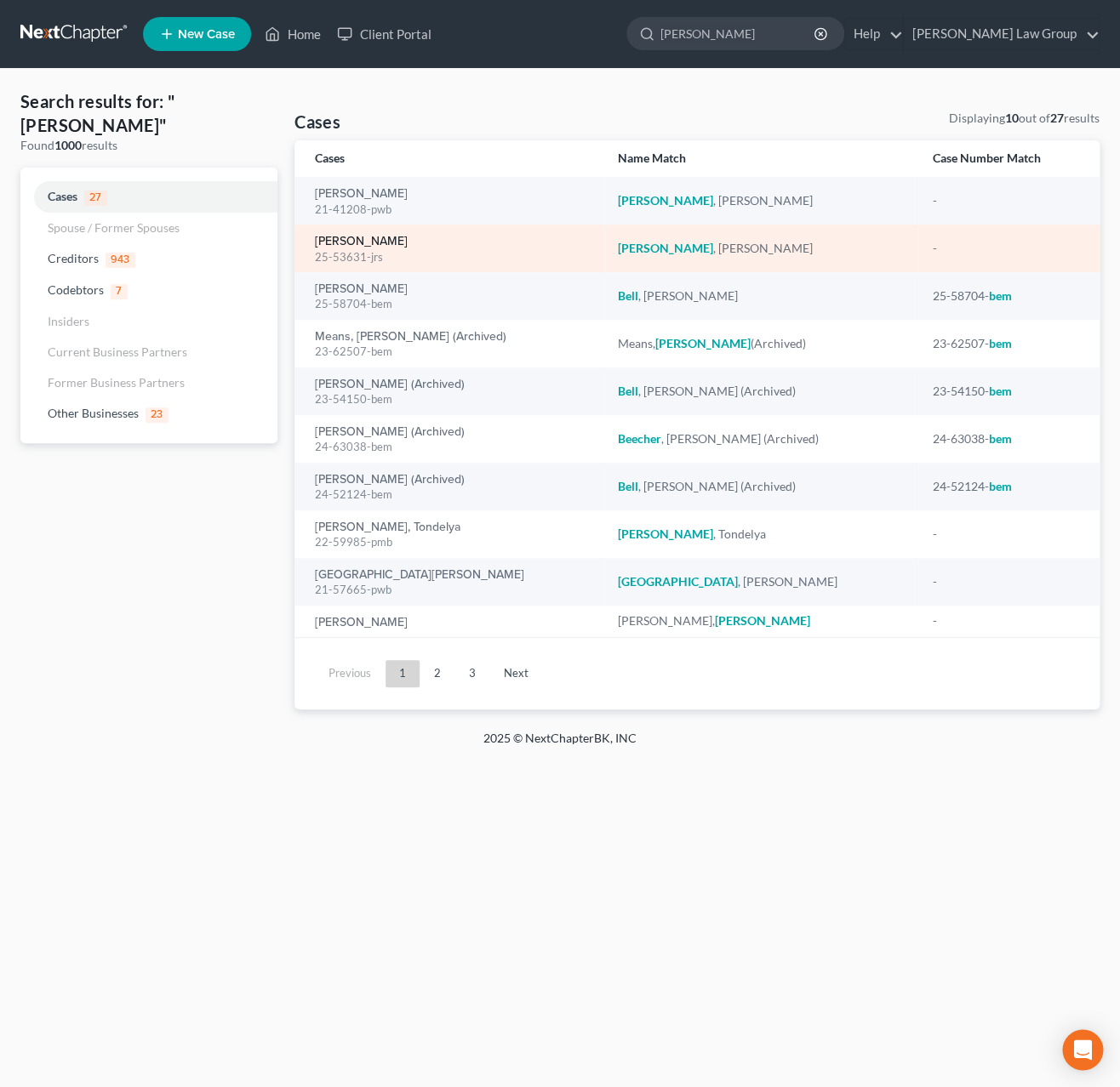
click at [393, 242] on link "[PERSON_NAME]" at bounding box center [361, 241] width 93 height 12
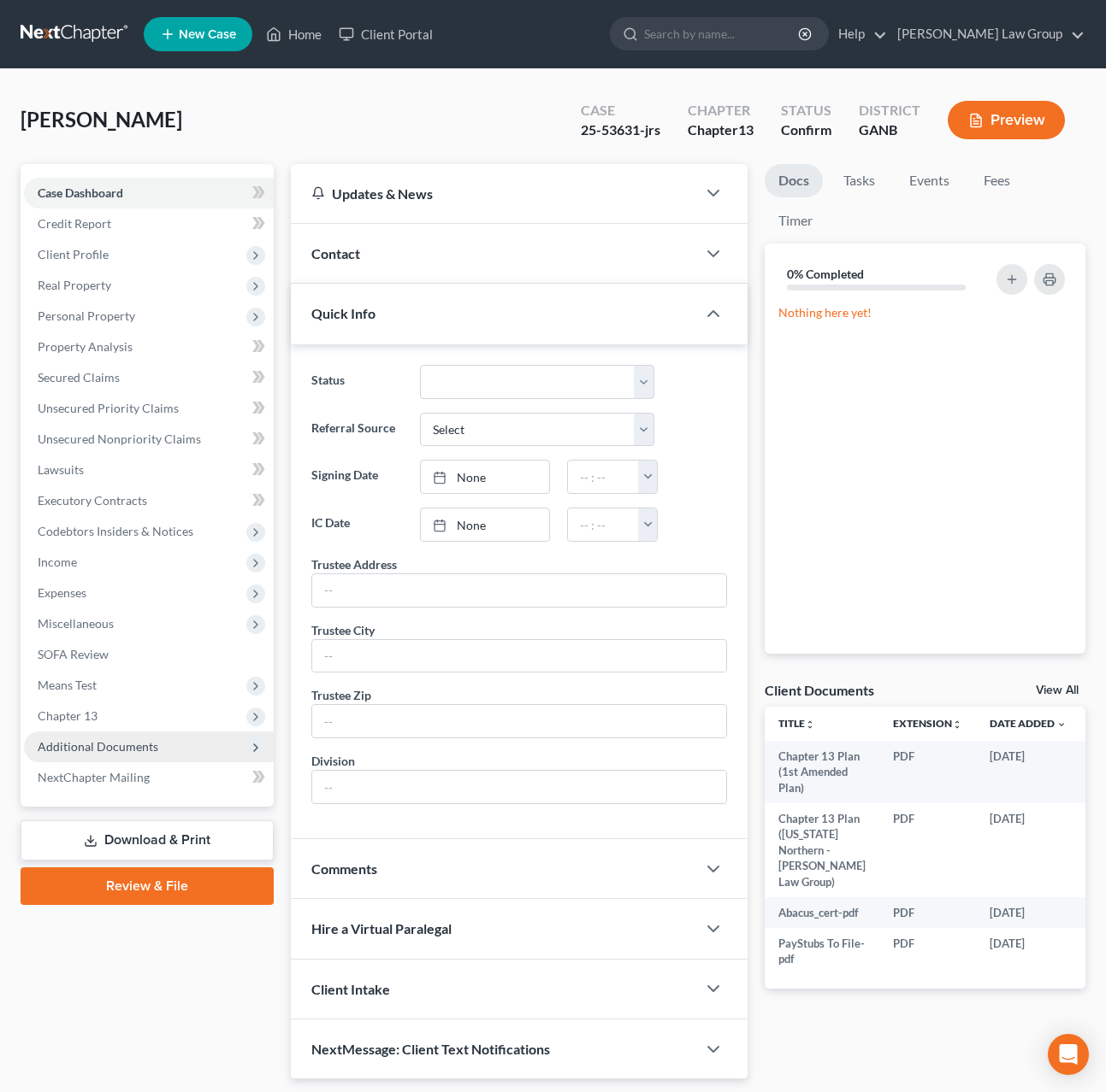
click at [148, 740] on span "Additional Documents" at bounding box center [97, 747] width 121 height 15
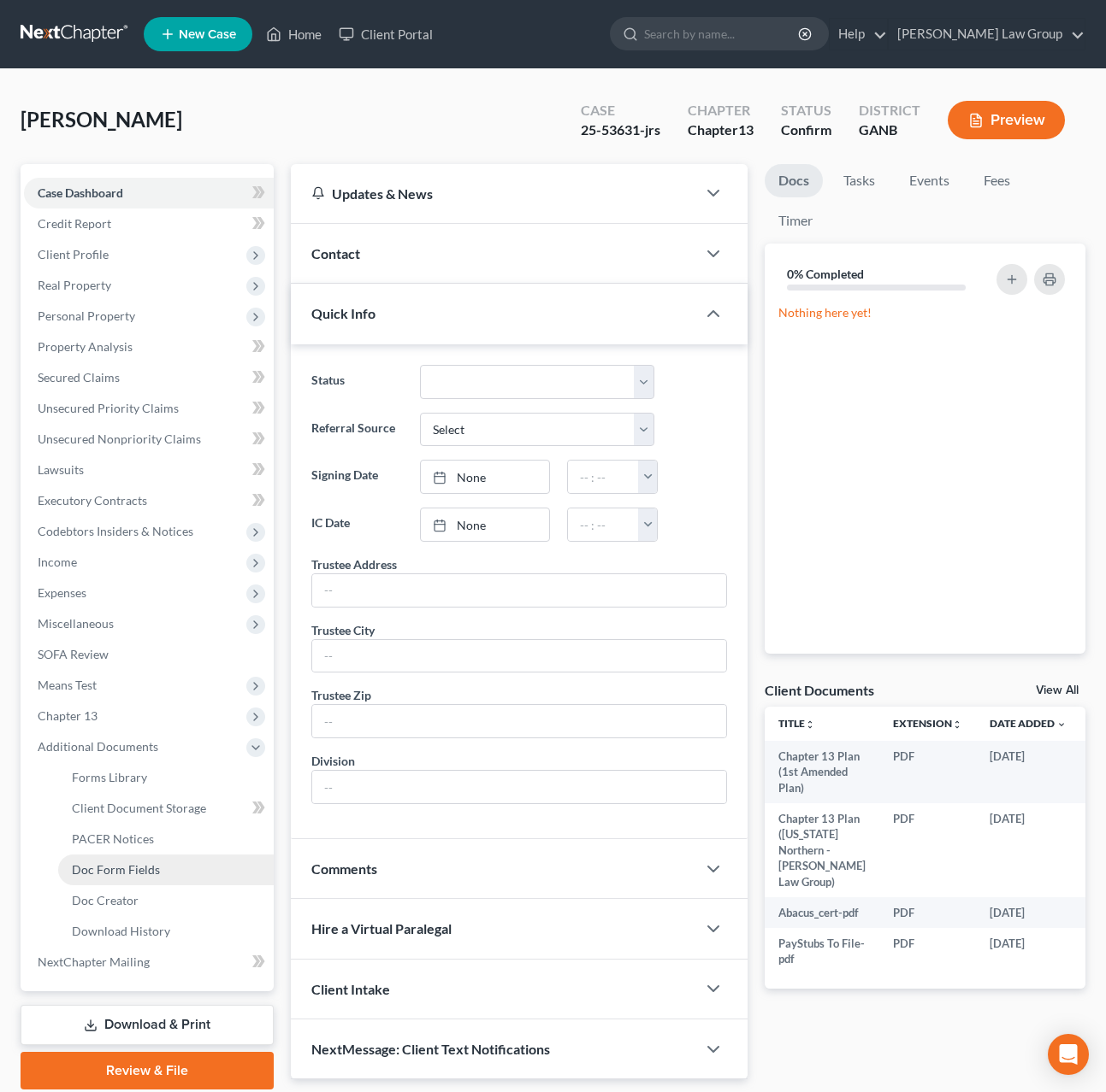
click at [179, 855] on link "Doc Form Fields" at bounding box center [165, 871] width 215 height 31
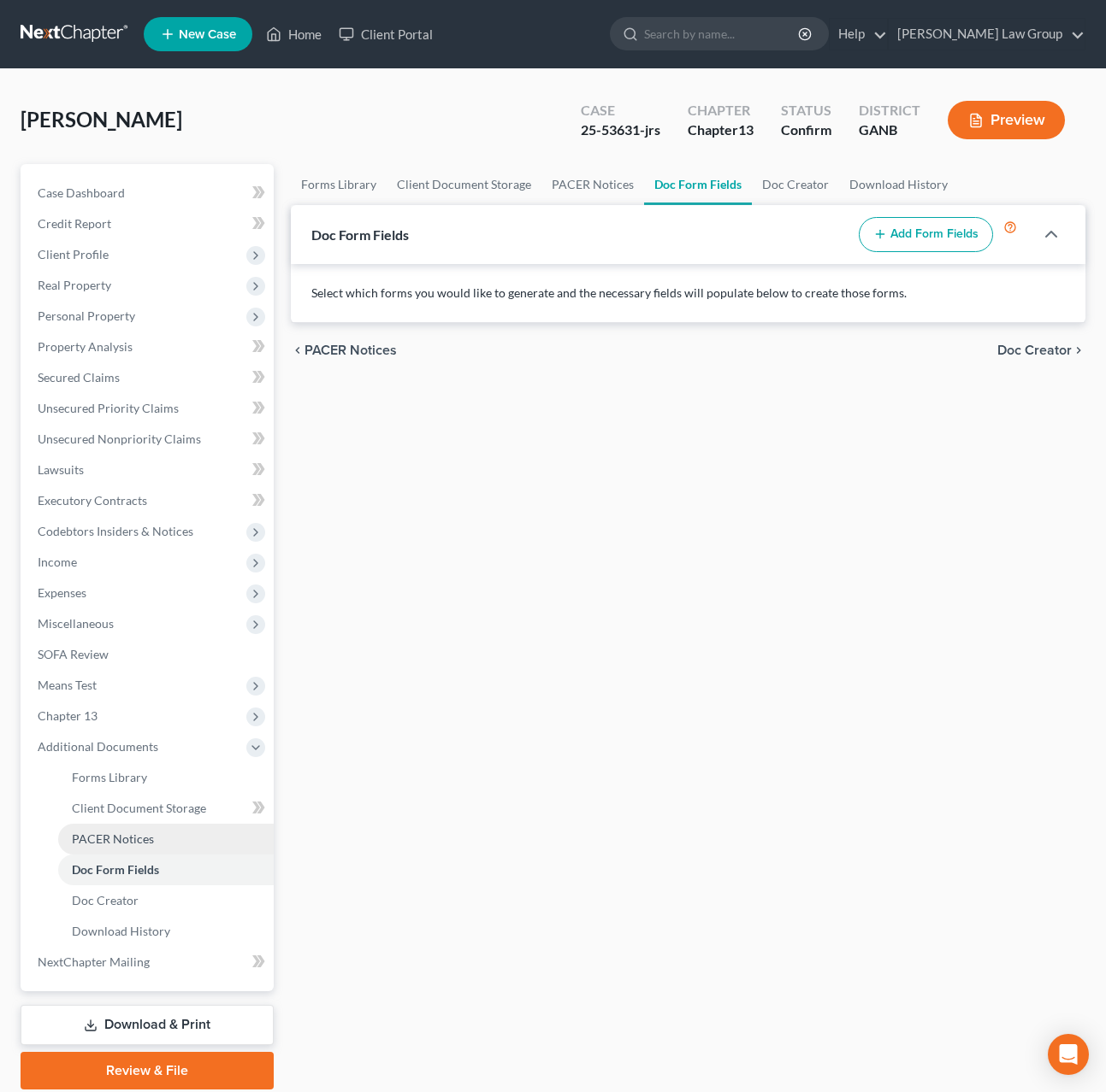
click at [187, 842] on link "PACER Notices" at bounding box center [165, 840] width 215 height 31
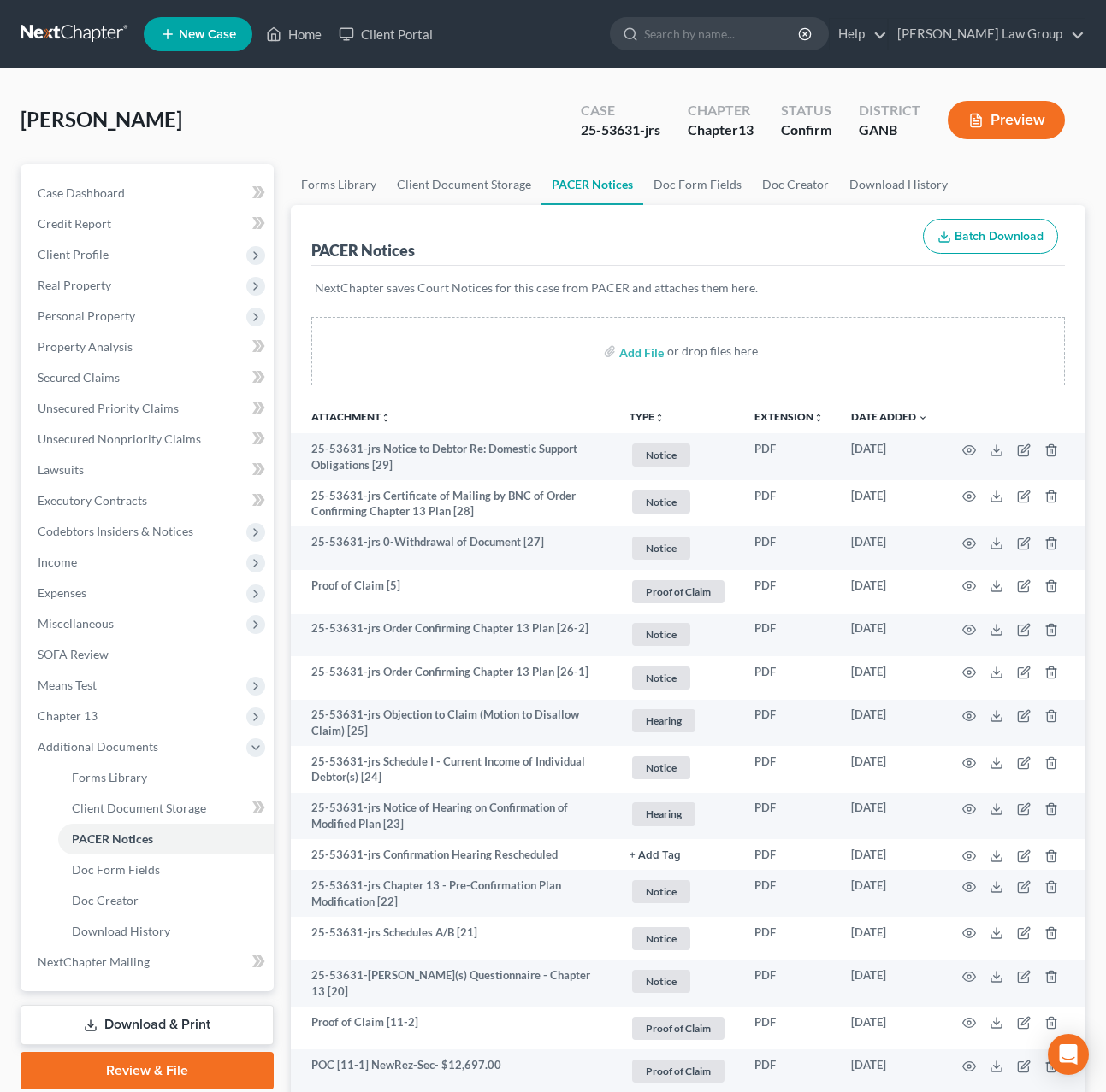
click at [657, 420] on icon "unfold_more" at bounding box center [658, 418] width 10 height 10
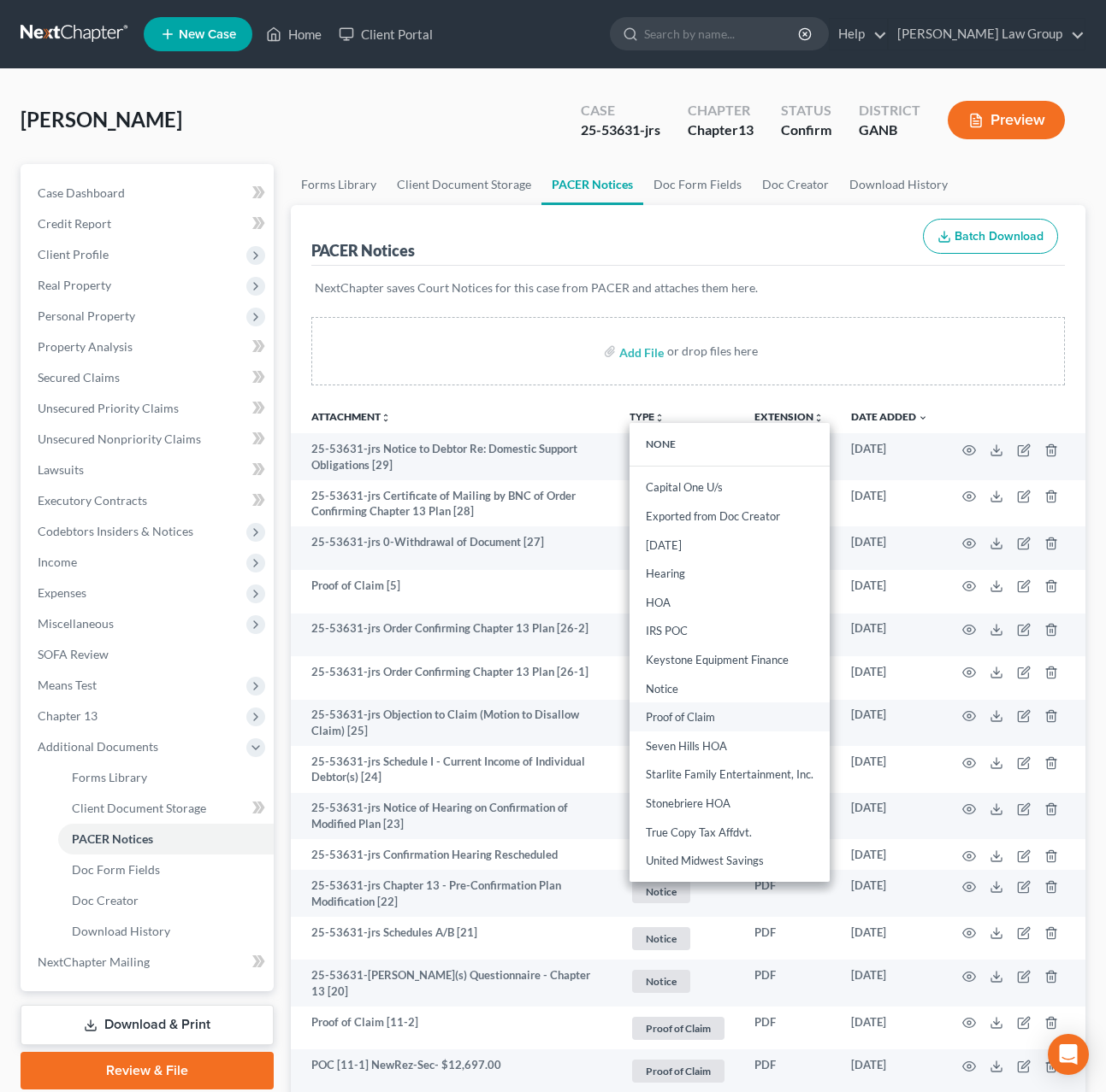
click at [692, 723] on link "Proof of Claim" at bounding box center [729, 718] width 200 height 29
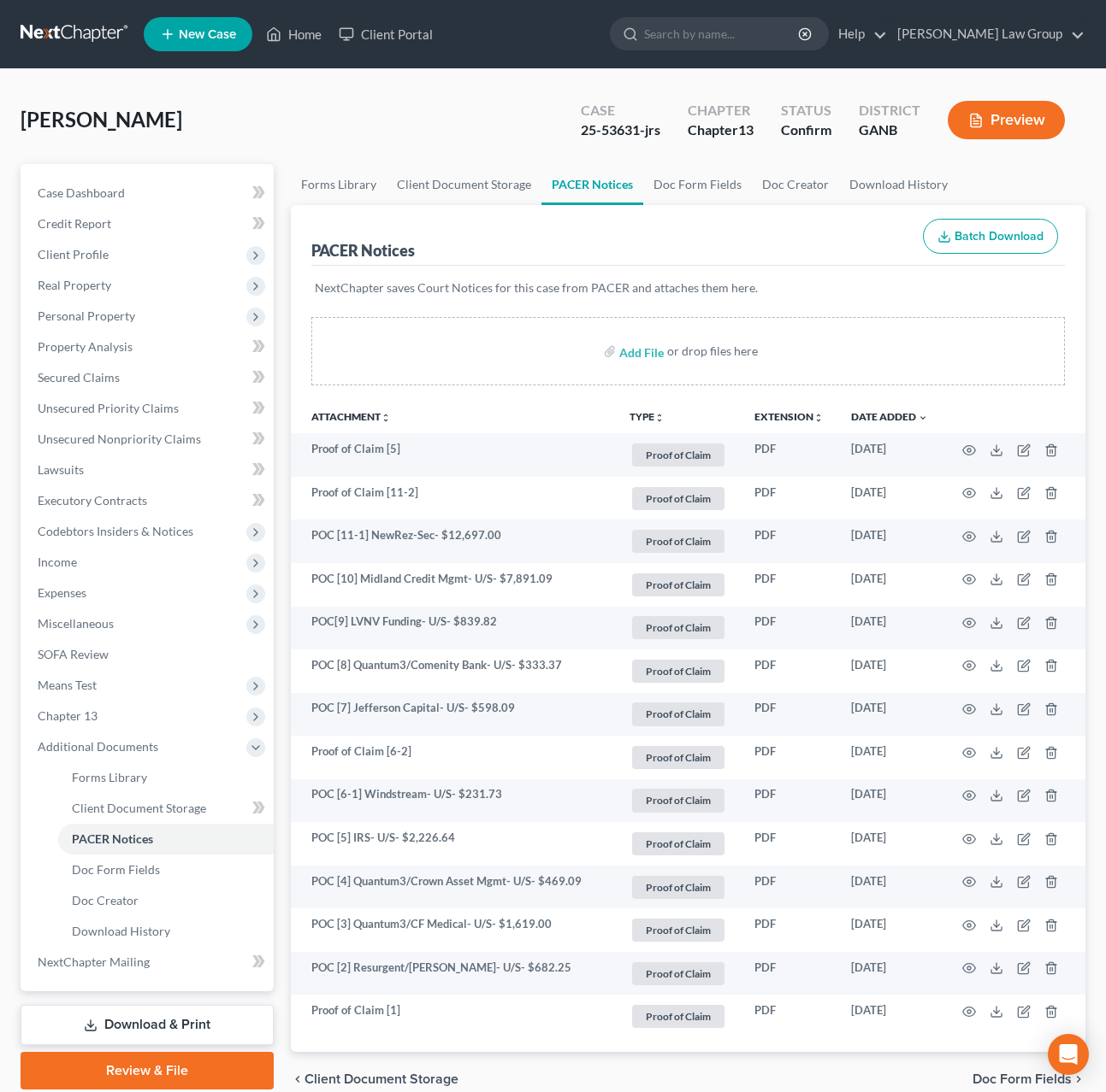
click at [653, 428] on th "TYPE unfold_more NONE Capital One U/s Exported from Doc Creator Feb 7 2024 Hear…" at bounding box center [677, 417] width 124 height 34
click at [652, 422] on button "TYPE unfold_more" at bounding box center [647, 418] width 35 height 11
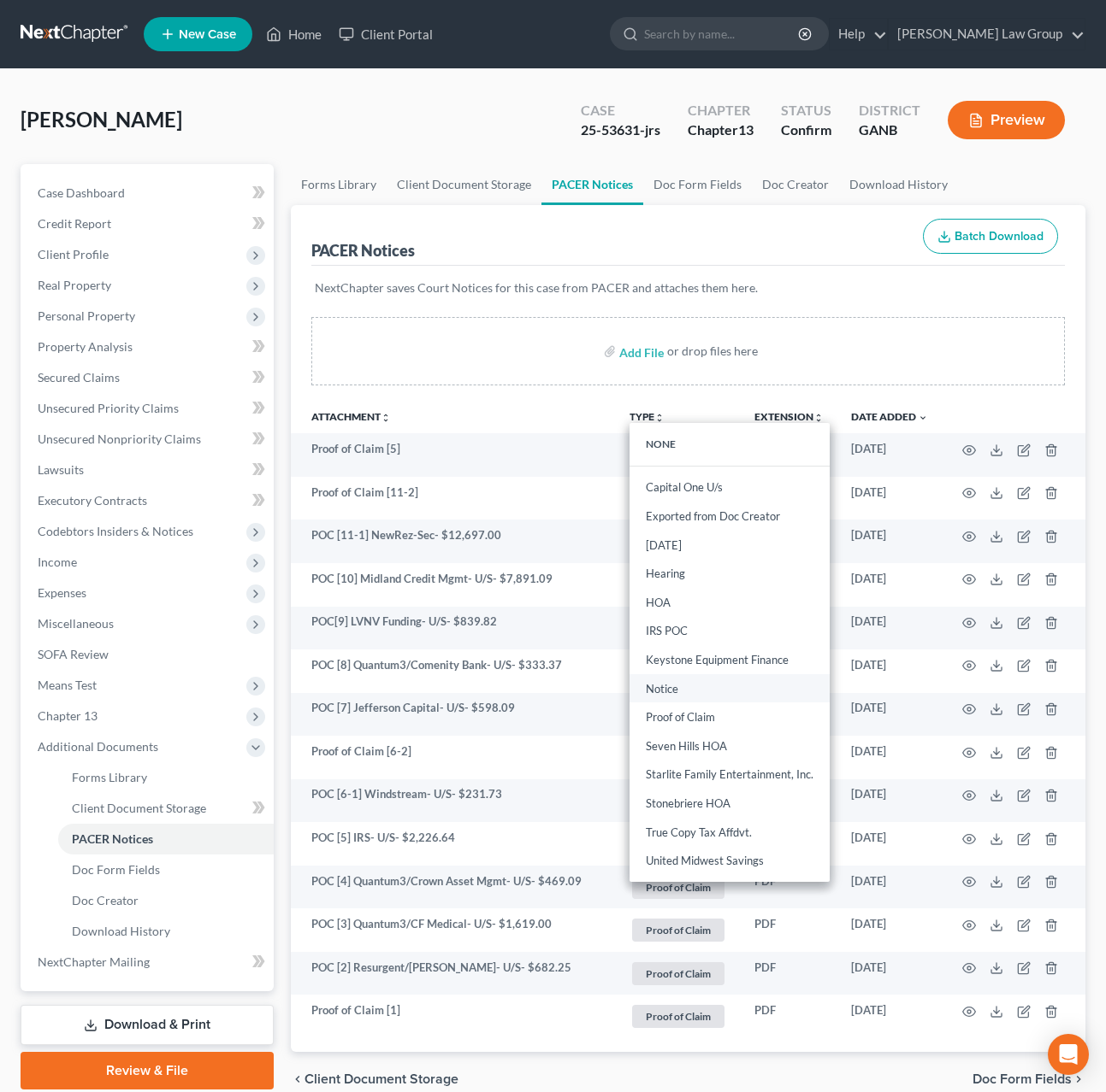
click at [667, 692] on link "Notice" at bounding box center [729, 689] width 200 height 29
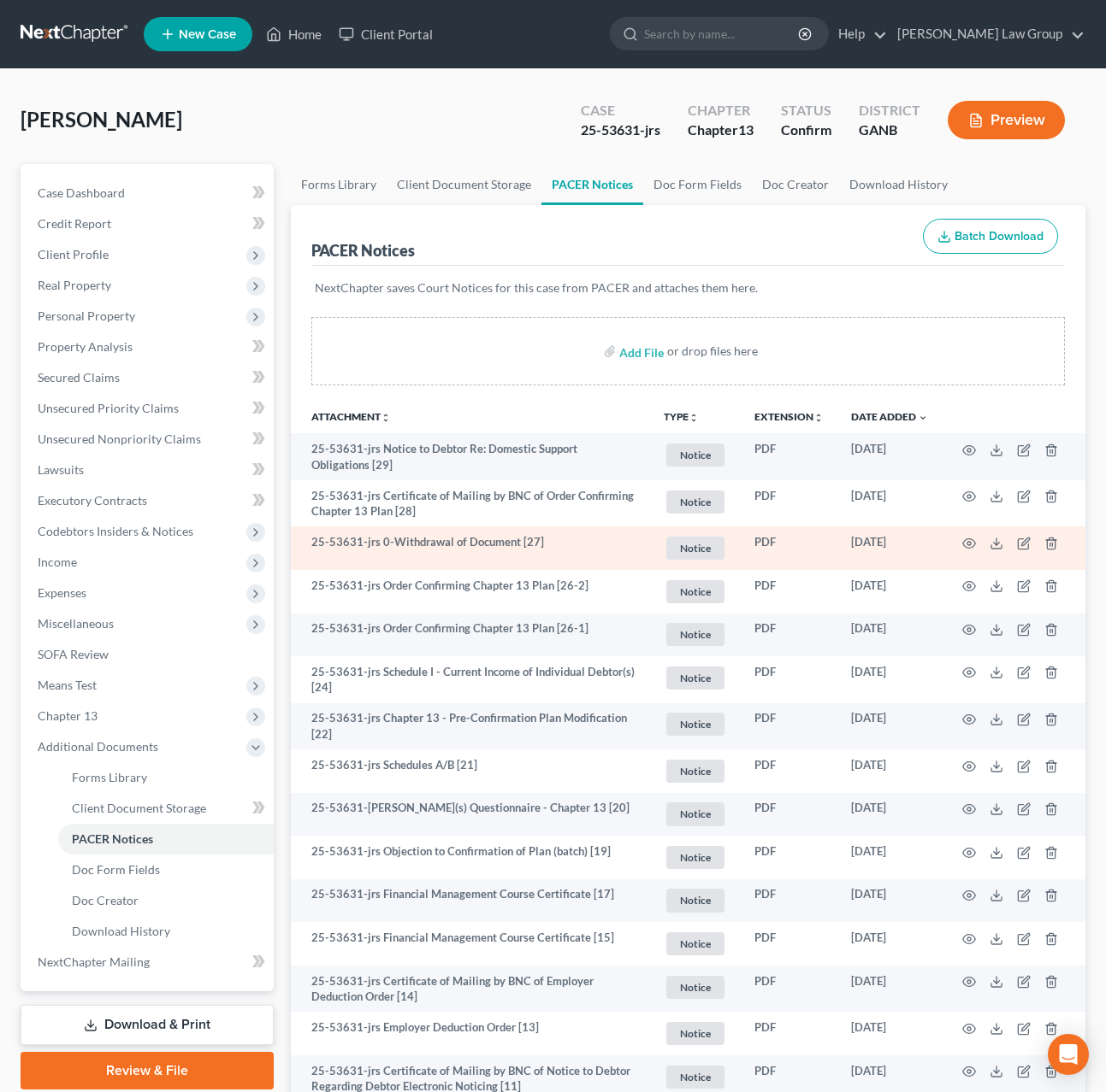
click at [970, 537] on td at bounding box center [1013, 548] width 143 height 44
click at [969, 541] on icon "button" at bounding box center [968, 543] width 14 height 14
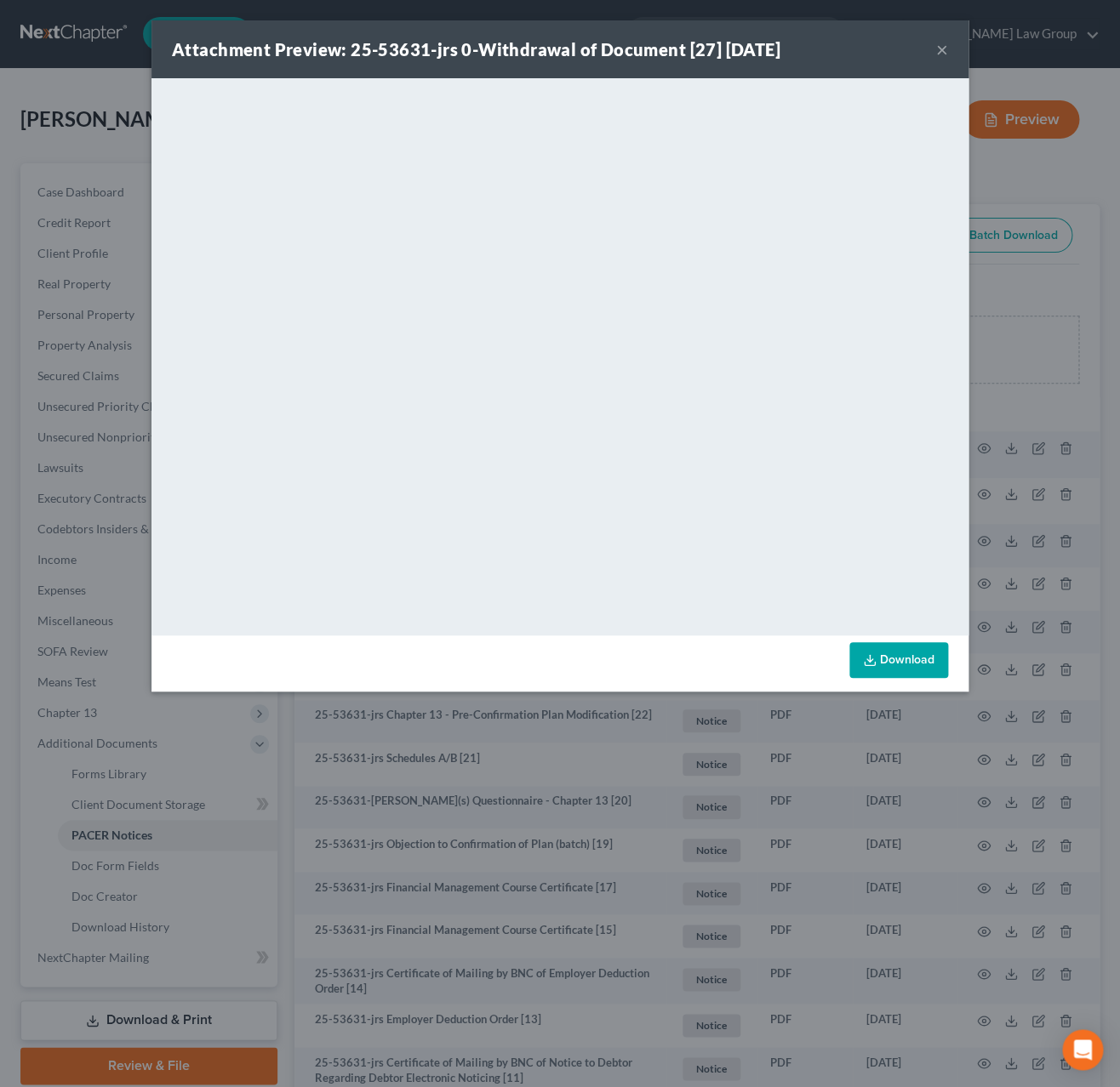
click at [946, 53] on button "×" at bounding box center [942, 49] width 12 height 21
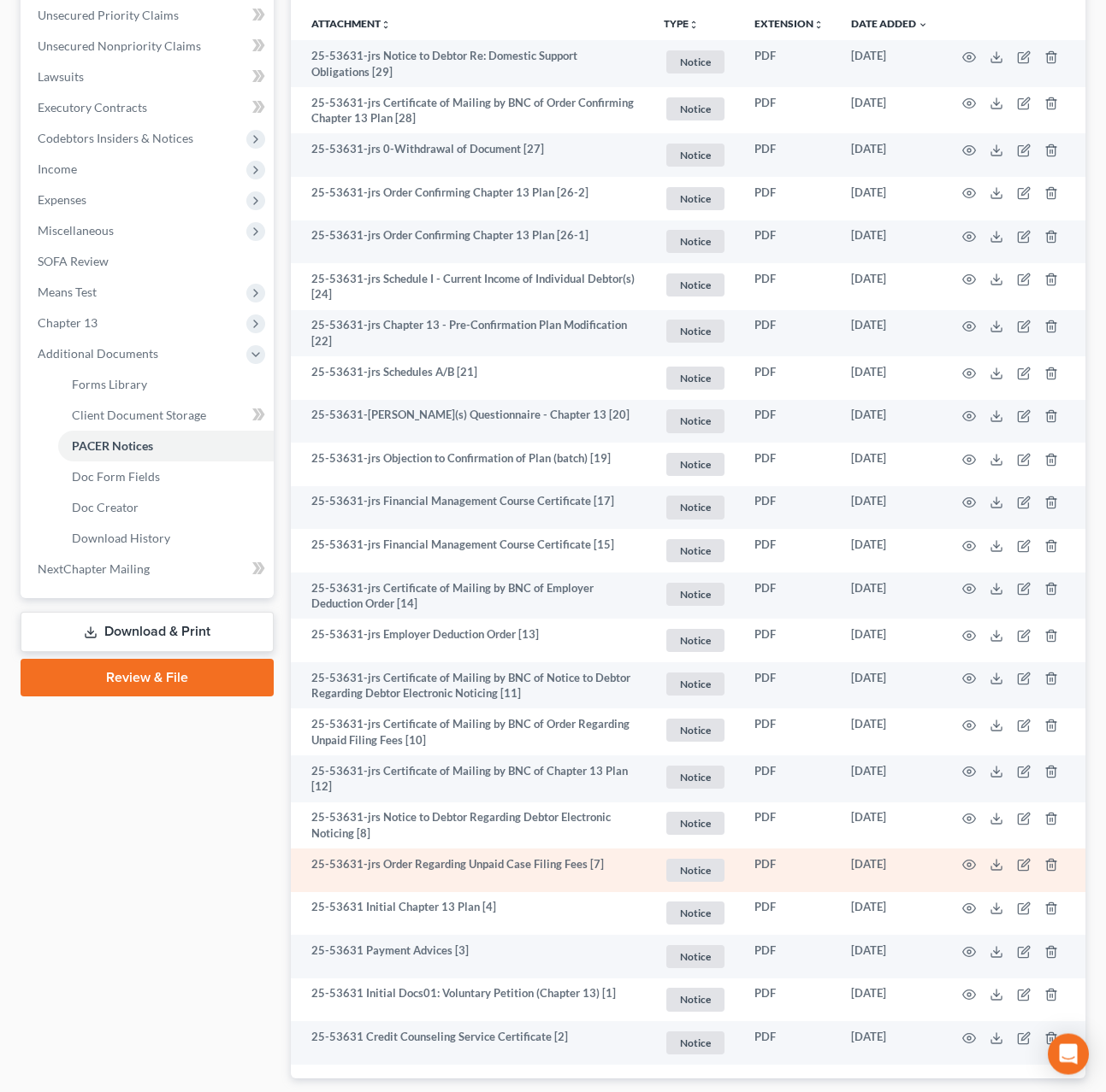
scroll to position [339, 0]
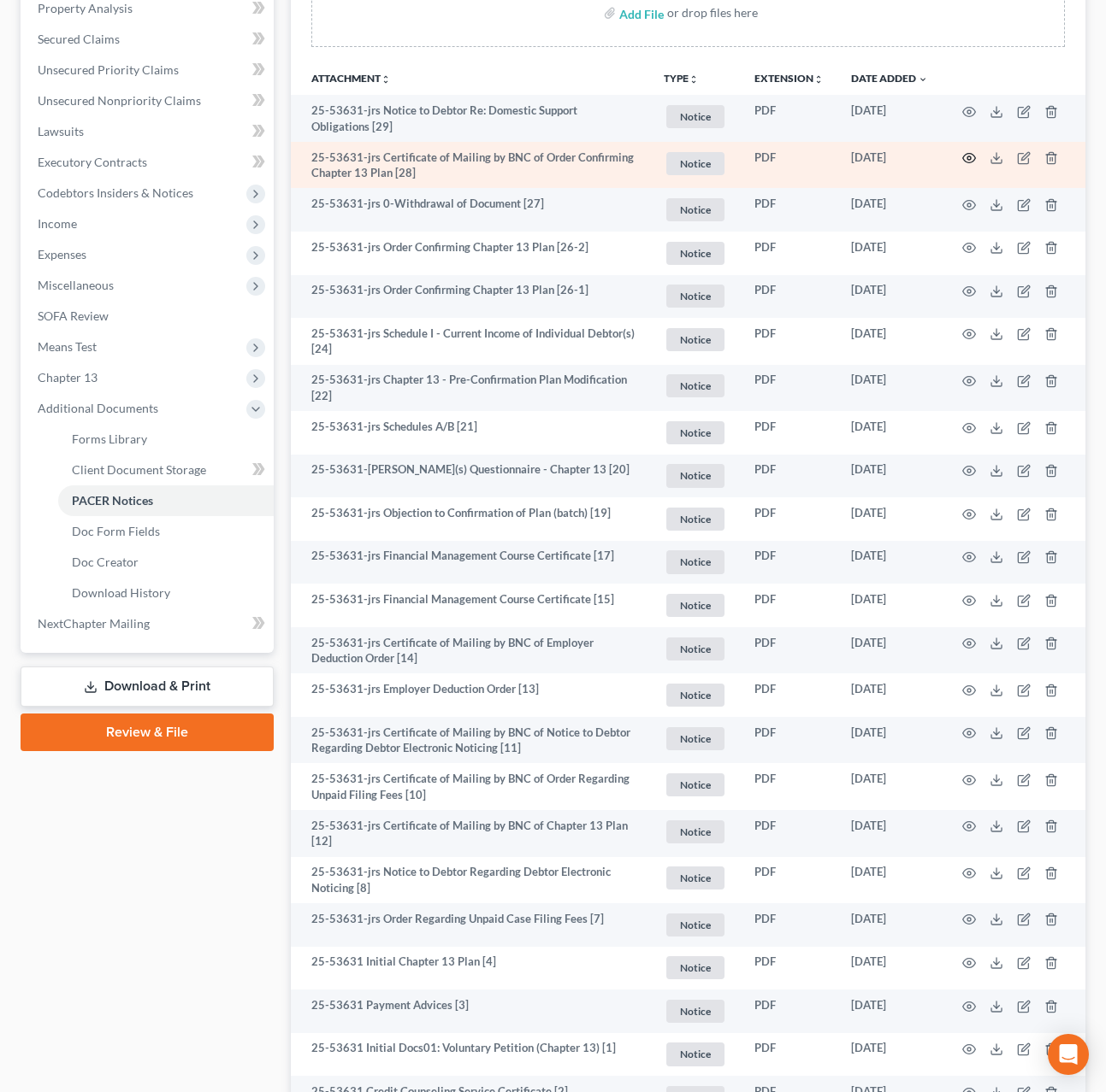
click at [970, 163] on icon "button" at bounding box center [968, 158] width 14 height 14
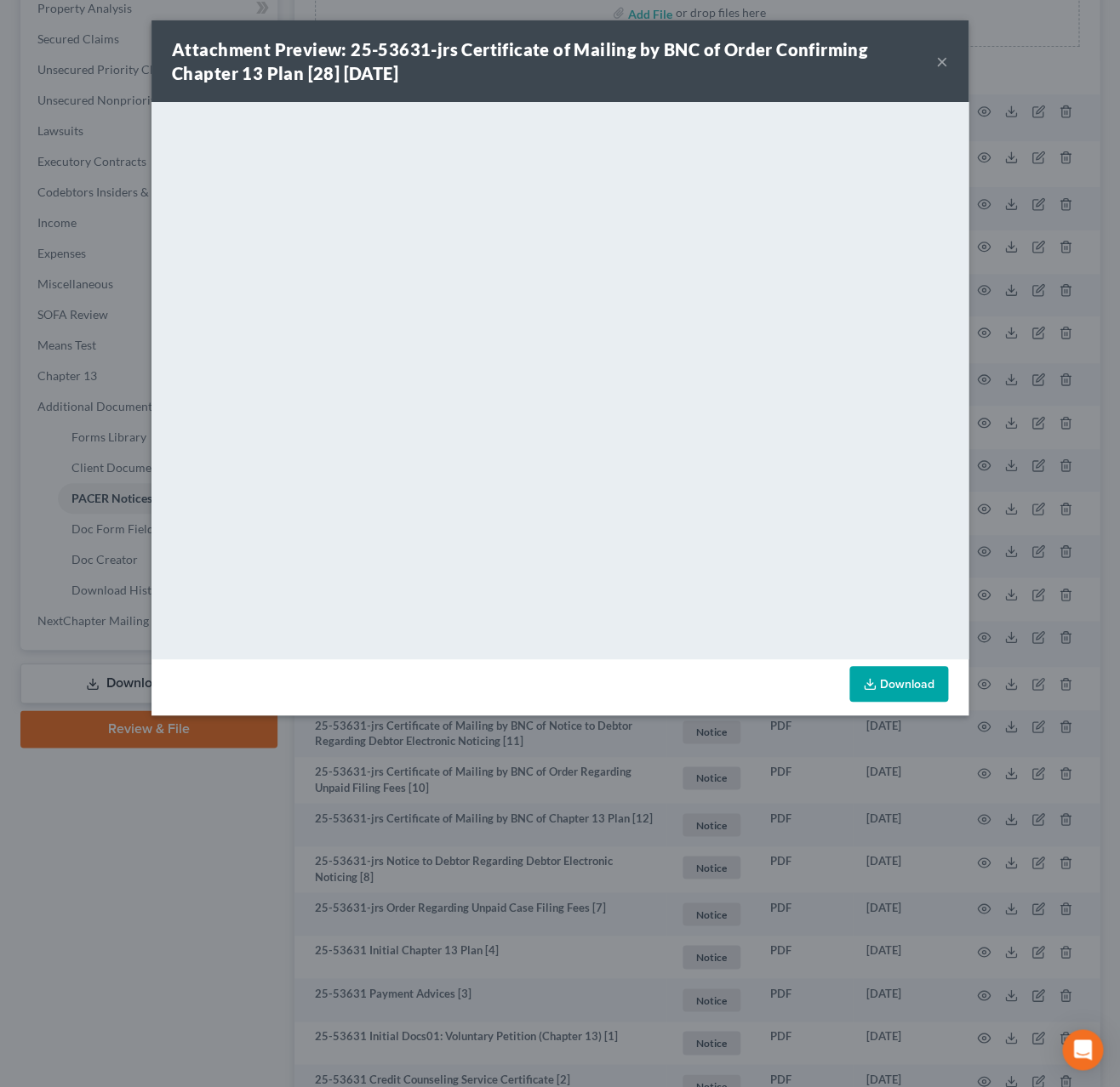
click at [942, 63] on button "×" at bounding box center [942, 61] width 12 height 21
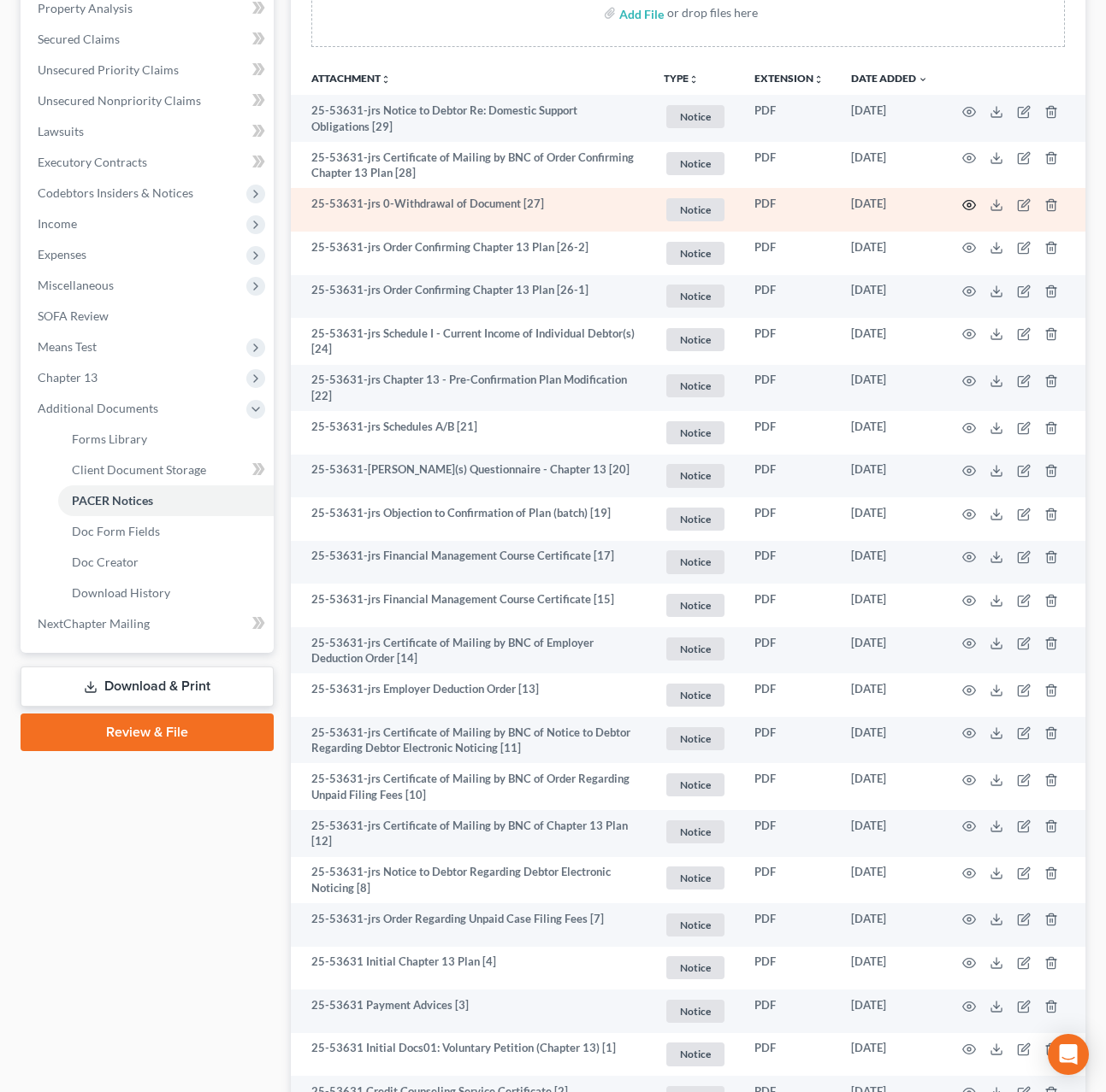
click at [962, 202] on icon "button" at bounding box center [968, 204] width 14 height 14
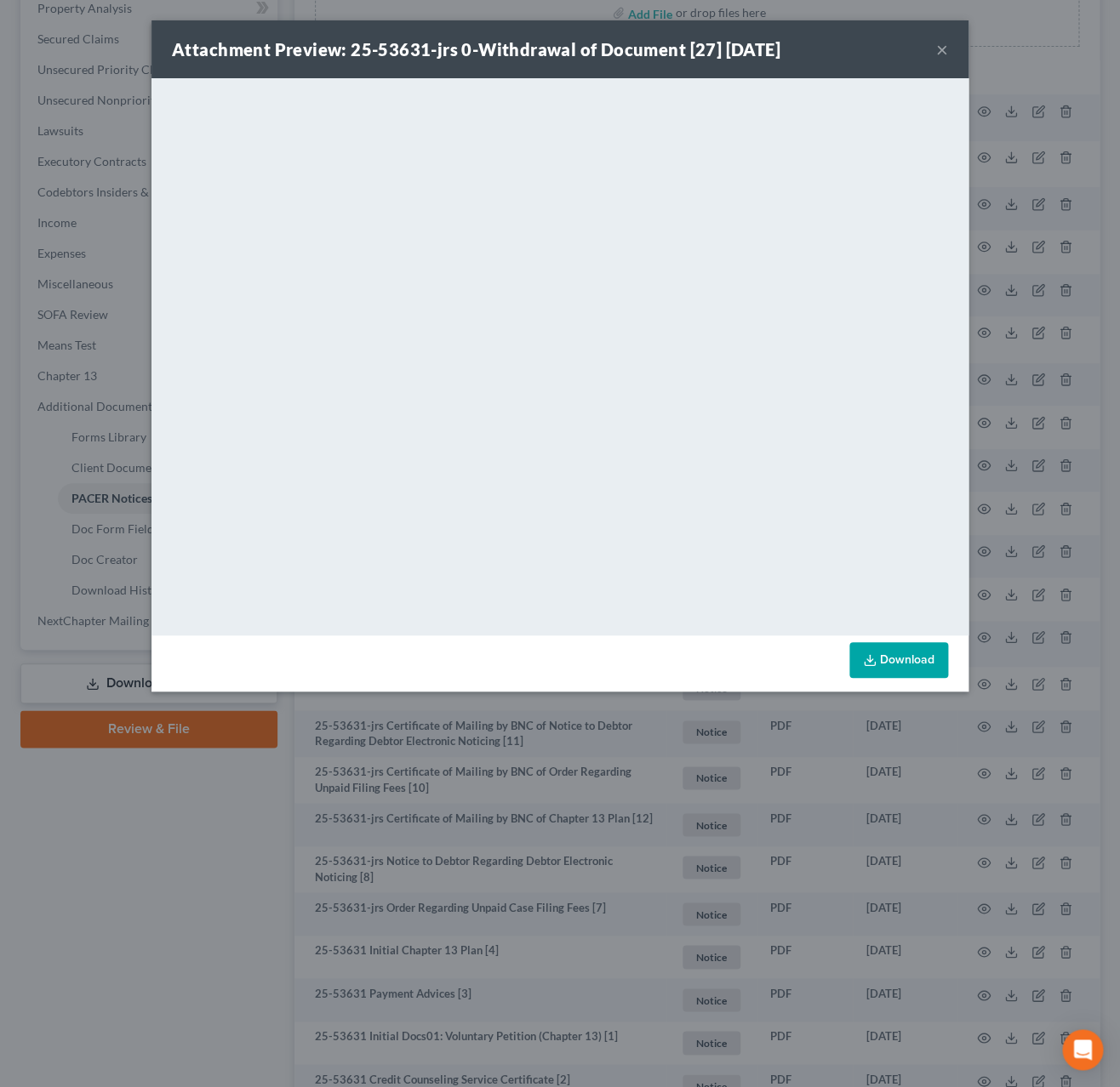
click at [947, 52] on button "×" at bounding box center [942, 49] width 12 height 21
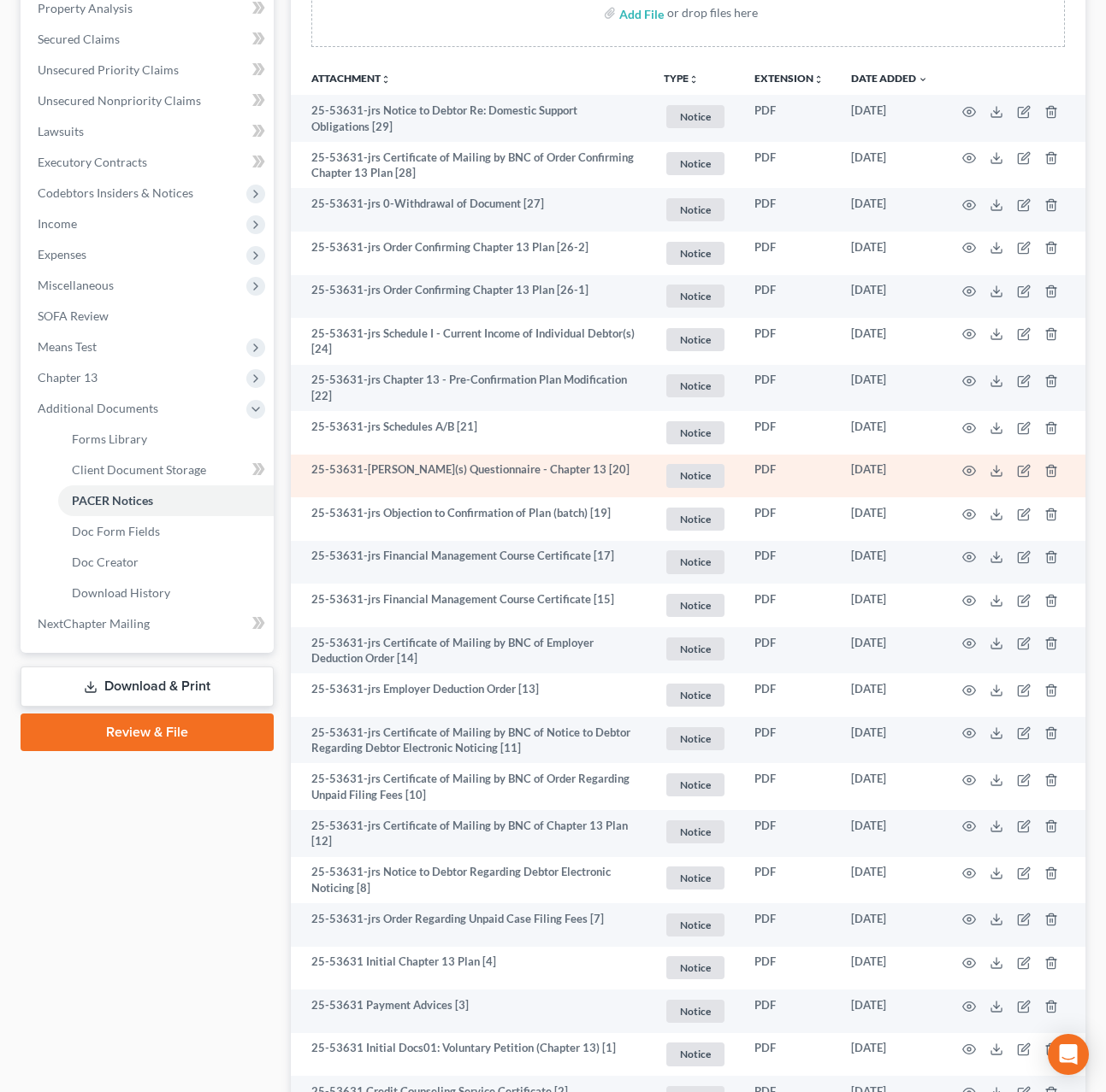
scroll to position [0, 0]
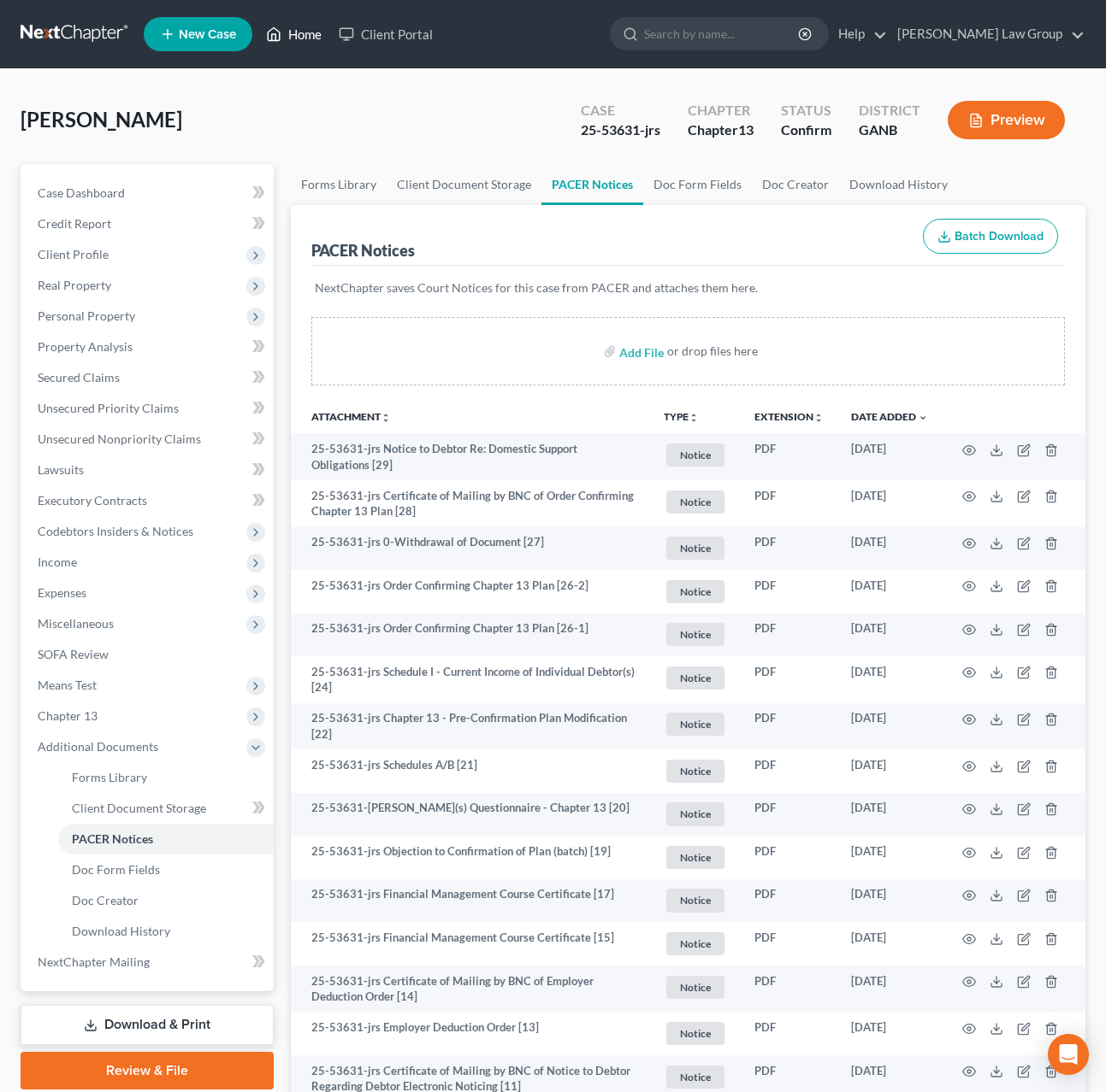
click at [311, 36] on link "Home" at bounding box center [293, 34] width 73 height 31
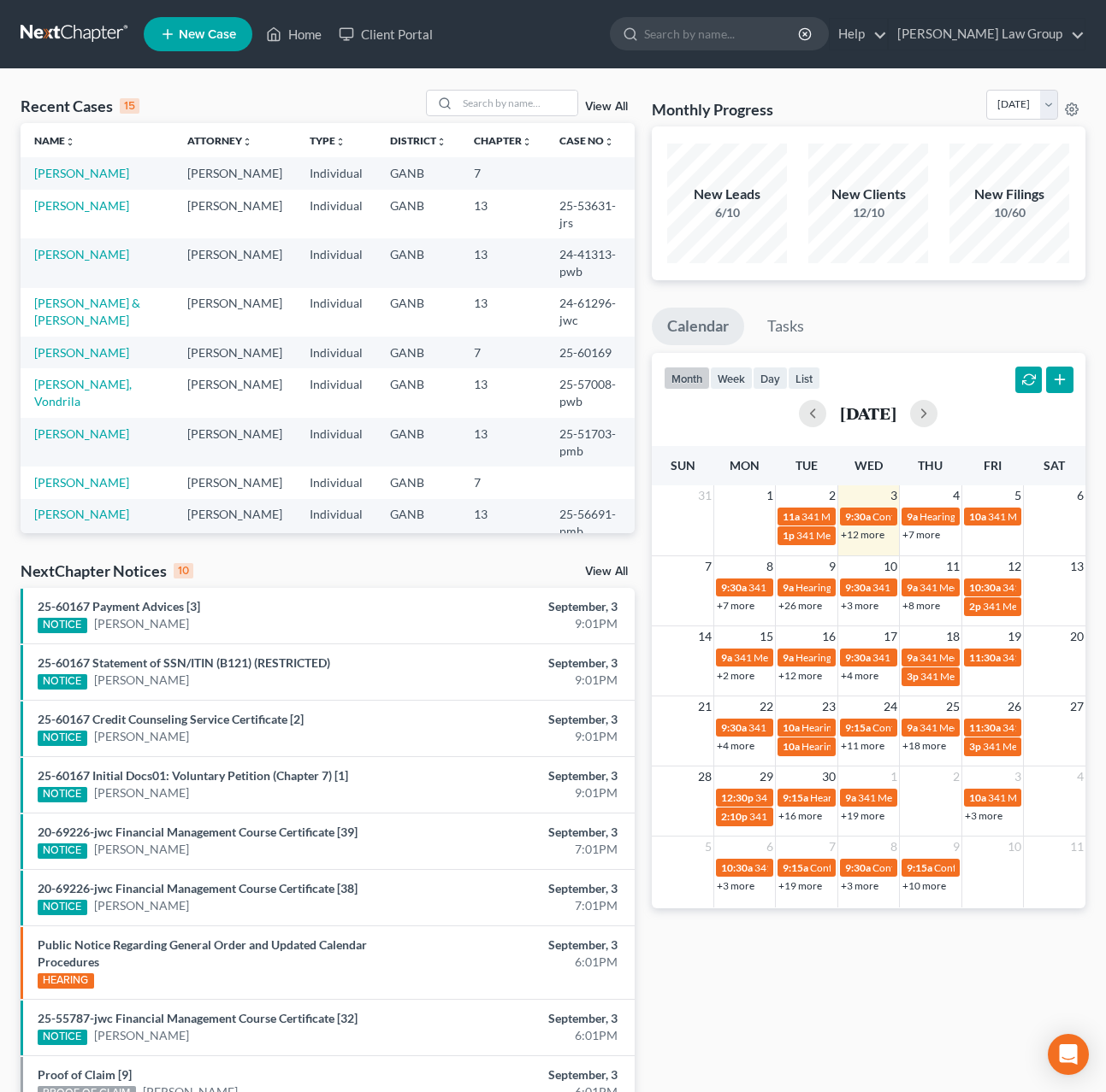
click at [808, 610] on link "+26 more" at bounding box center [800, 605] width 44 height 13
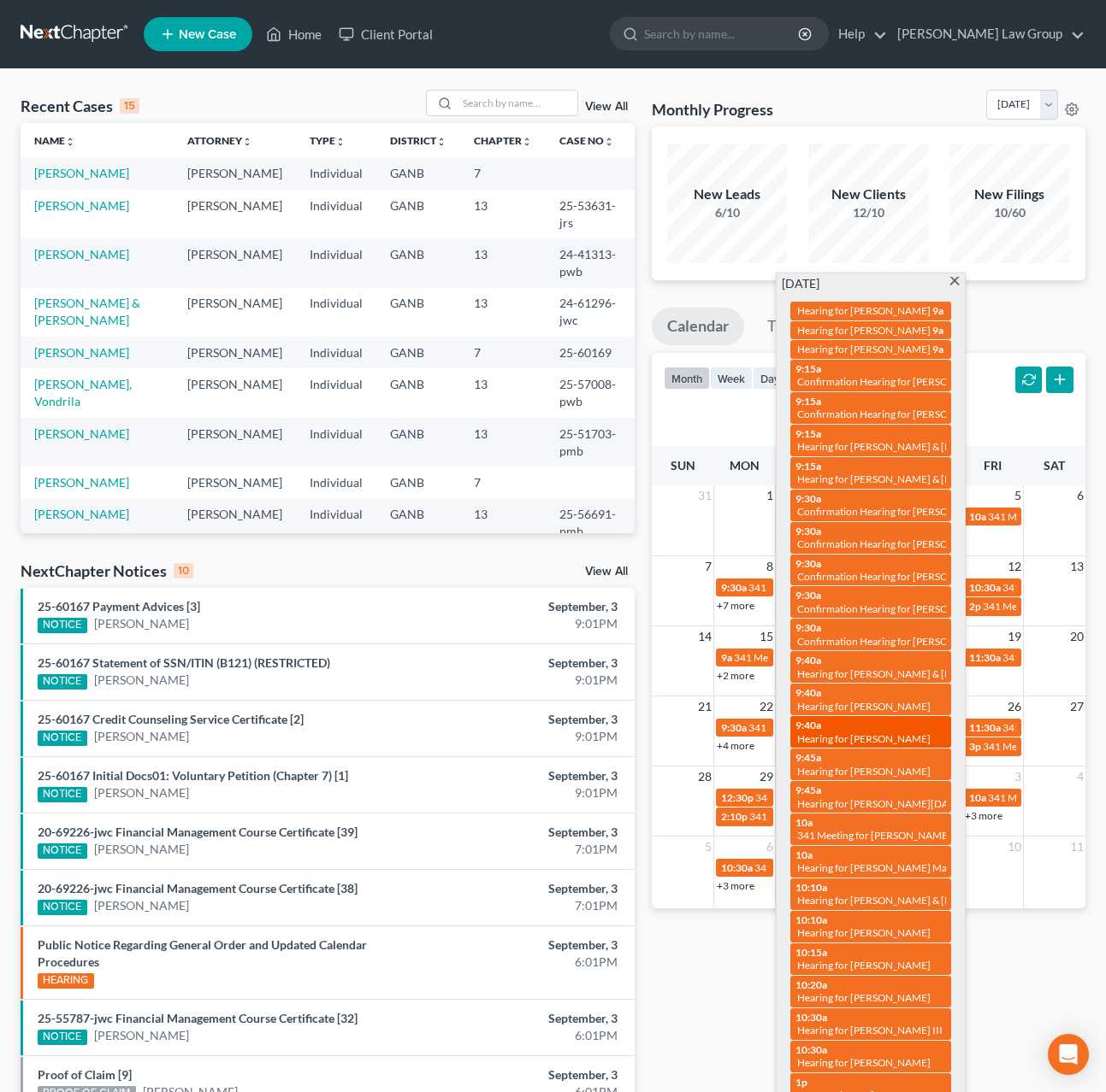
click at [913, 733] on span "Hearing for [PERSON_NAME]" at bounding box center [864, 739] width 133 height 13
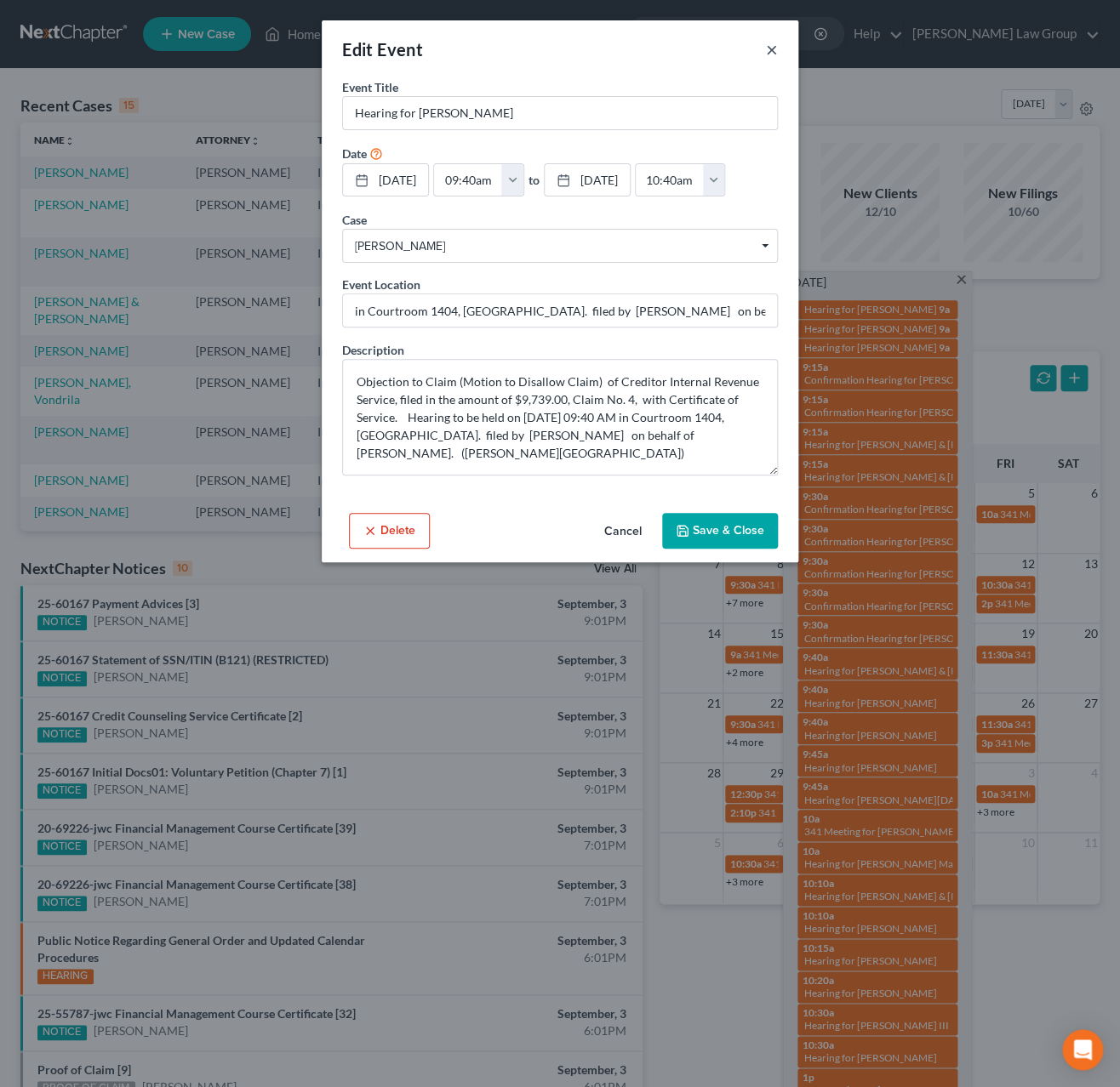
click at [768, 55] on button "×" at bounding box center [772, 49] width 12 height 21
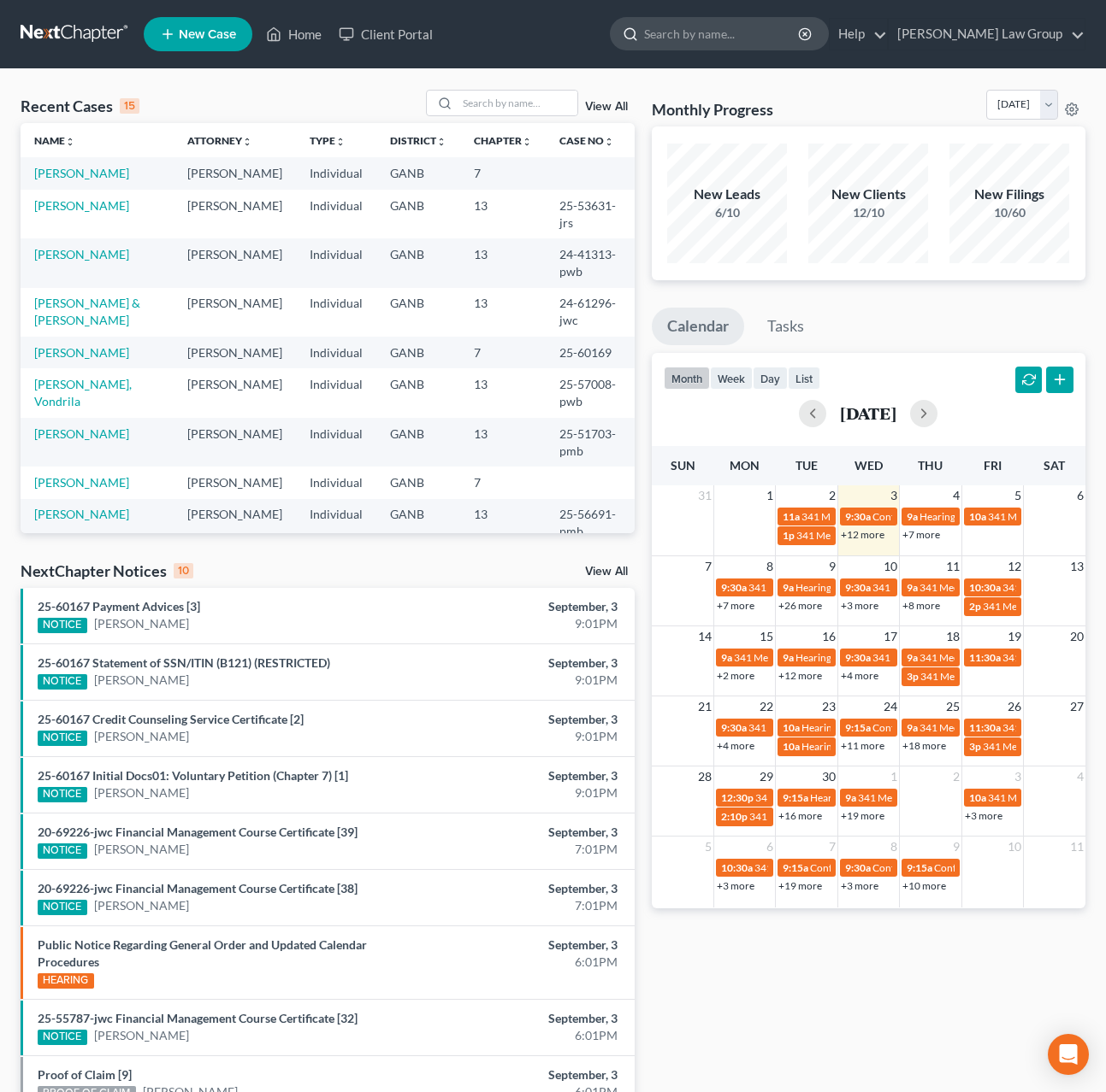
click at [772, 30] on input "search" at bounding box center [722, 34] width 156 height 32
type input "martin"
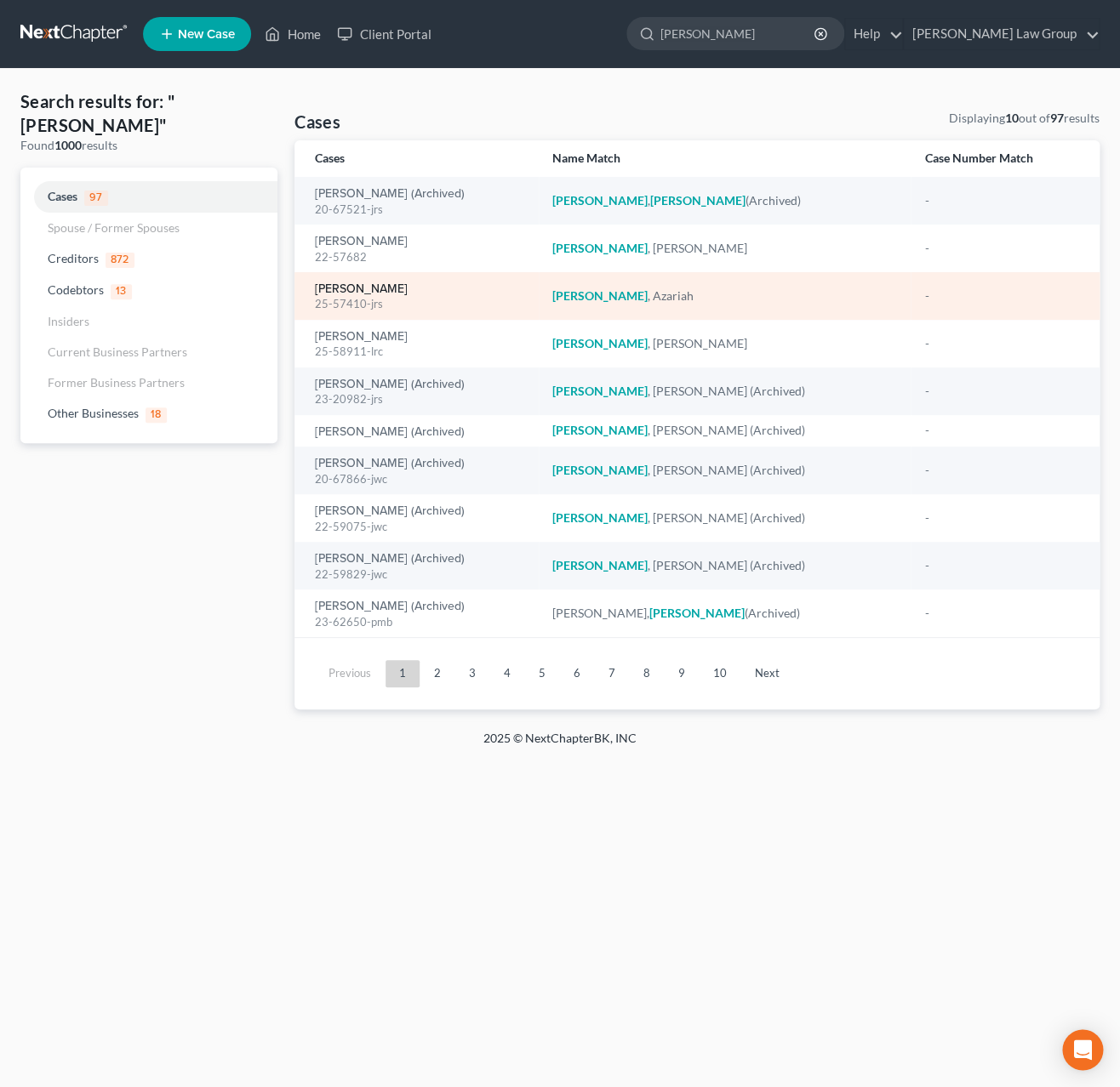
click at [381, 294] on link "[PERSON_NAME]" at bounding box center [361, 289] width 93 height 12
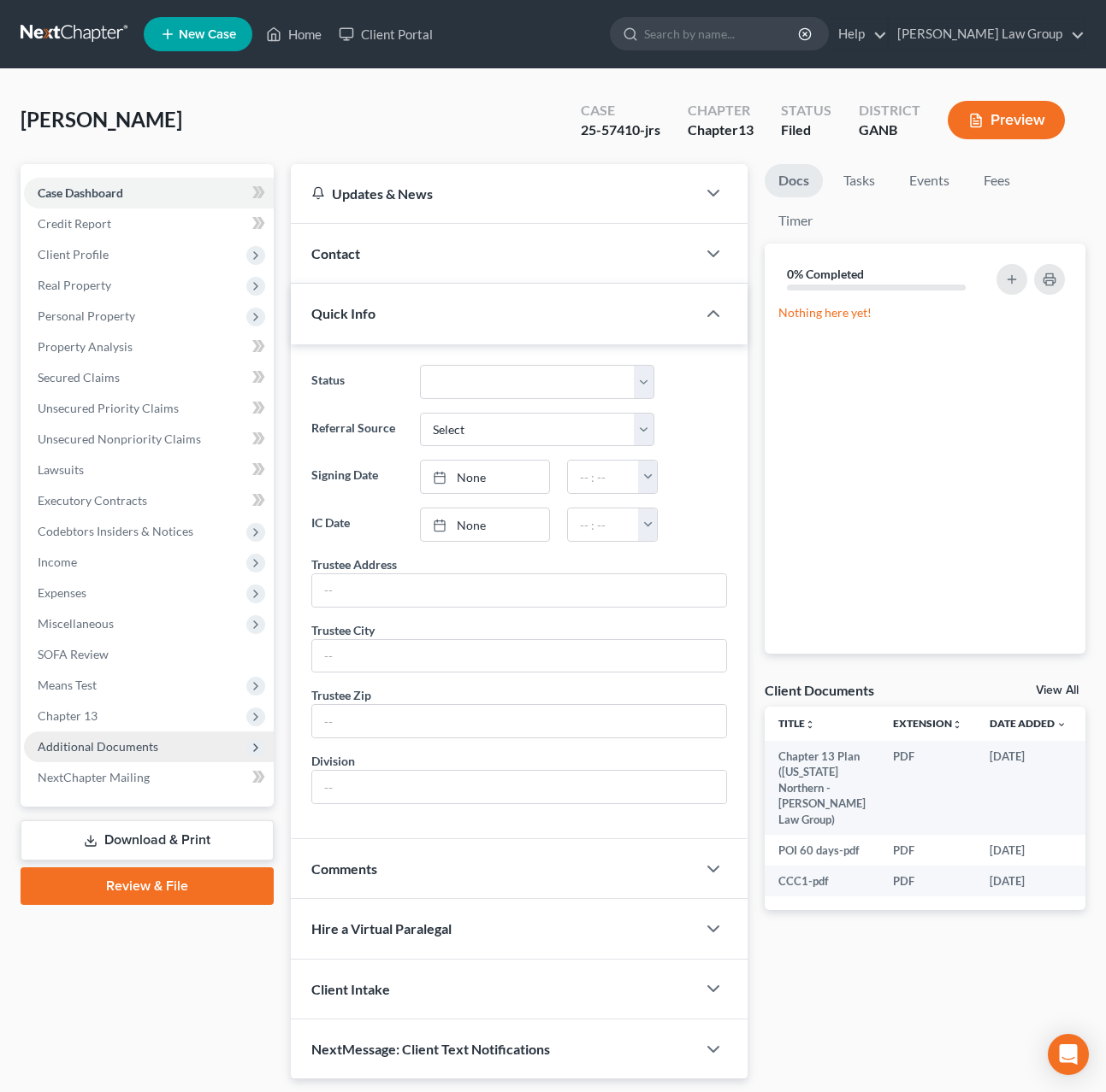
click at [143, 756] on span "Additional Documents" at bounding box center [148, 747] width 250 height 31
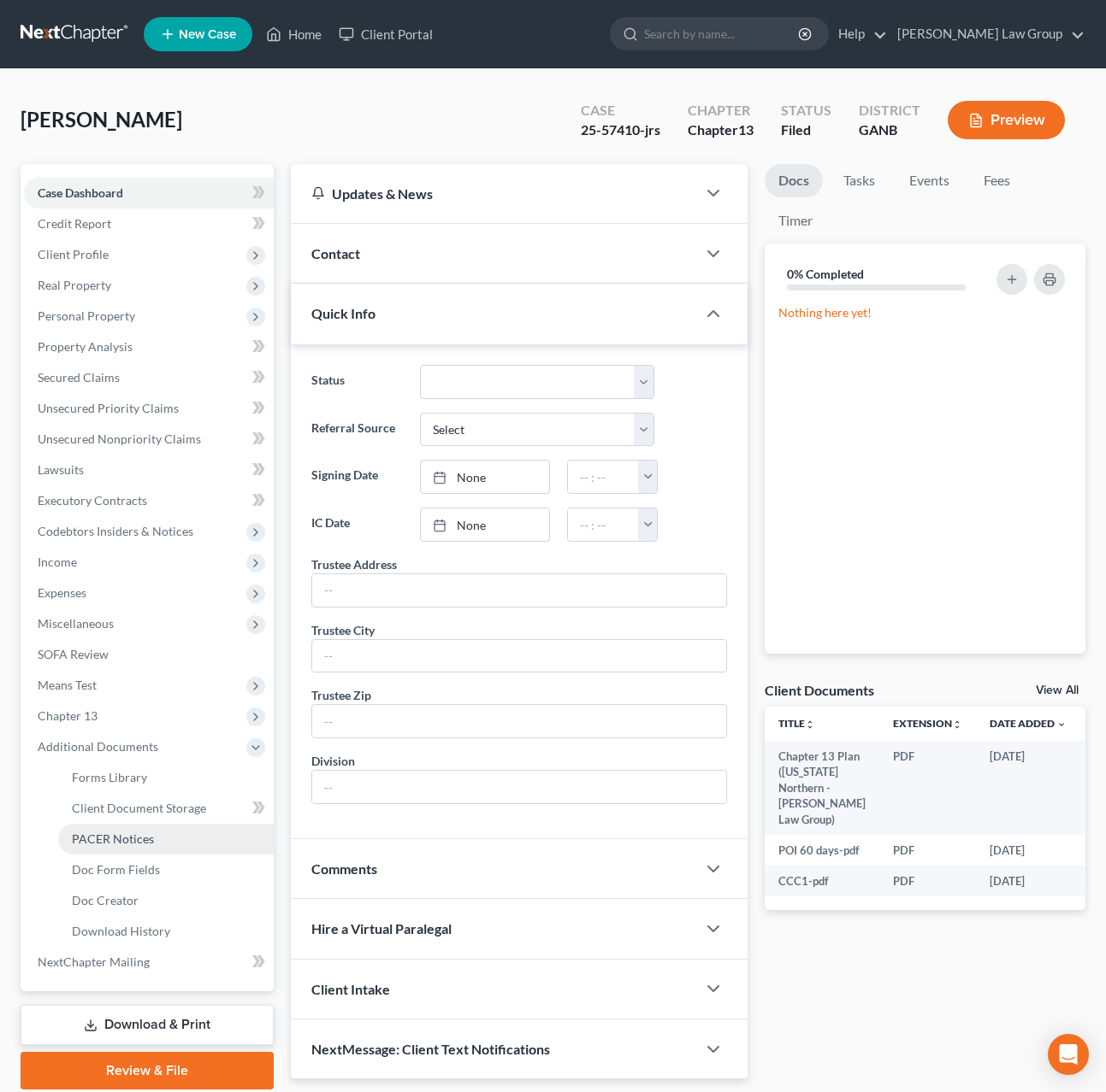
click at [158, 841] on link "PACER Notices" at bounding box center [165, 840] width 215 height 31
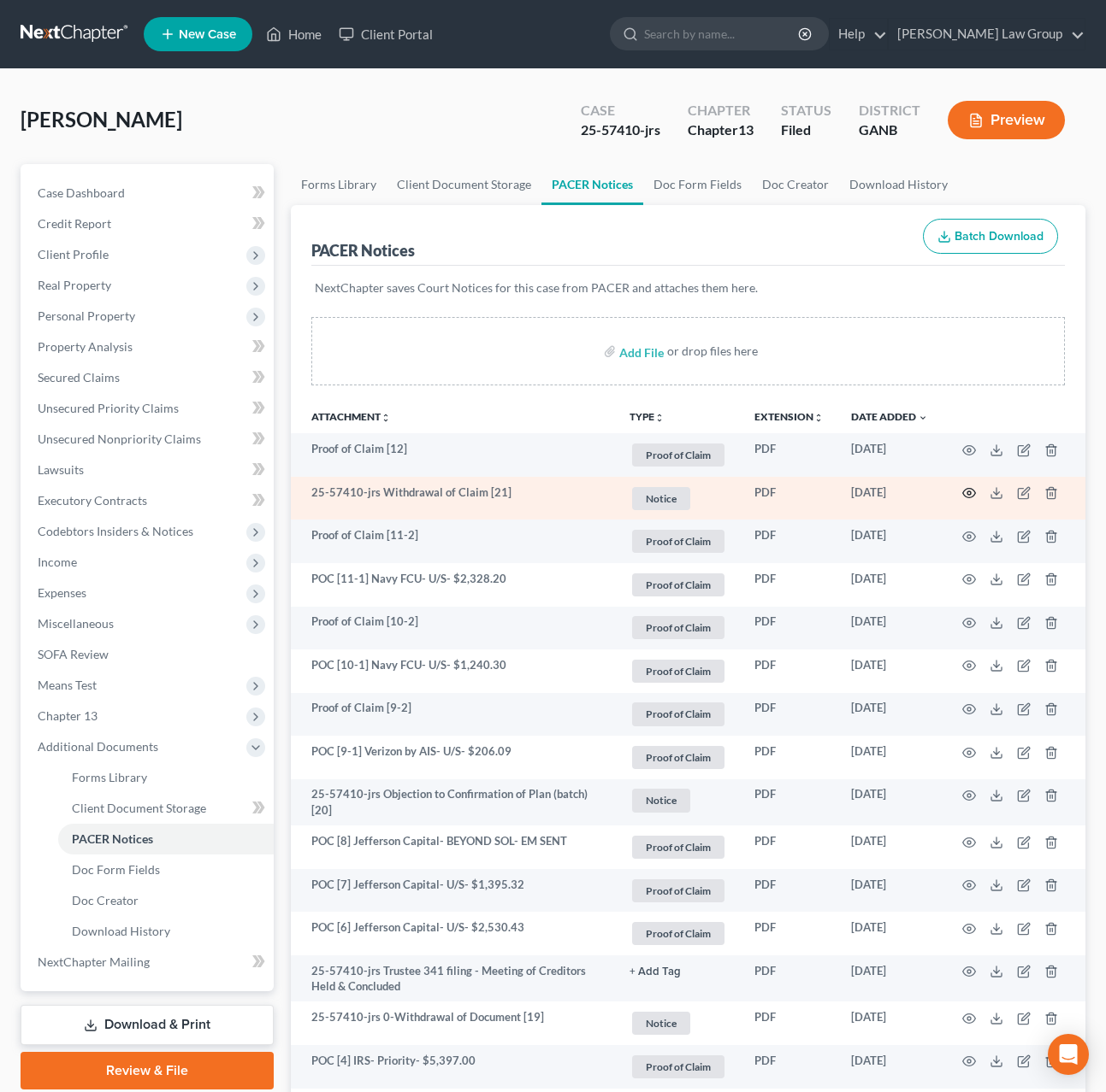
click at [966, 497] on icon "button" at bounding box center [968, 493] width 14 height 14
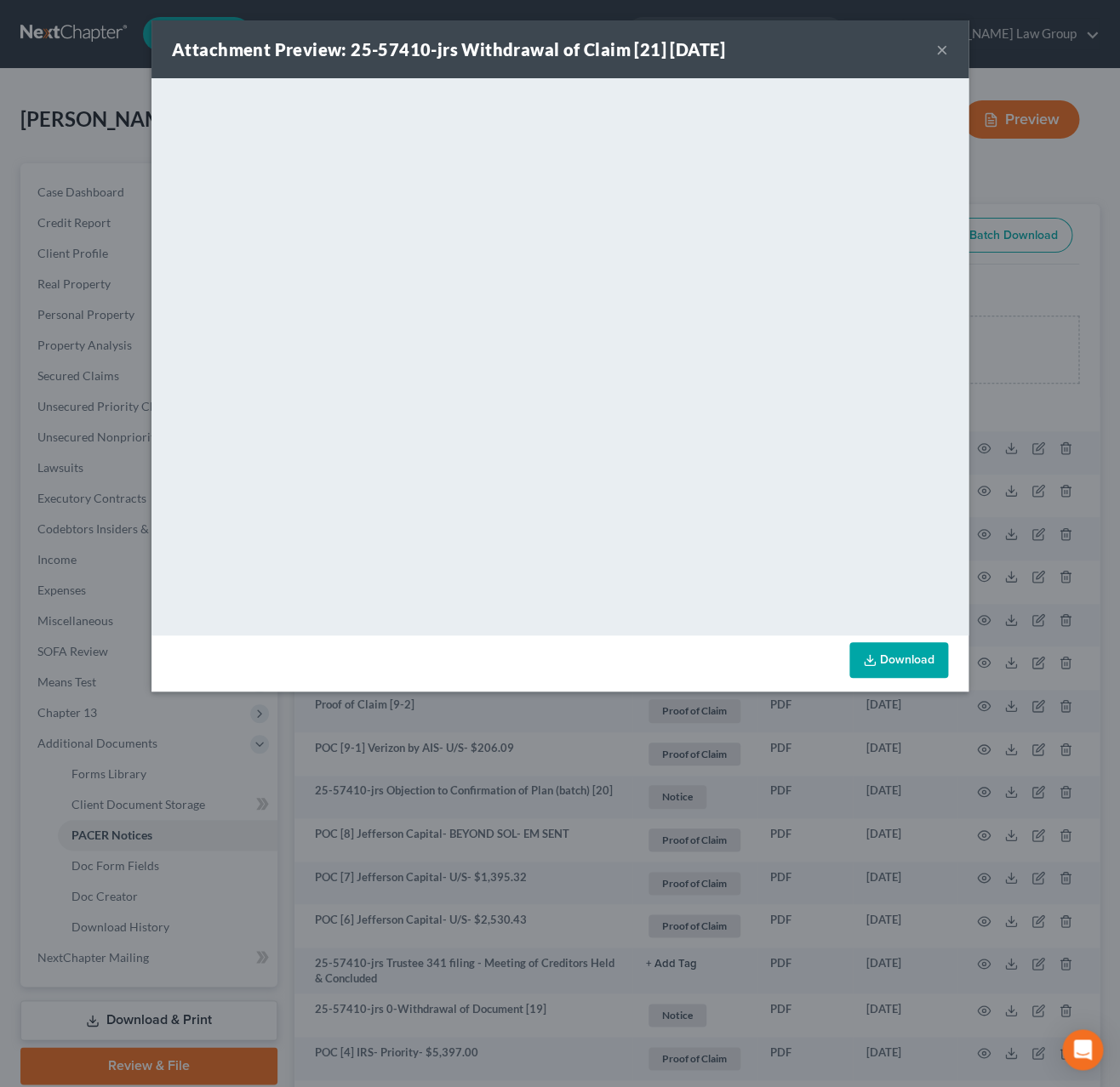
click at [945, 55] on button "×" at bounding box center [942, 49] width 12 height 21
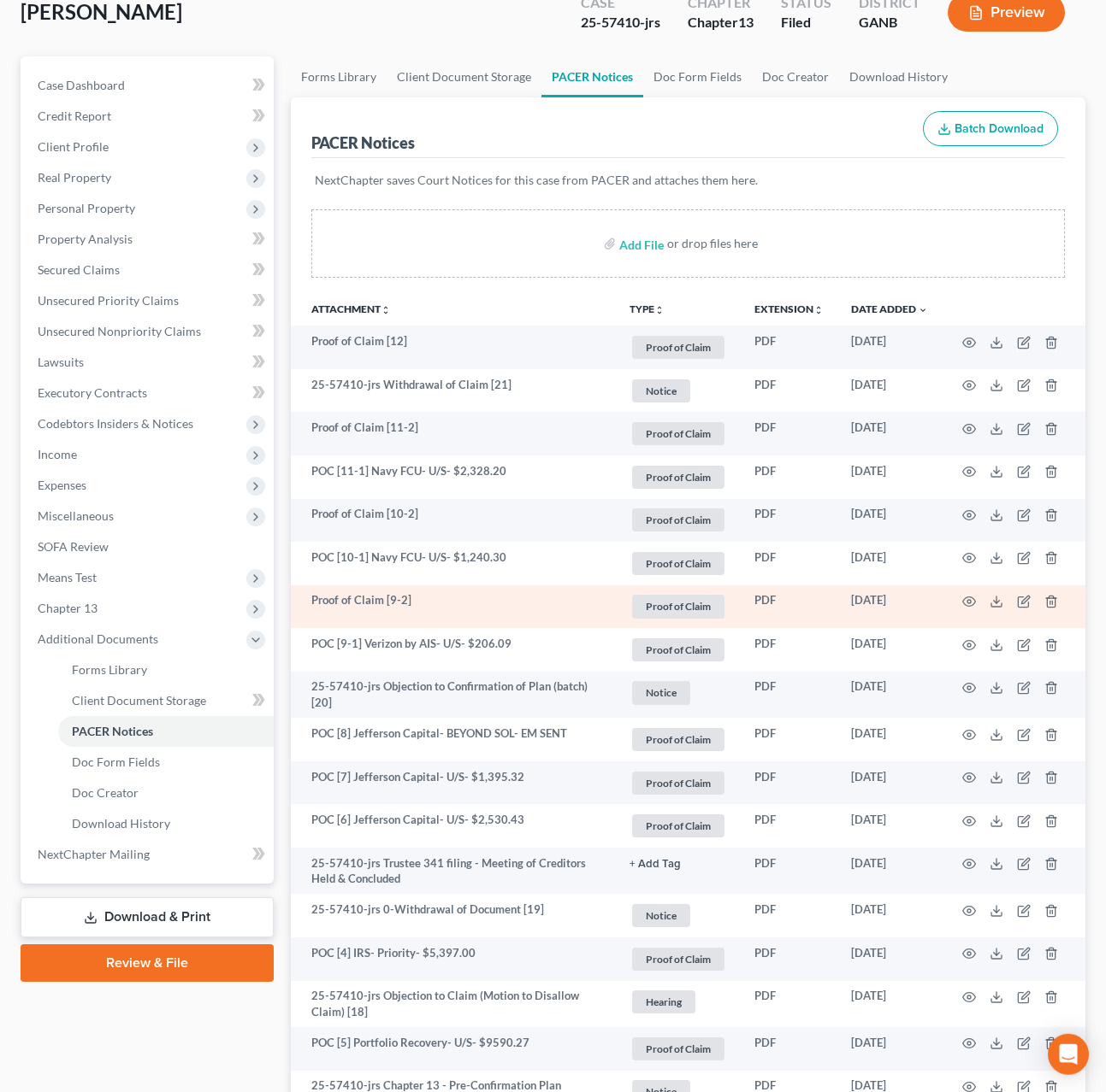
scroll to position [113, 0]
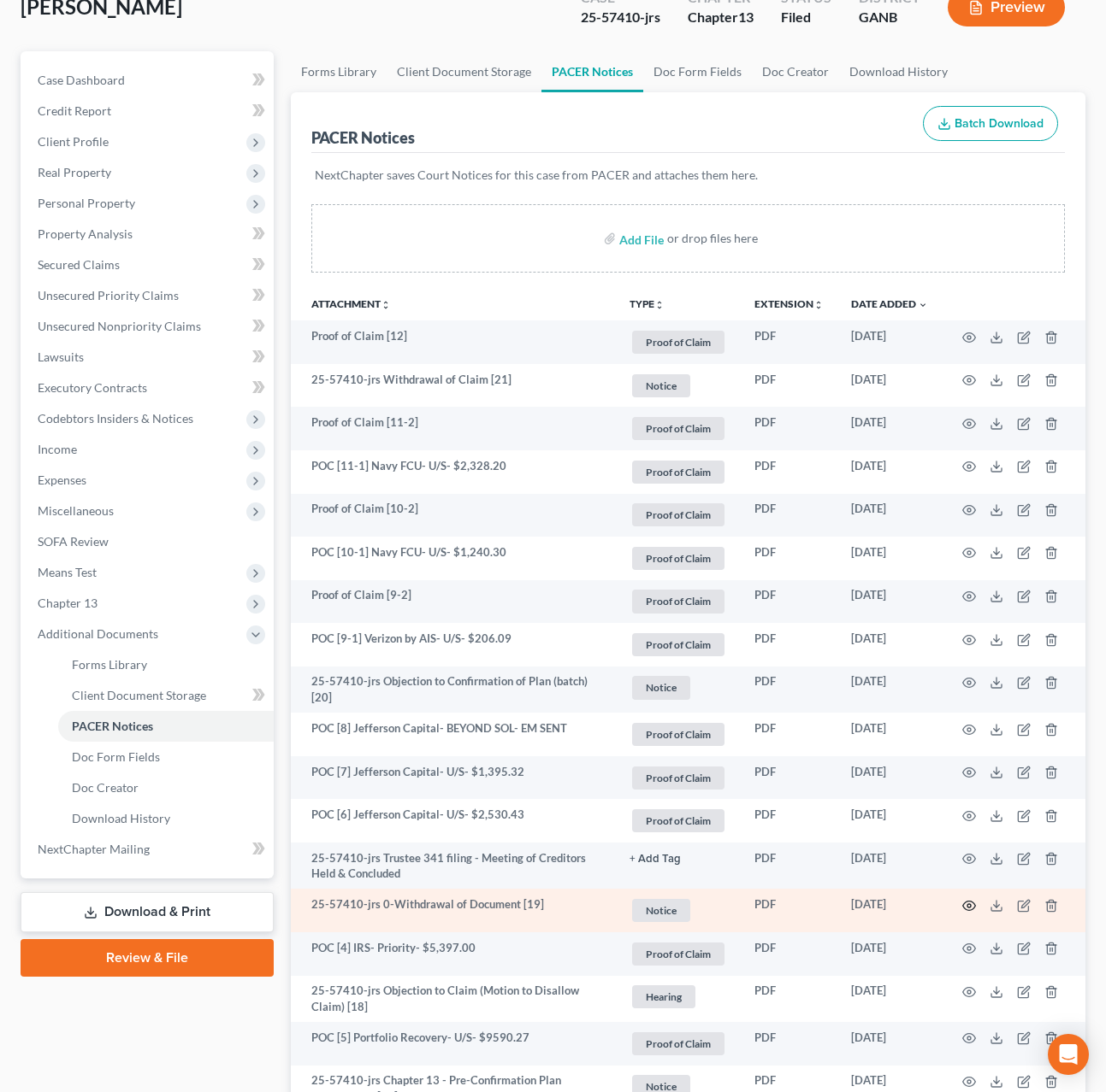
click at [969, 908] on icon "button" at bounding box center [968, 906] width 14 height 14
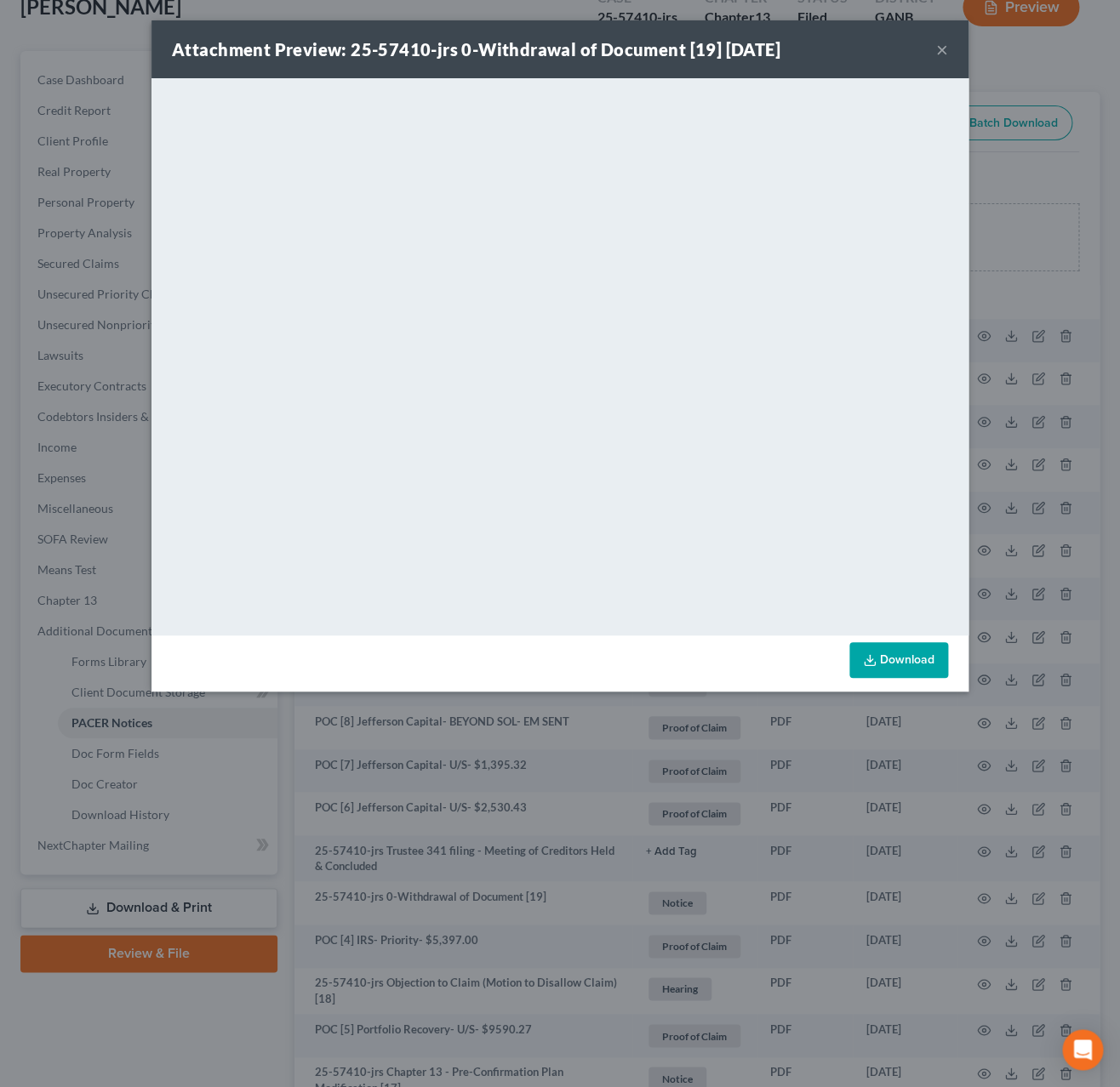
click at [941, 53] on button "×" at bounding box center [942, 49] width 12 height 21
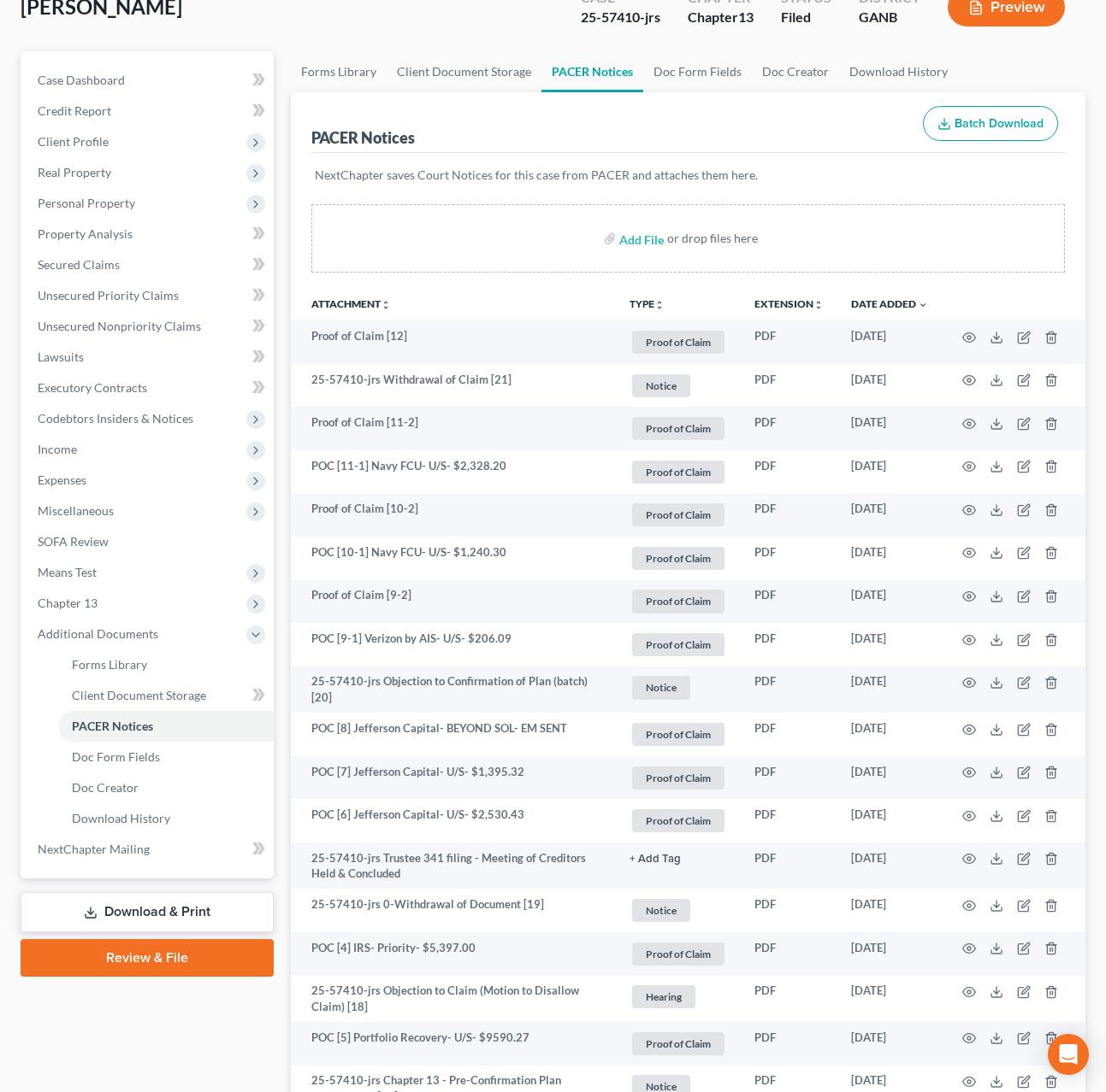
scroll to position [0, 0]
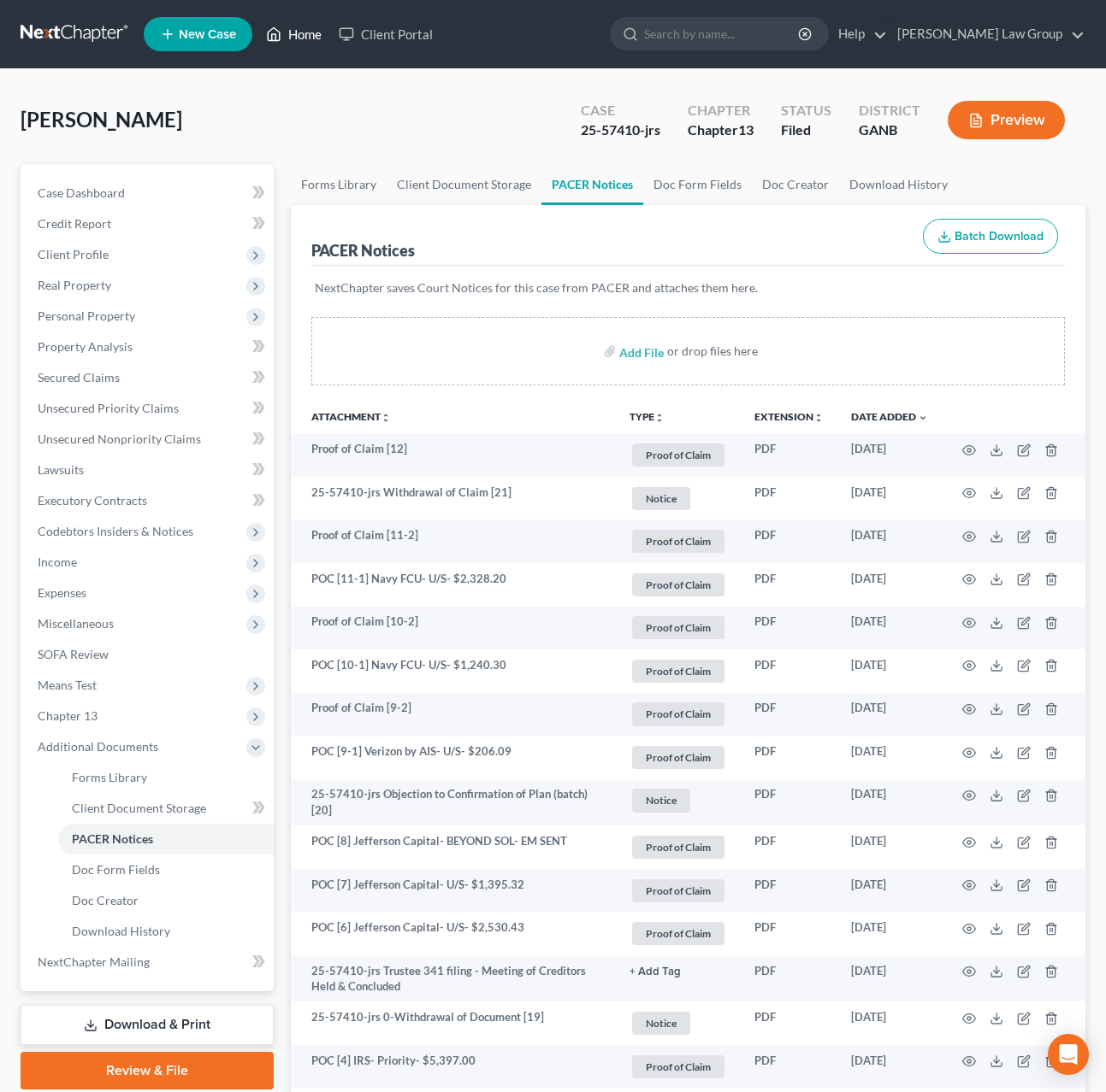
click at [280, 37] on icon at bounding box center [274, 34] width 12 height 13
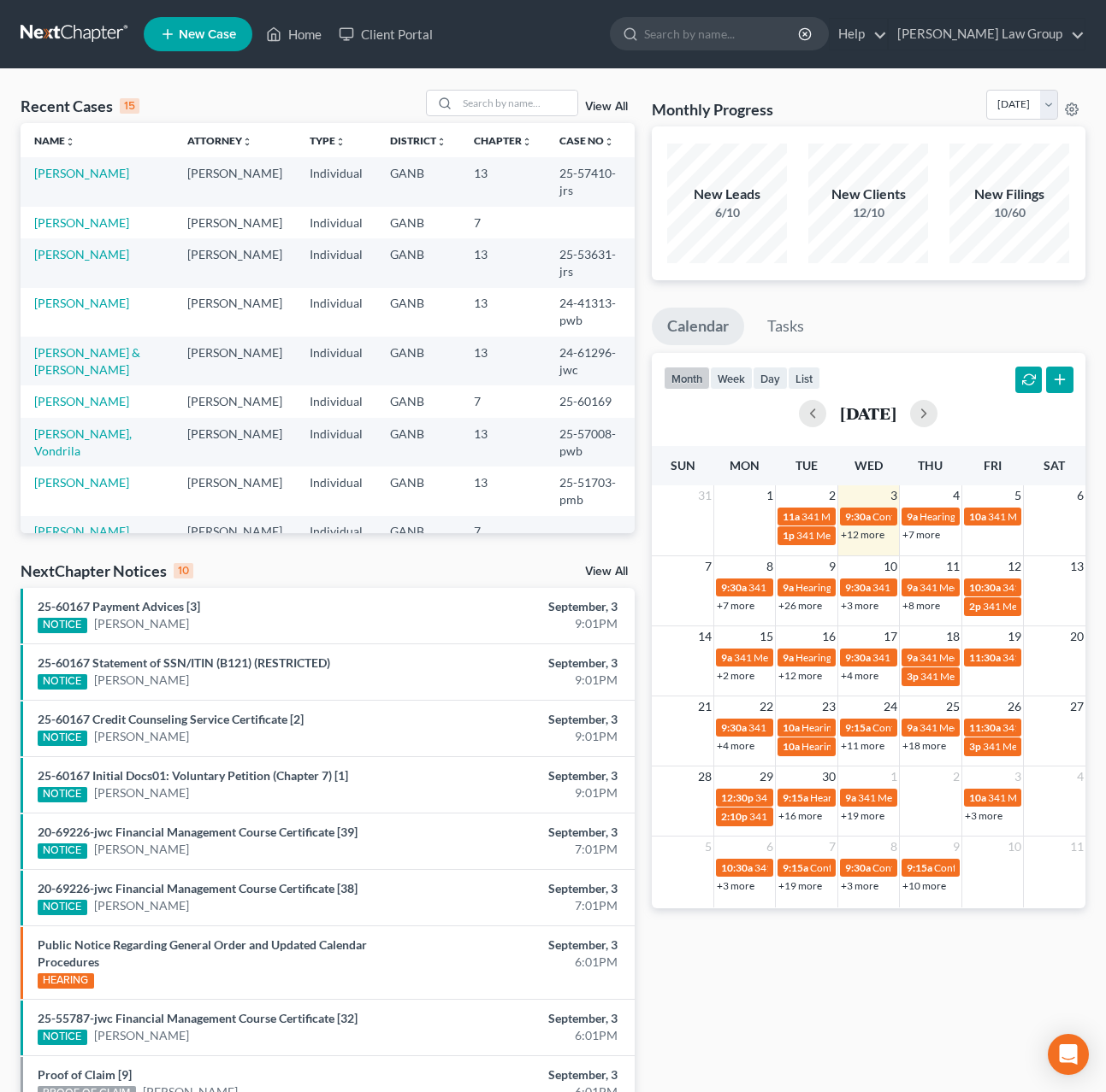
click at [864, 608] on link "+3 more" at bounding box center [859, 605] width 37 height 13
click at [820, 612] on link "+26 more" at bounding box center [800, 605] width 44 height 13
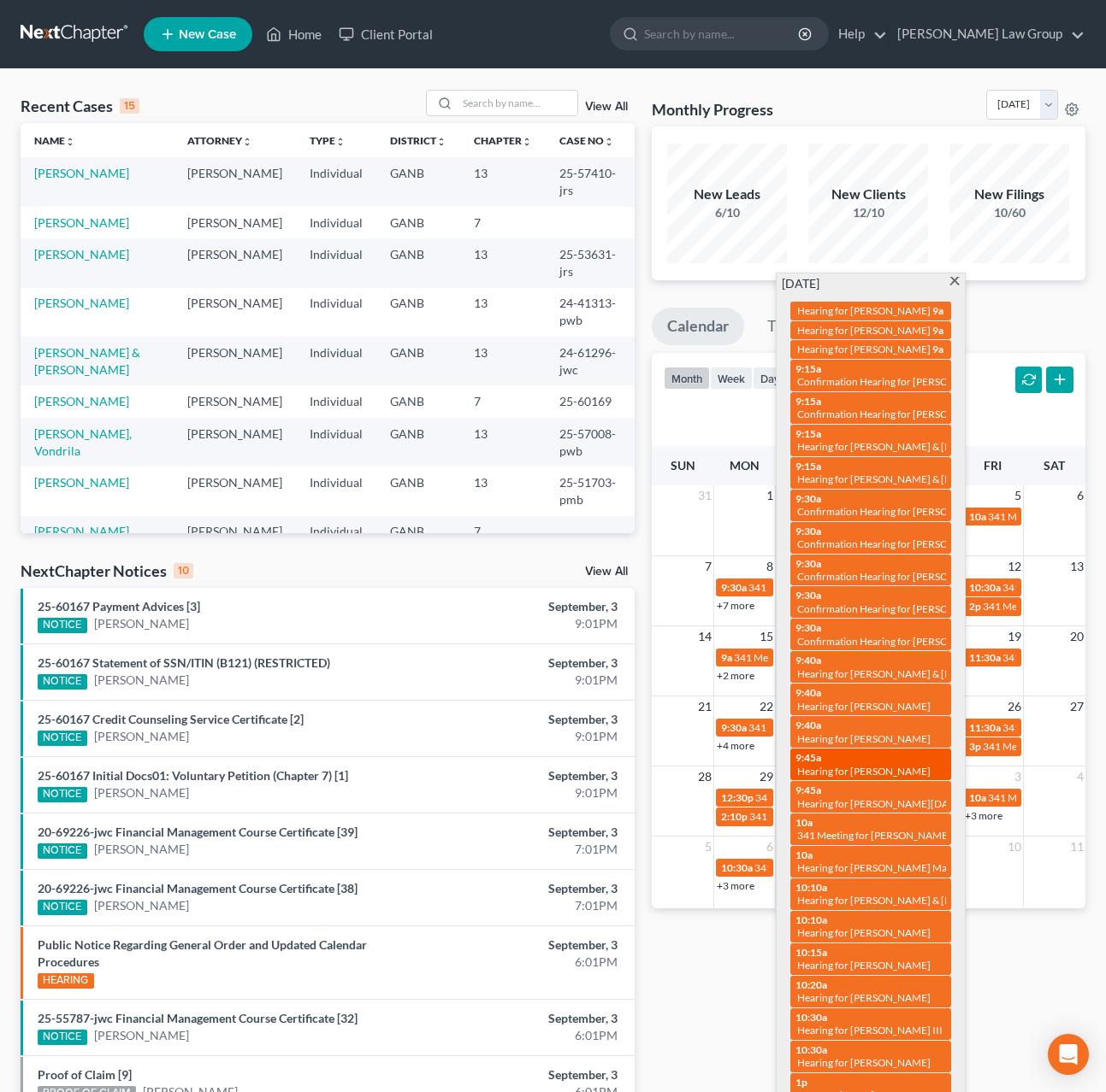
click at [918, 765] on span "Hearing for [PERSON_NAME]" at bounding box center [864, 772] width 133 height 13
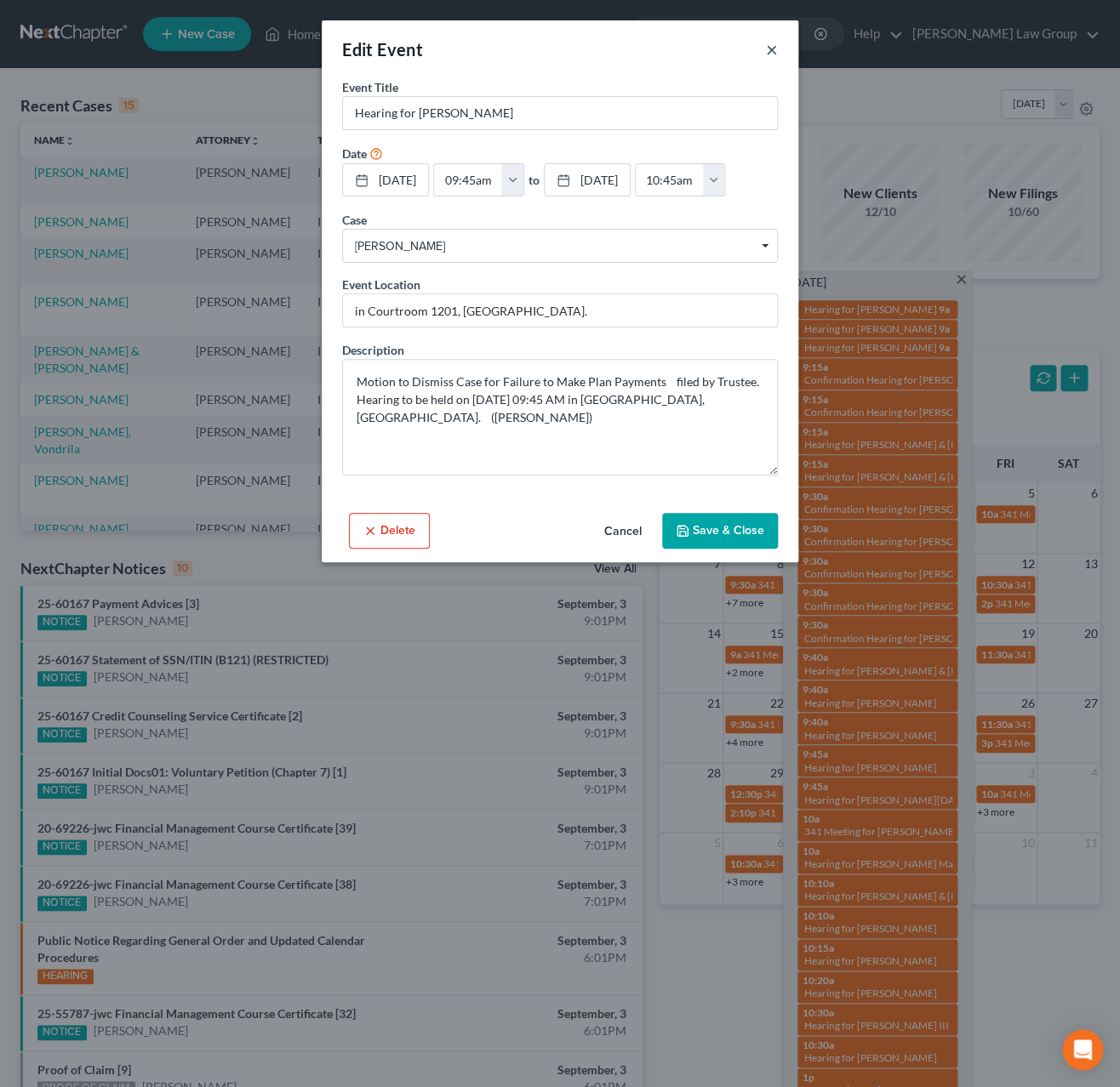
click at [776, 46] on button "×" at bounding box center [772, 49] width 12 height 21
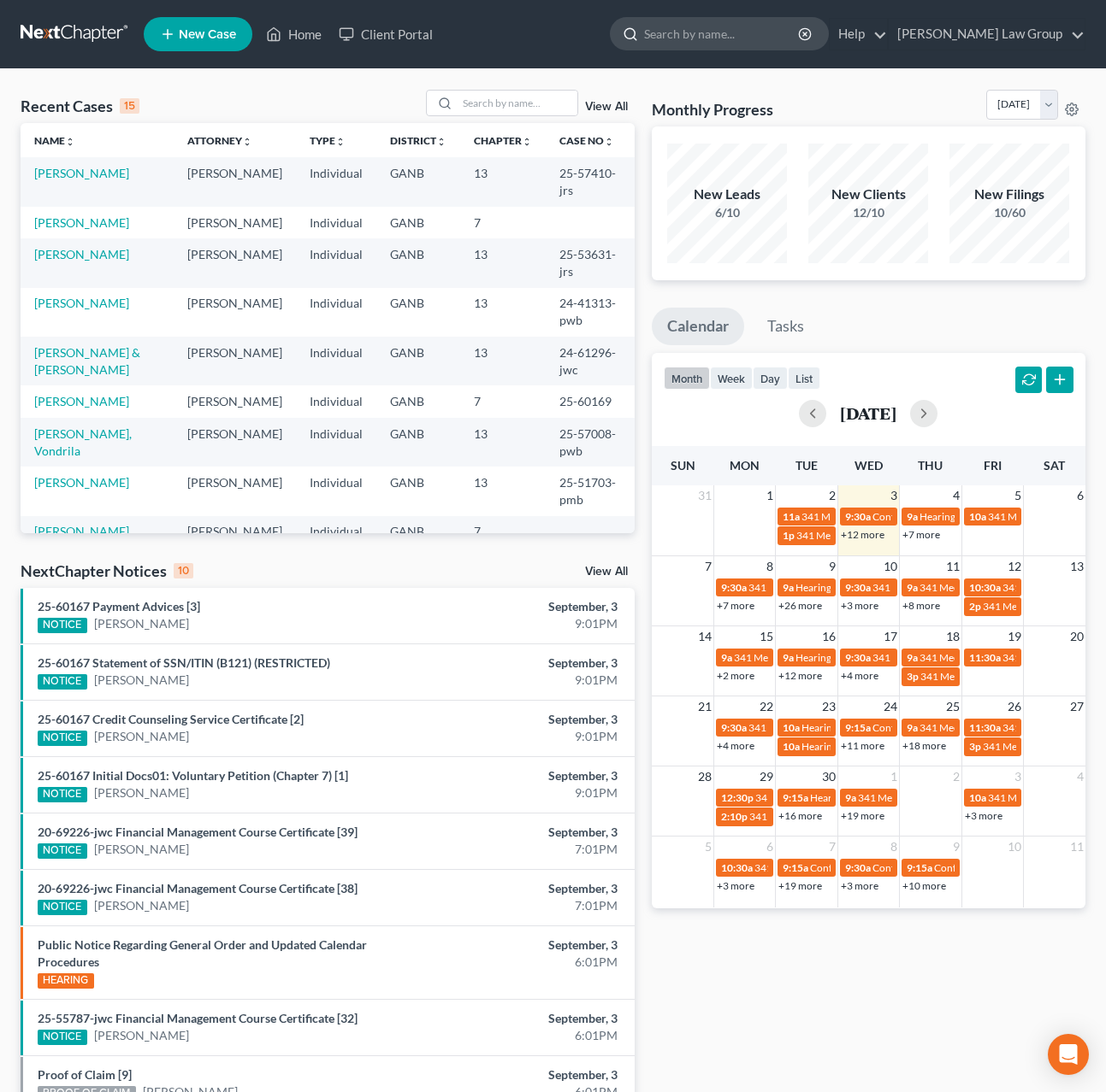
click at [756, 43] on input "search" at bounding box center [722, 34] width 156 height 32
type input "hines"
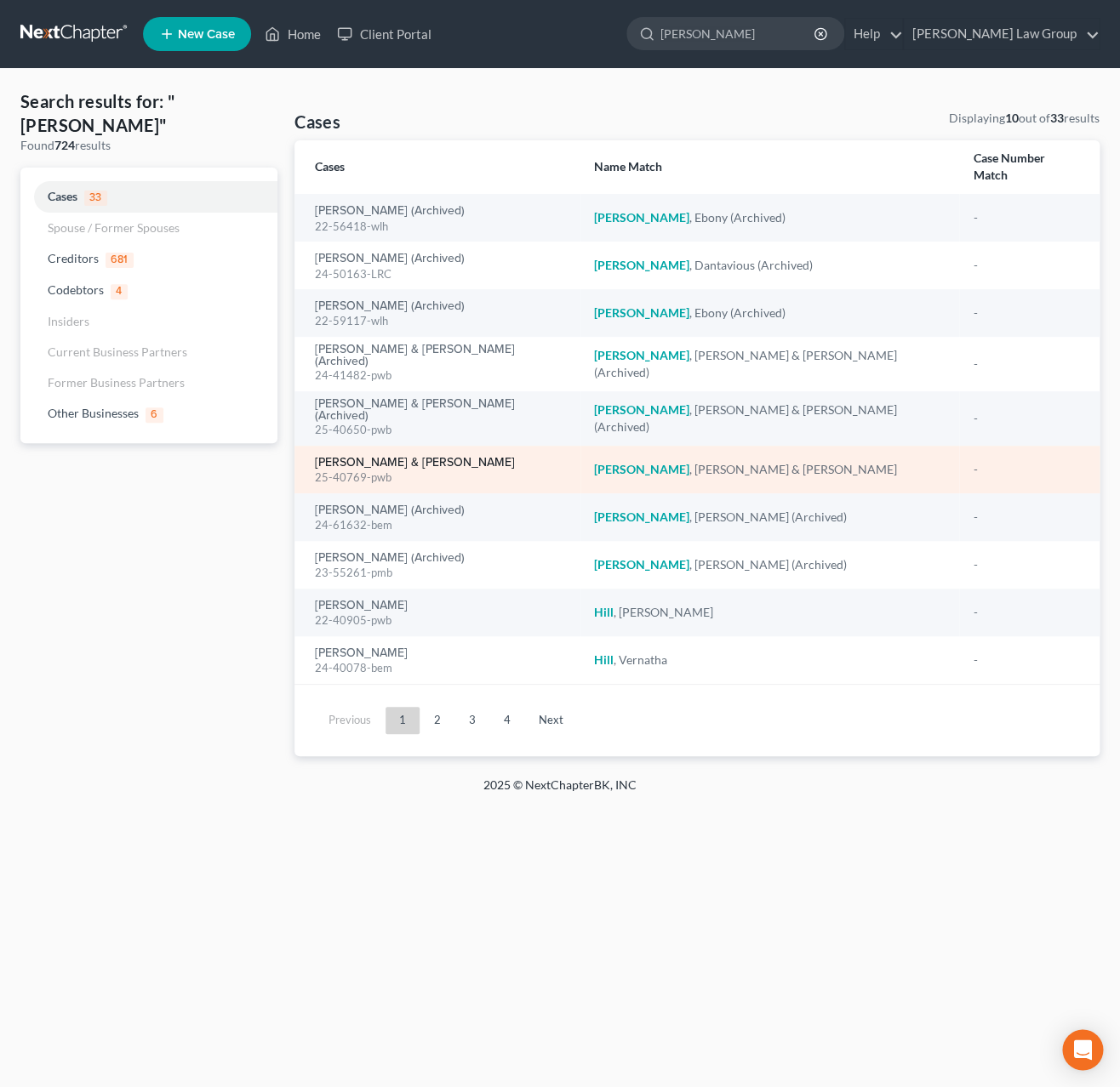
click at [411, 457] on link "[PERSON_NAME] & [PERSON_NAME]" at bounding box center [414, 463] width 200 height 12
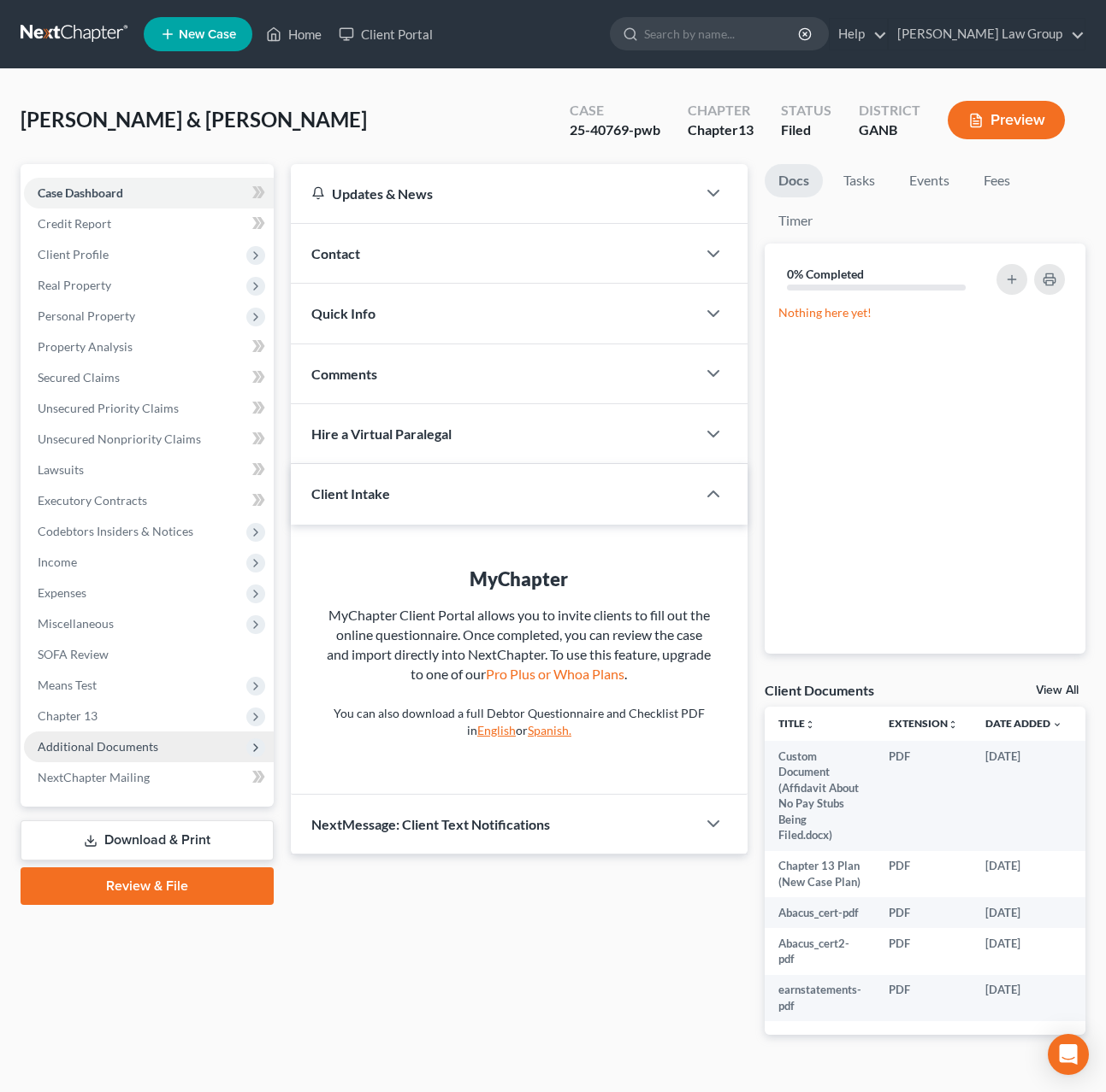
click at [112, 752] on span "Additional Documents" at bounding box center [97, 747] width 121 height 15
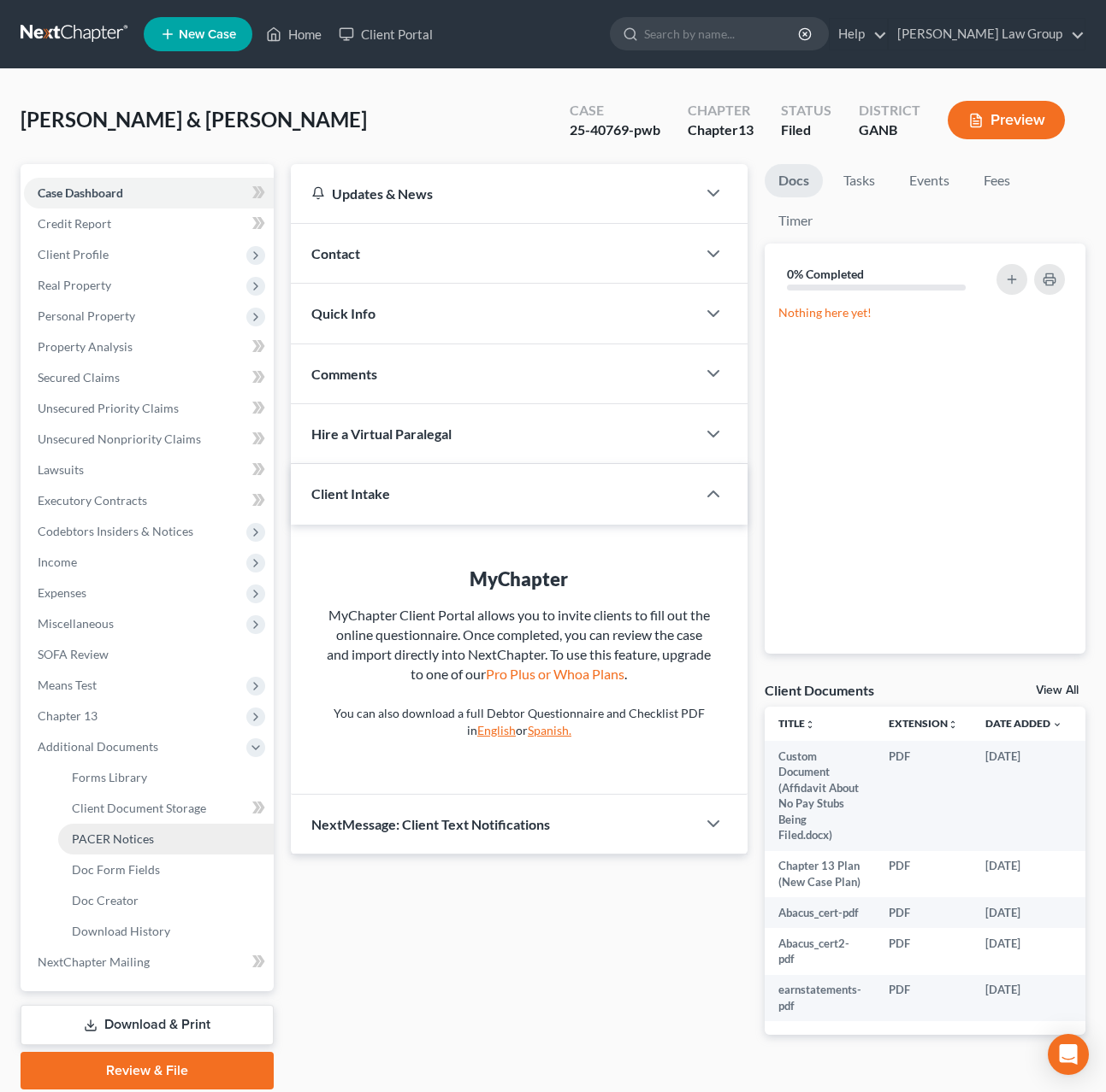
drag, startPoint x: 139, startPoint y: 841, endPoint x: 338, endPoint y: 804, distance: 202.4
click at [140, 841] on span "PACER Notices" at bounding box center [113, 839] width 82 height 15
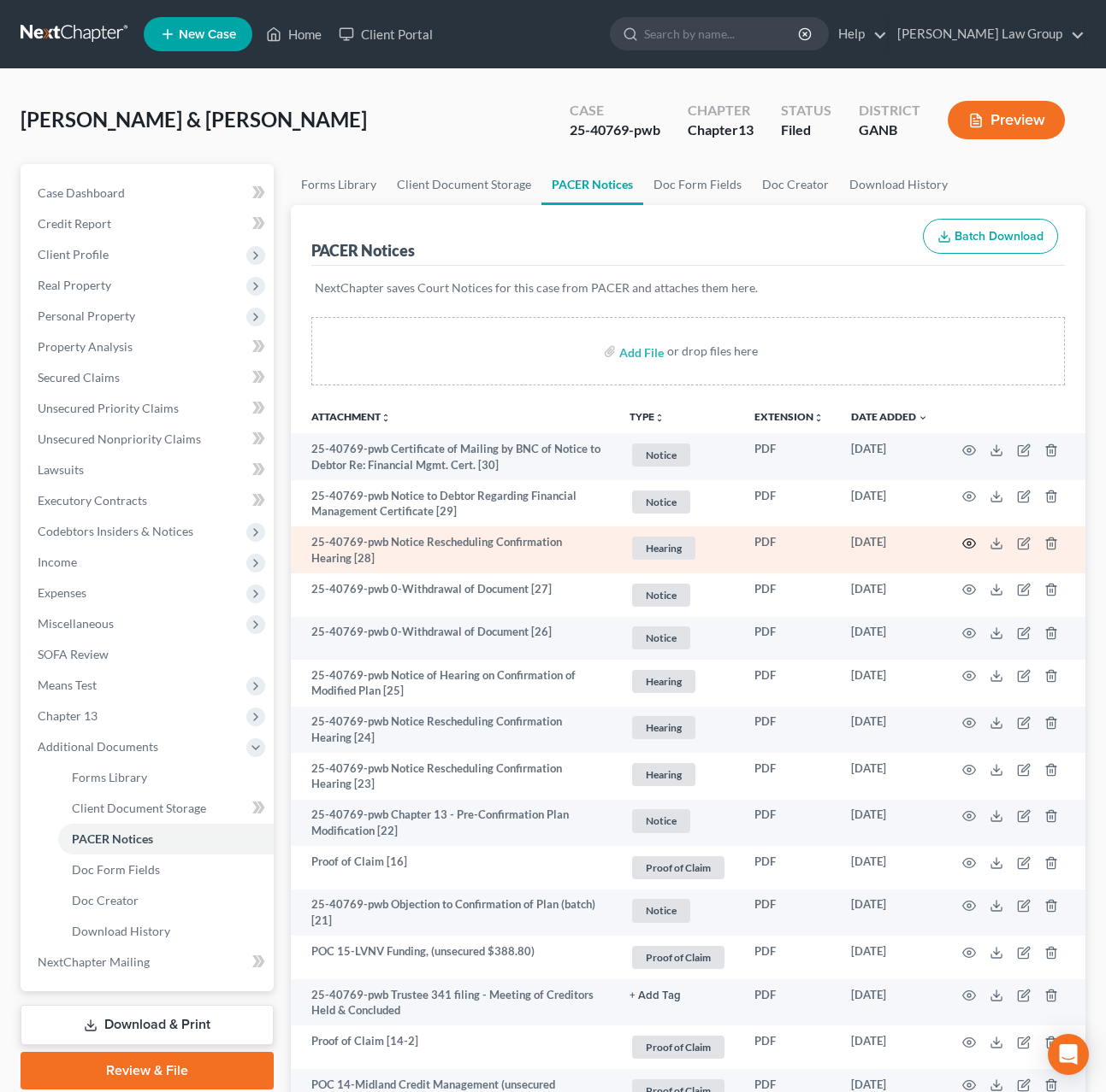
click at [964, 546] on icon "button" at bounding box center [968, 543] width 14 height 14
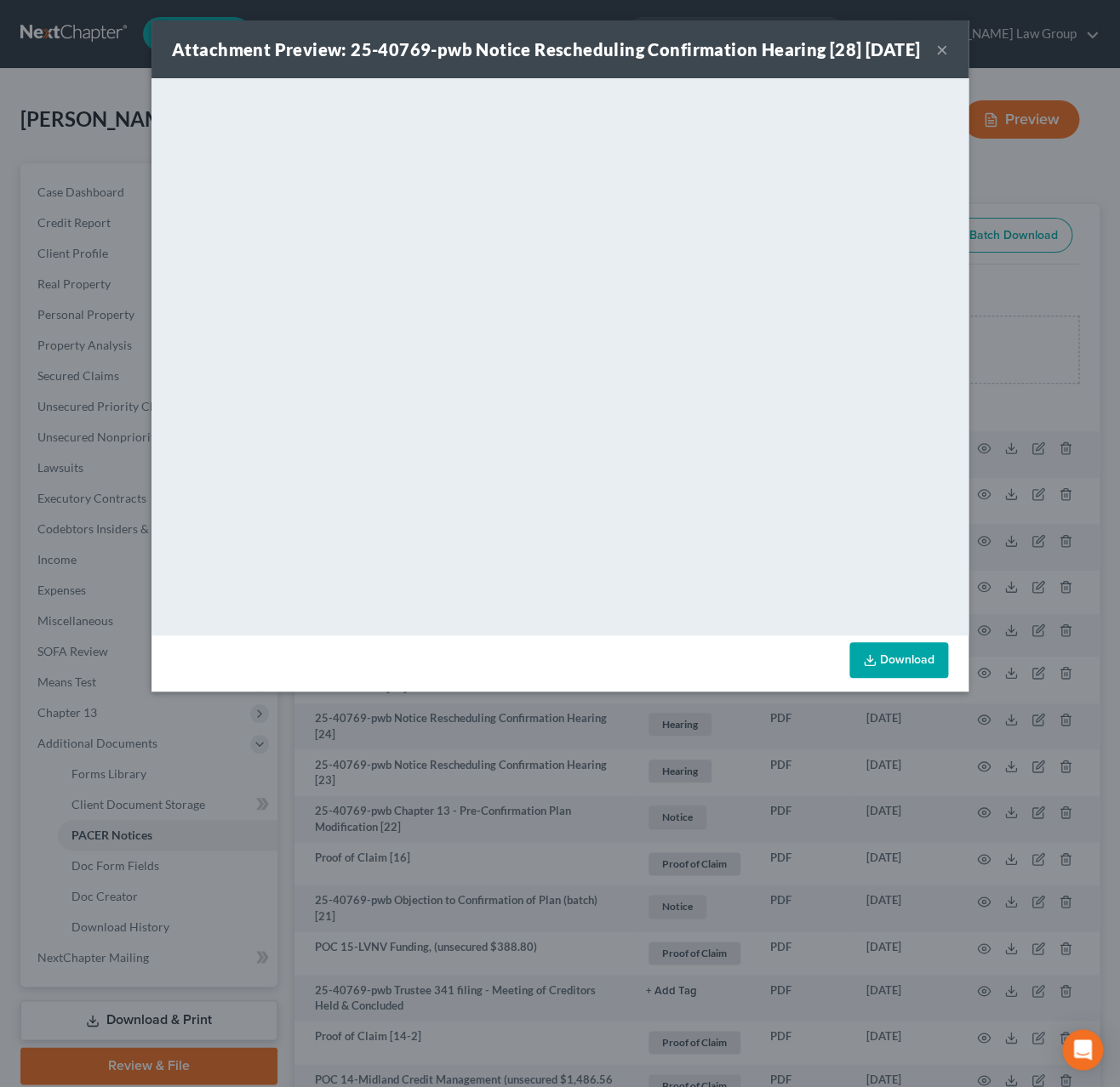
click at [941, 60] on button "×" at bounding box center [942, 49] width 12 height 21
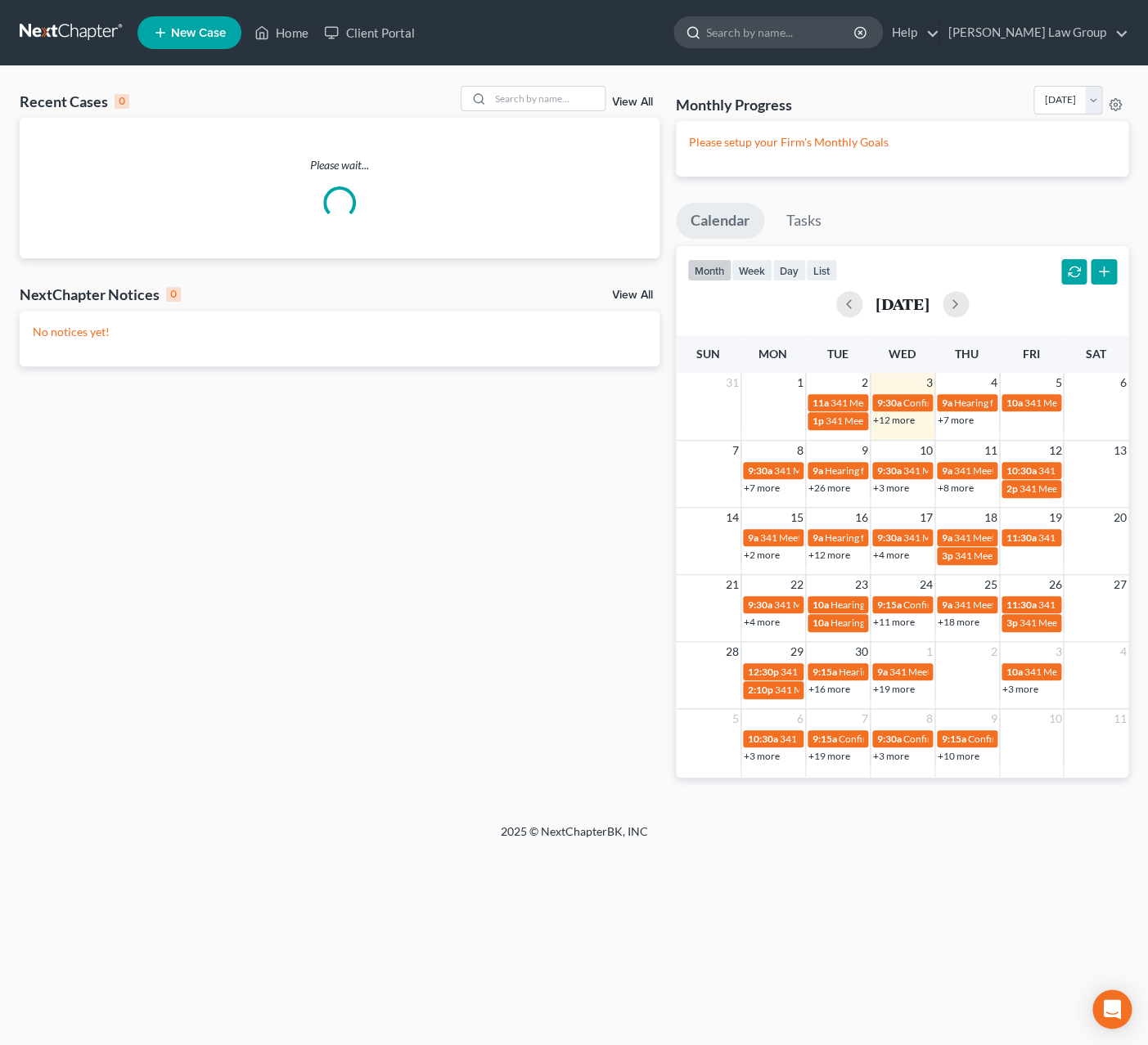
click at [793, 36] on input "search" at bounding box center [781, 32] width 149 height 30
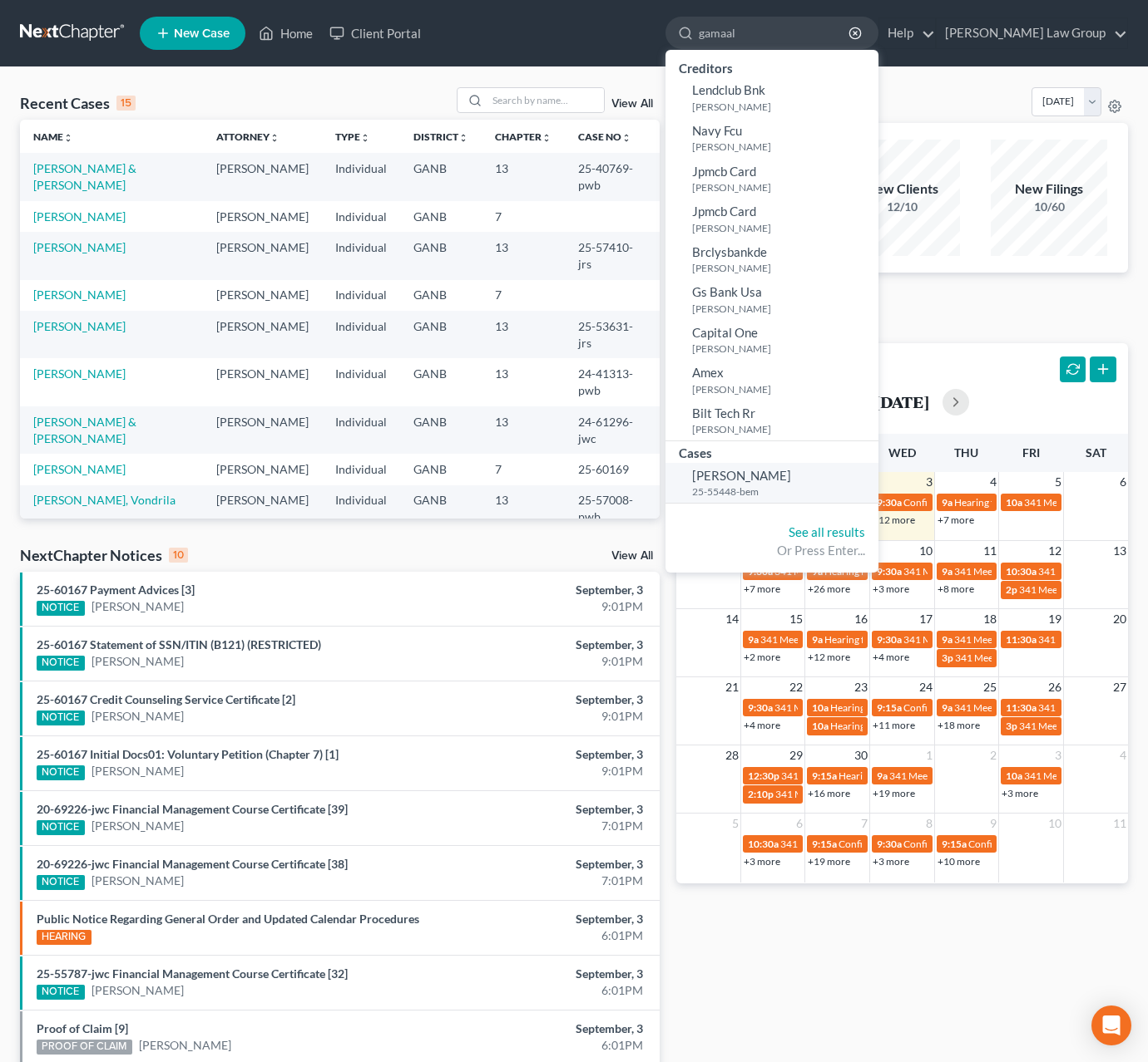
type input "gamaal"
click at [813, 488] on small "25-55448-bem" at bounding box center [782, 492] width 182 height 14
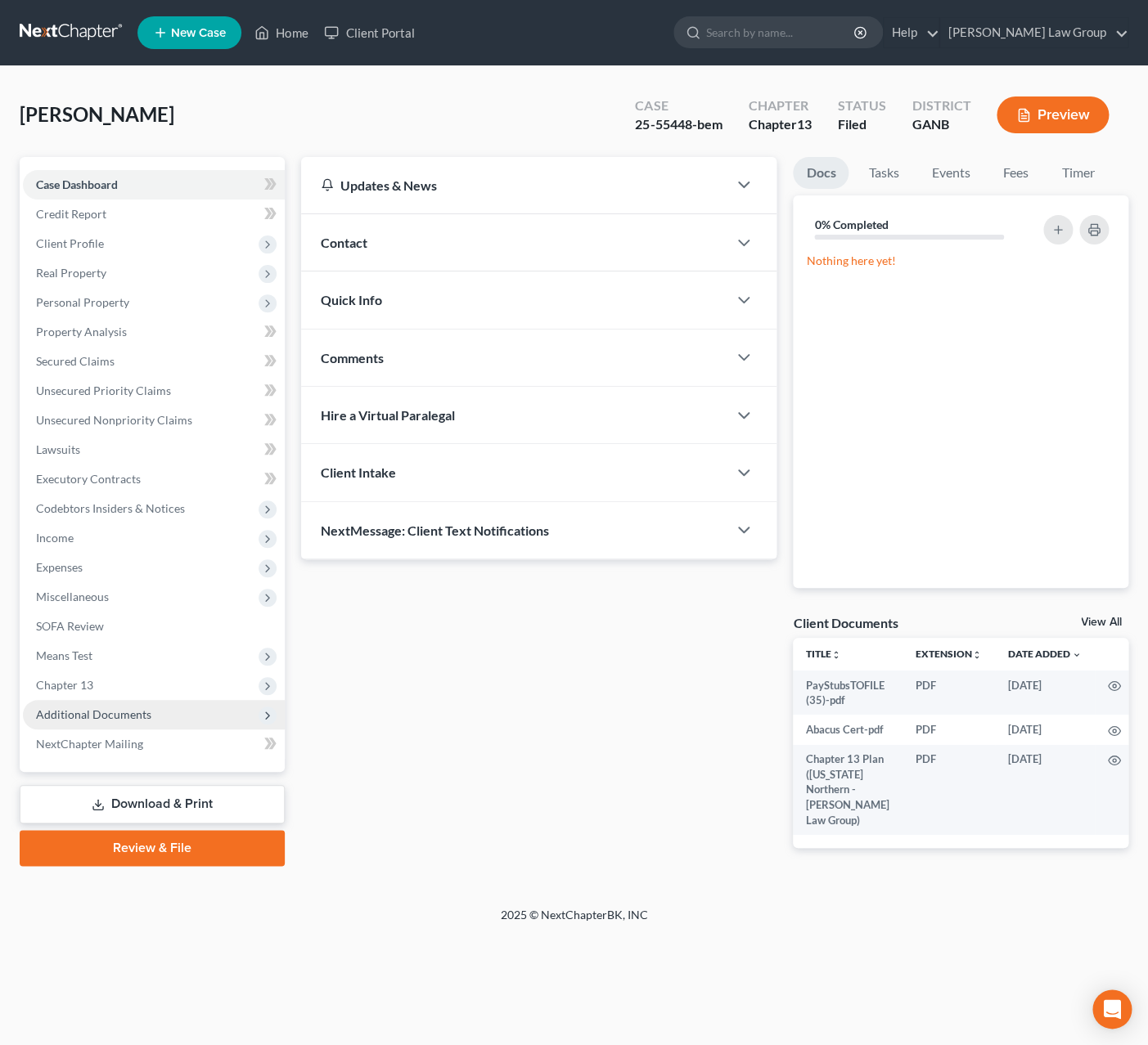
click at [77, 722] on span "Additional Documents" at bounding box center [153, 715] width 262 height 30
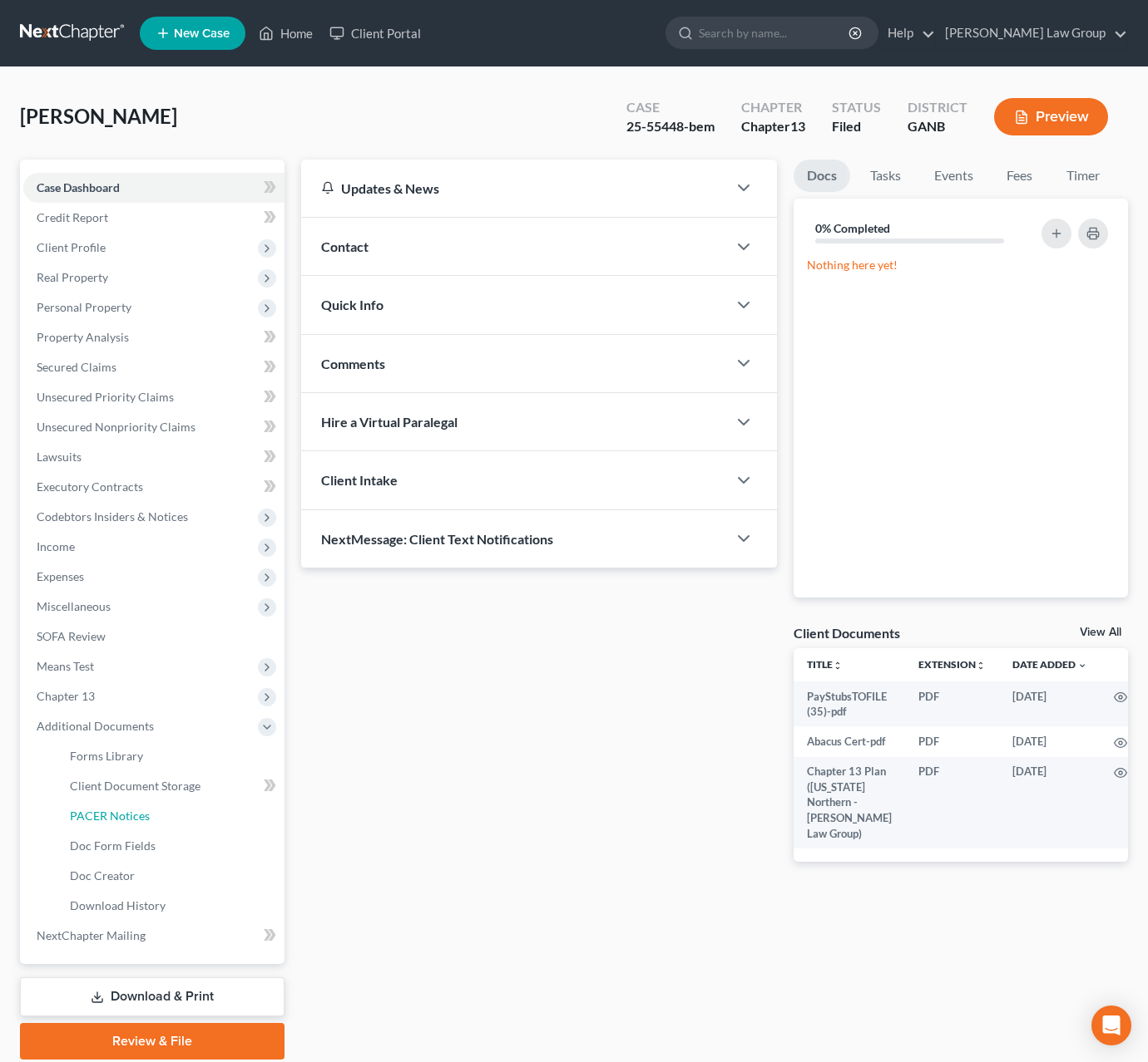
drag, startPoint x: 142, startPoint y: 818, endPoint x: 289, endPoint y: 798, distance: 148.4
click at [144, 819] on span "PACER Notices" at bounding box center [110, 816] width 79 height 14
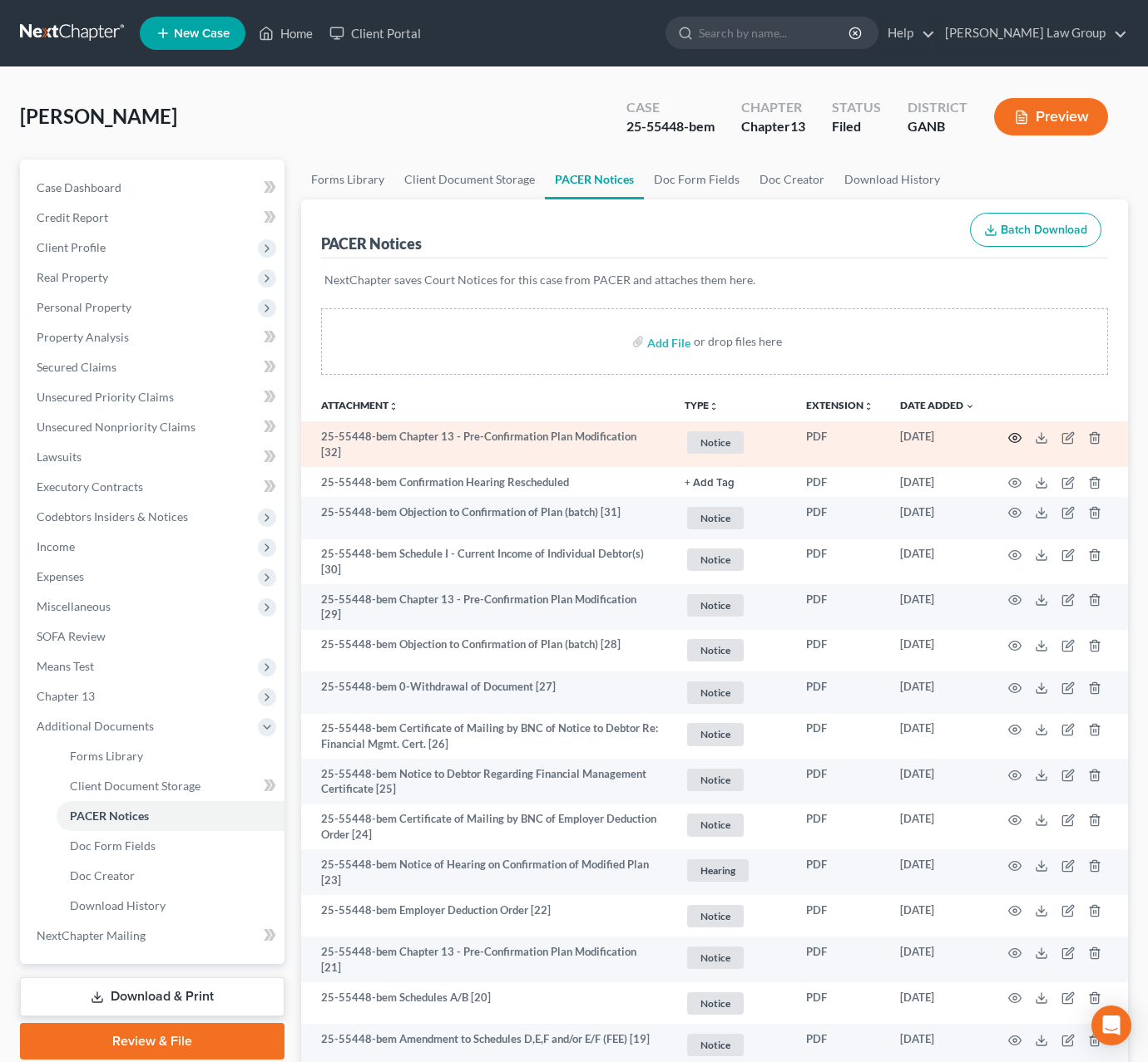
click at [1018, 444] on icon "button" at bounding box center [1014, 438] width 13 height 13
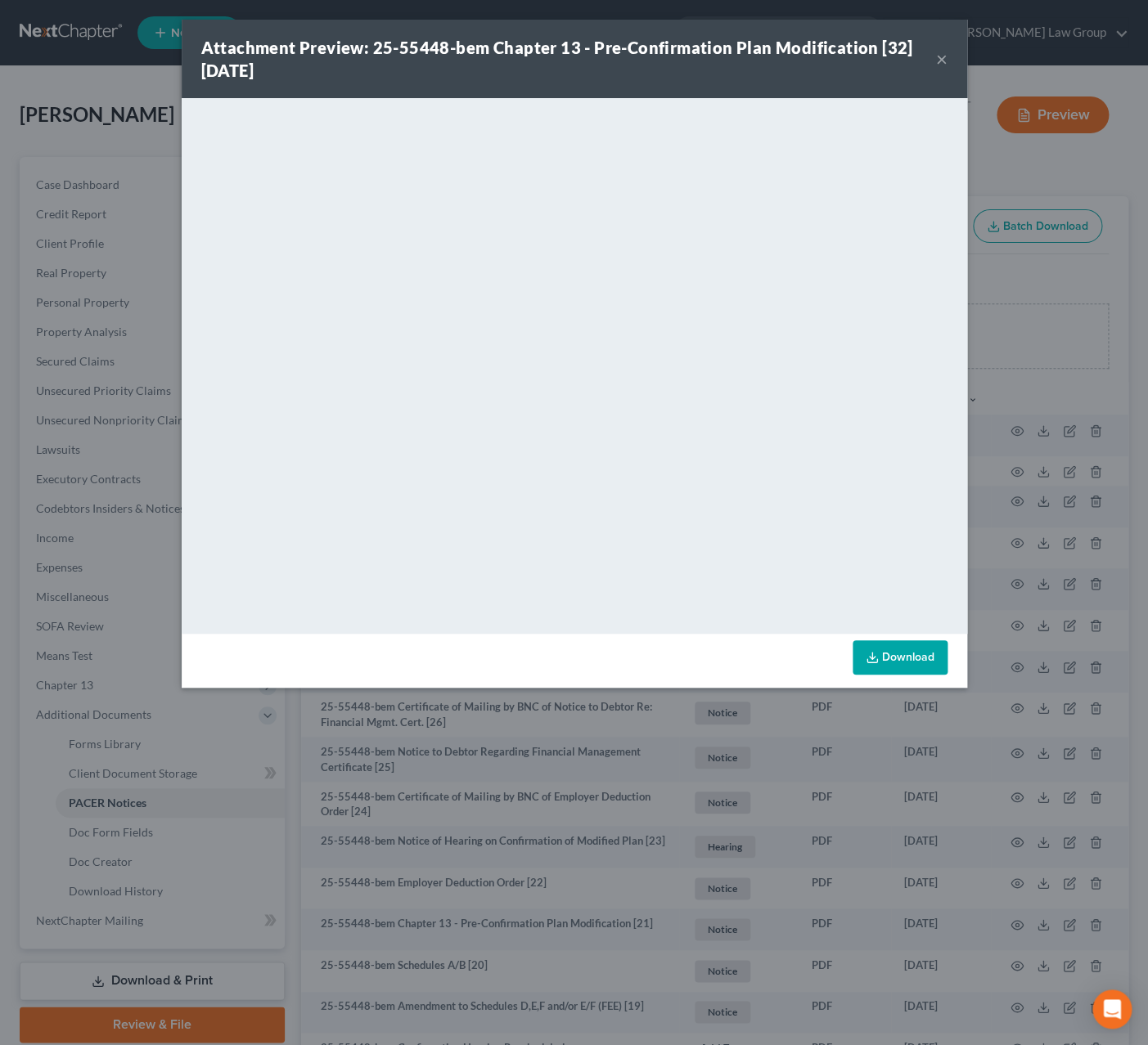
click at [937, 54] on button "×" at bounding box center [941, 59] width 11 height 20
